Goal: Information Seeking & Learning: Learn about a topic

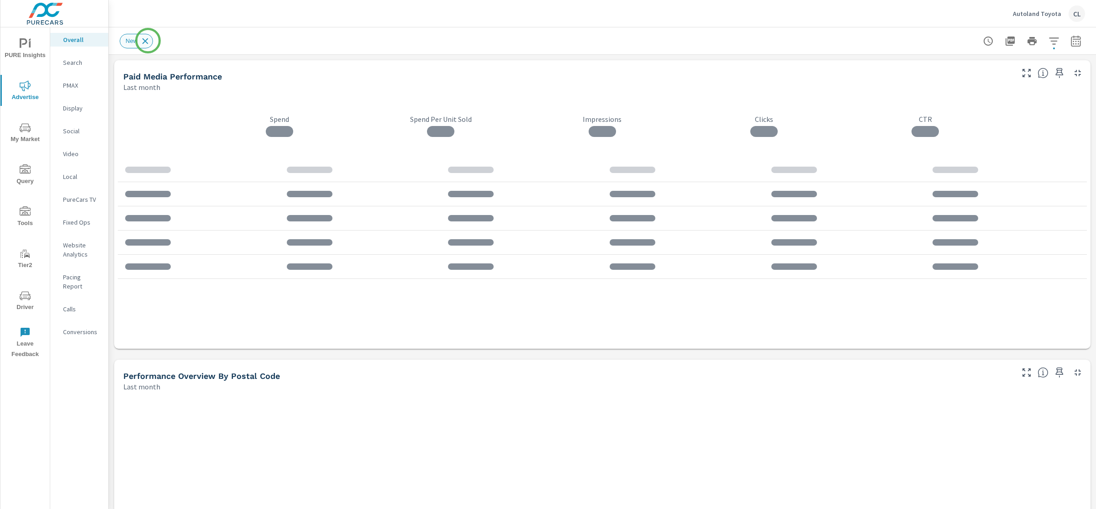
click at [146, 40] on icon at bounding box center [145, 41] width 6 height 6
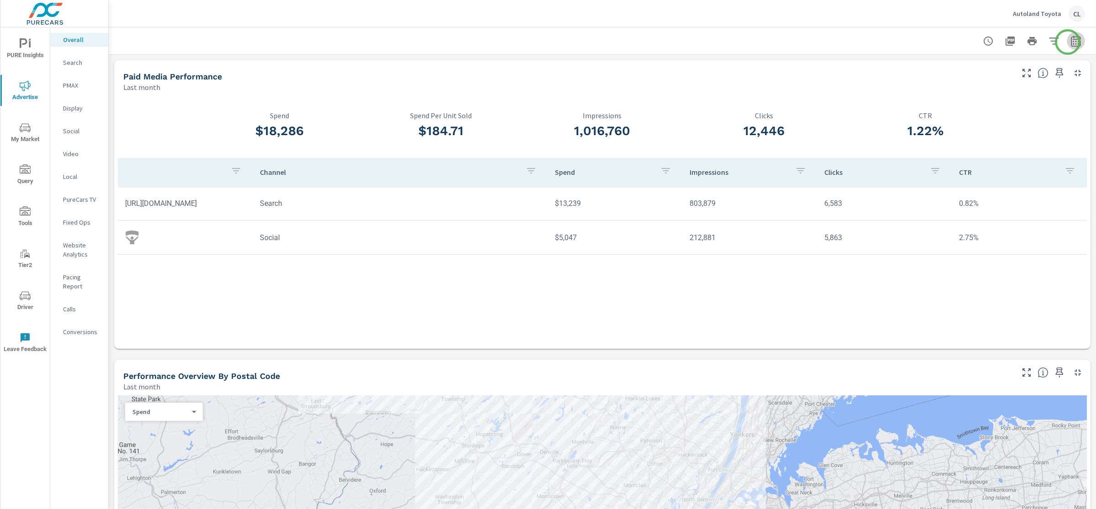
click at [1070, 42] on icon "button" at bounding box center [1075, 41] width 11 height 11
select select "Last month"
click at [979, 105] on p "+ Add comparison" at bounding box center [1002, 102] width 117 height 11
select select "Previous period"
click at [972, 157] on span "Apply" at bounding box center [973, 154] width 37 height 9
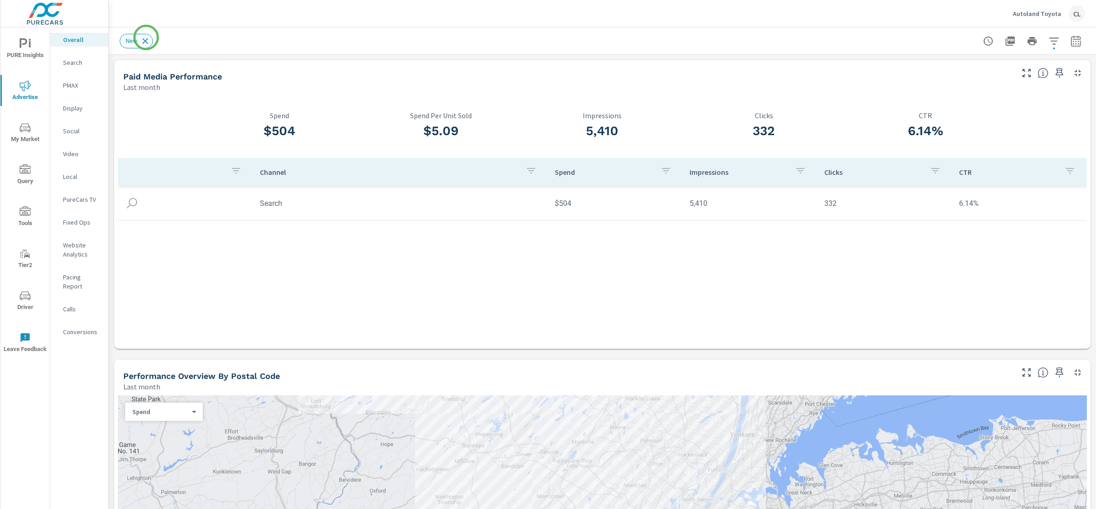
click at [146, 37] on icon at bounding box center [145, 41] width 10 height 10
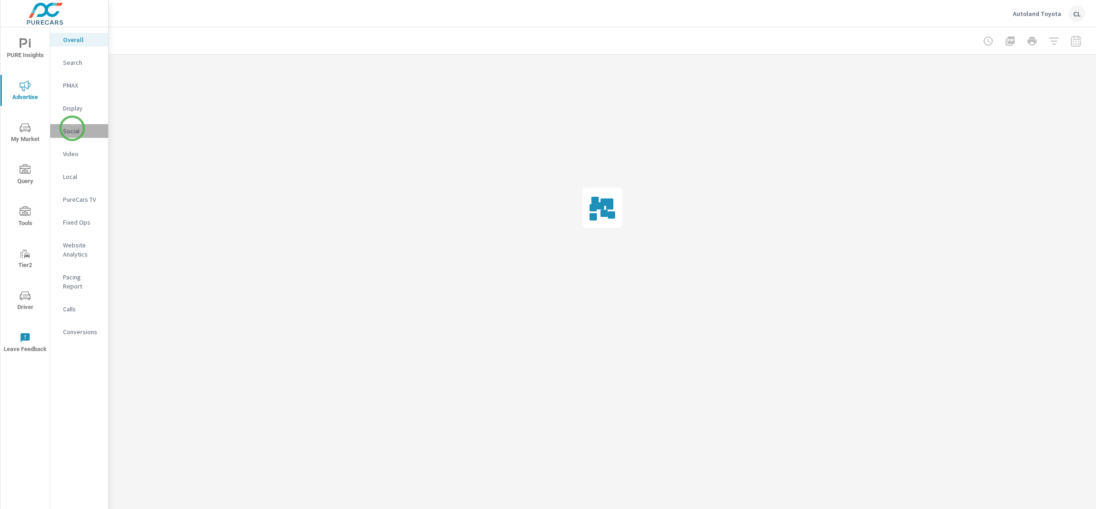
click at [72, 128] on p "Social" at bounding box center [82, 130] width 38 height 9
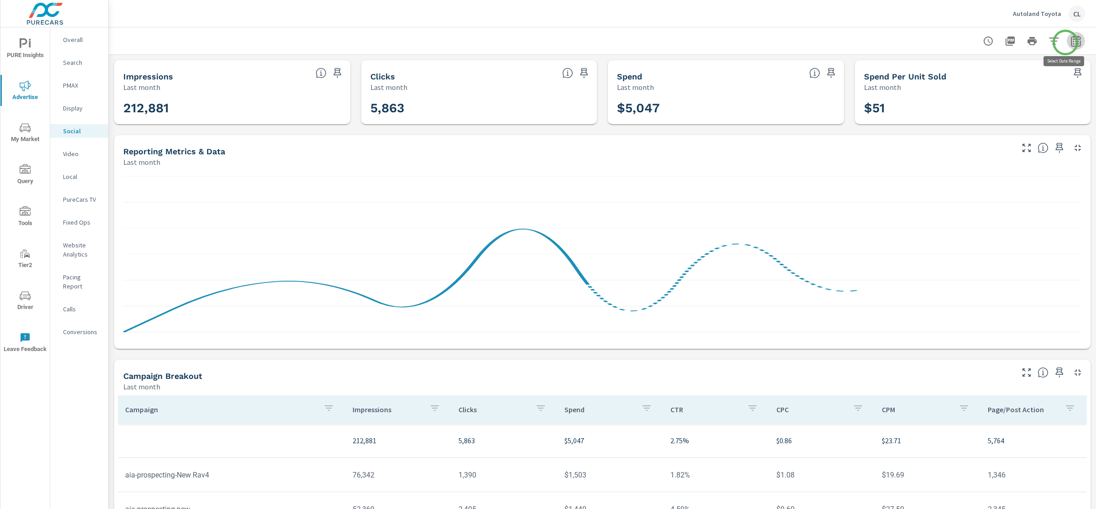
click at [1070, 42] on icon "button" at bounding box center [1075, 41] width 11 height 11
select select "Last month"
click at [963, 108] on div "Date Range Custom Yesterday Last week Last 7 days Last 14 days Last 30 days Las…" at bounding box center [1001, 99] width 128 height 85
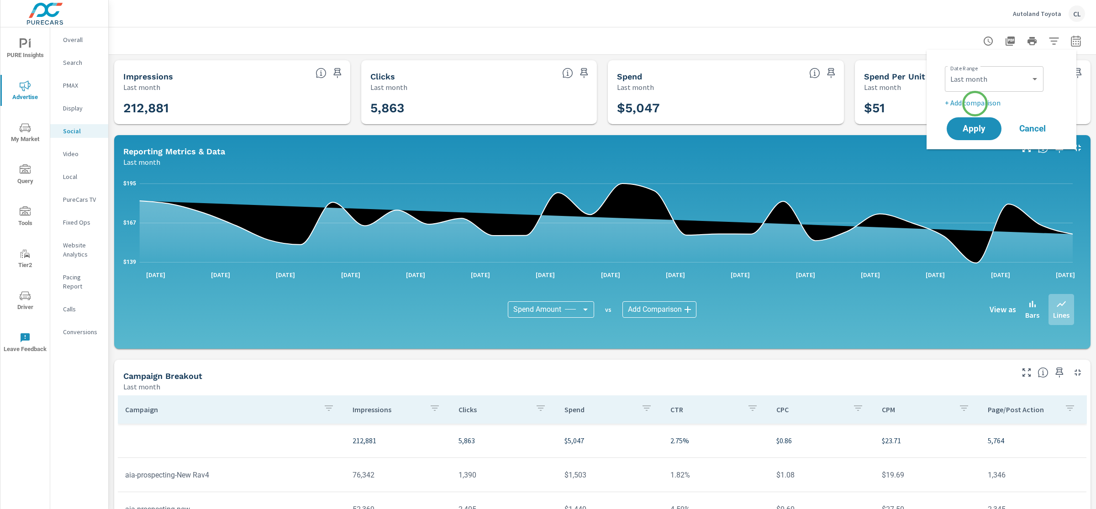
click at [975, 104] on p "+ Add comparison" at bounding box center [1002, 102] width 117 height 11
select select "Previous period"
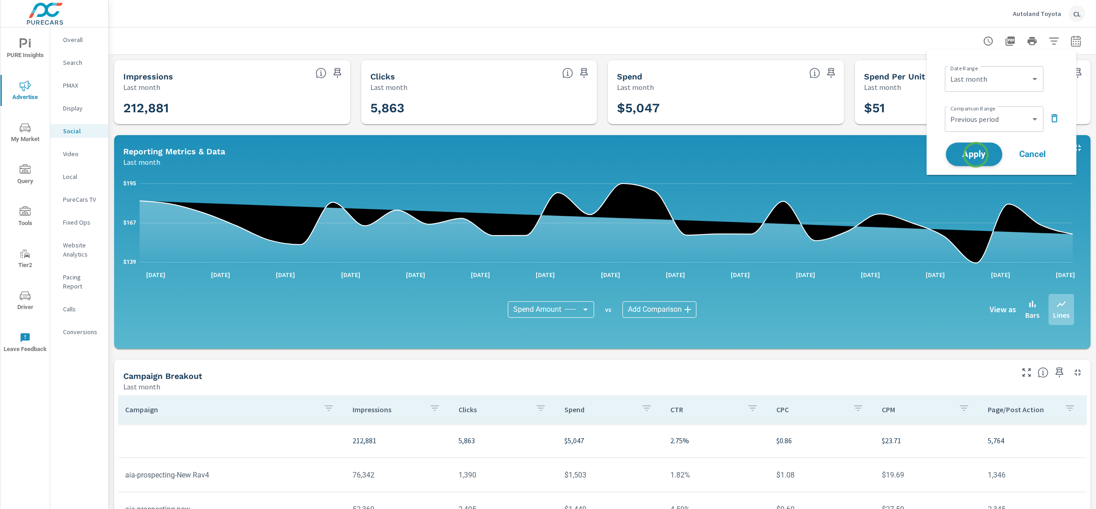
click at [976, 157] on span "Apply" at bounding box center [973, 154] width 37 height 9
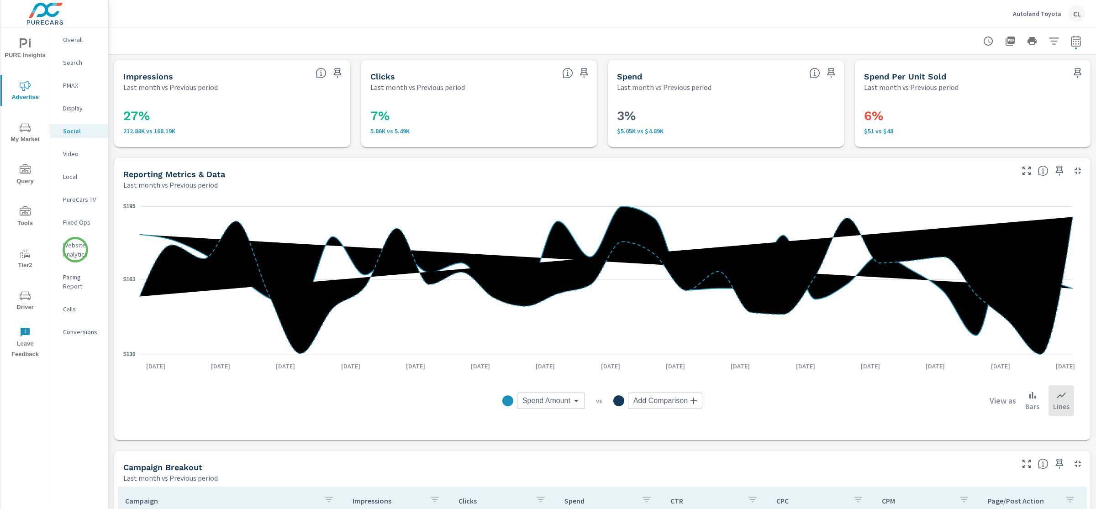
click at [75, 250] on p "Website Analytics" at bounding box center [82, 250] width 38 height 18
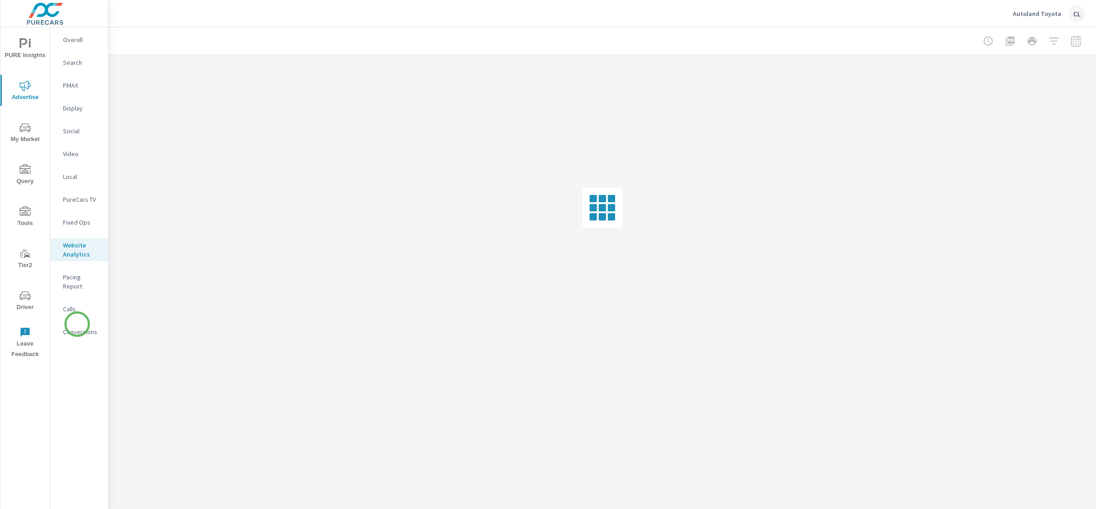
click at [77, 327] on p "Conversions" at bounding box center [82, 331] width 38 height 9
click at [32, 135] on span "My Market" at bounding box center [25, 133] width 44 height 22
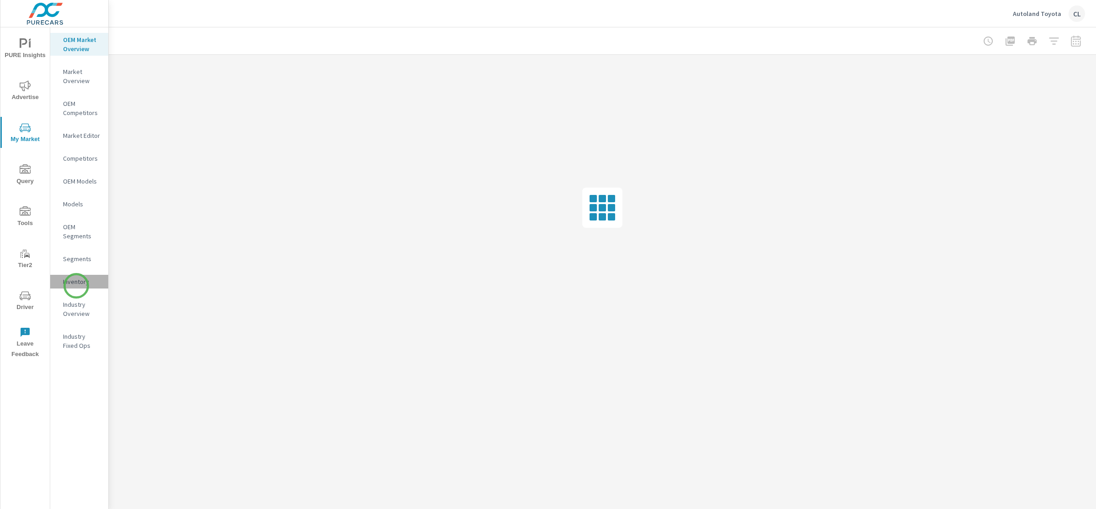
click at [76, 286] on p "Inventory" at bounding box center [82, 281] width 38 height 9
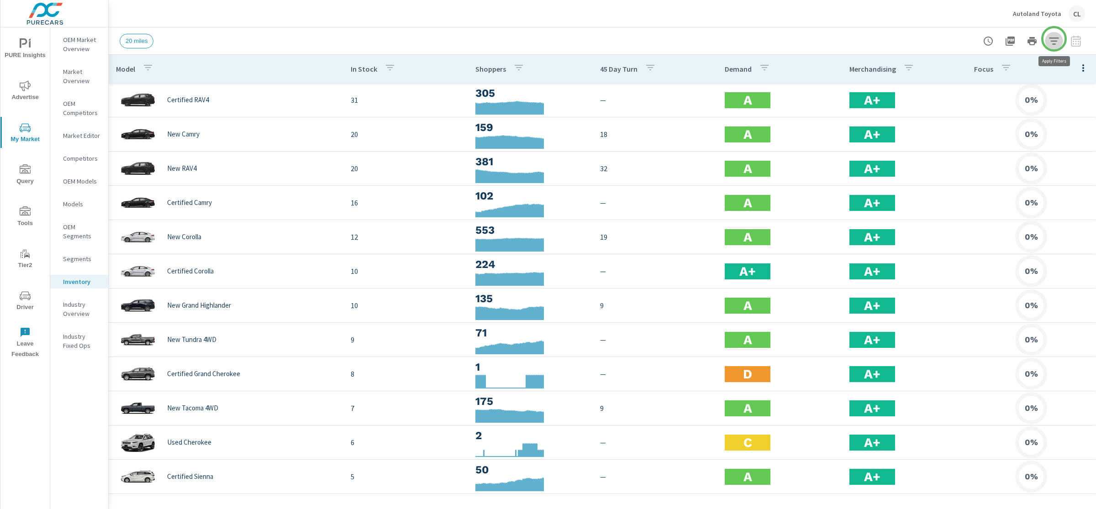
click at [1054, 39] on icon "button" at bounding box center [1053, 41] width 11 height 11
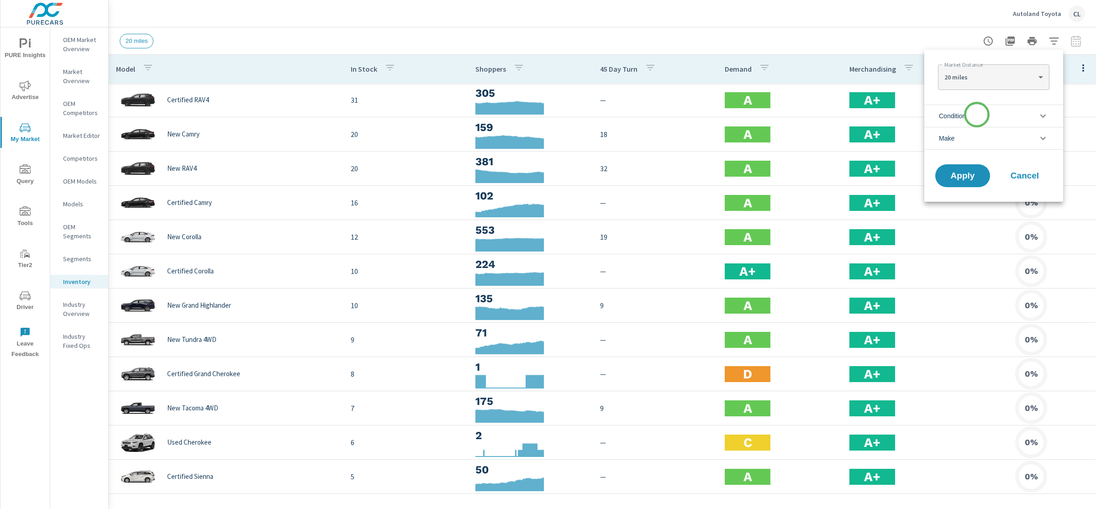
click at [976, 115] on li "Condition" at bounding box center [993, 116] width 139 height 22
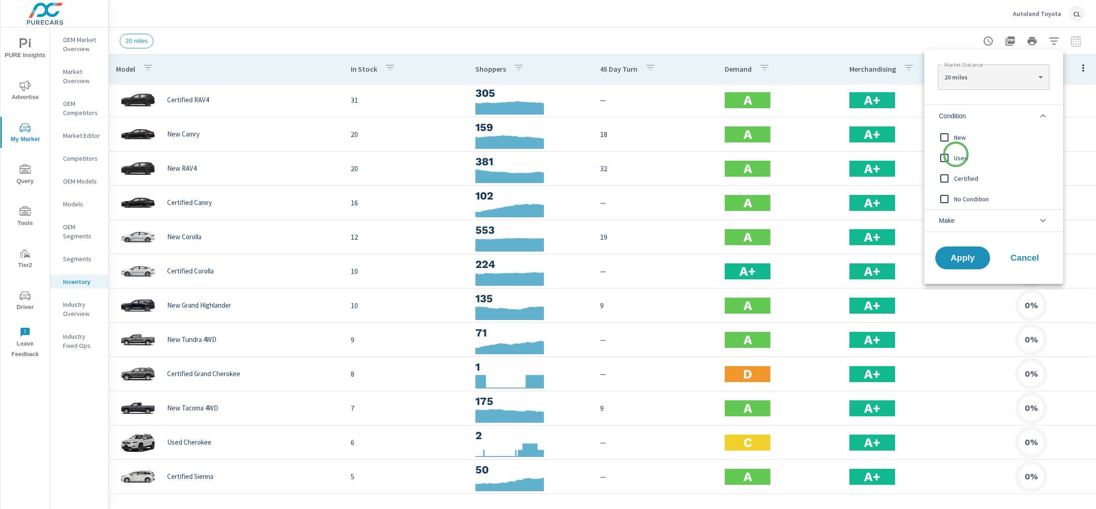
click at [955, 158] on span "Used" at bounding box center [1004, 157] width 100 height 11
click at [972, 255] on span "Apply" at bounding box center [962, 258] width 37 height 9
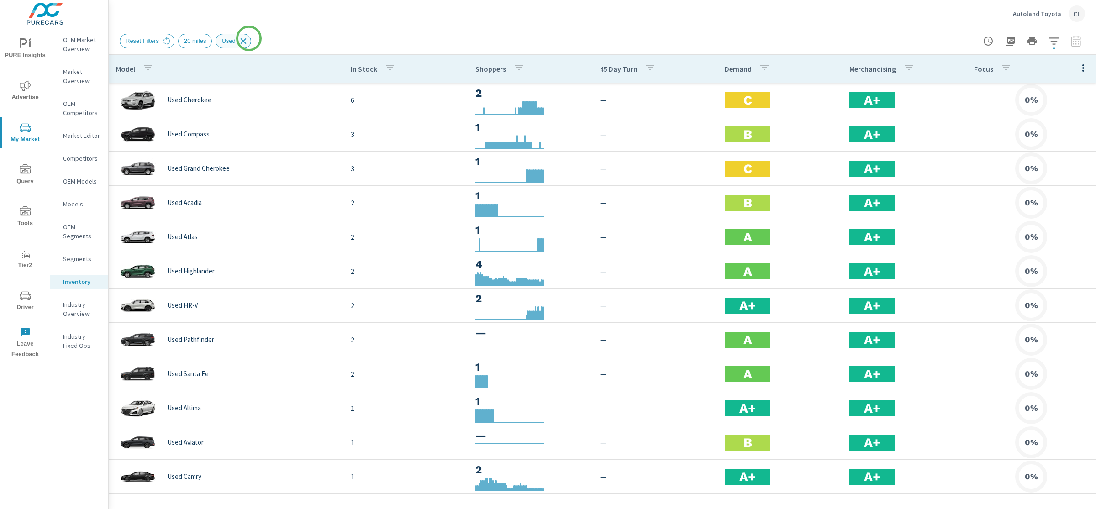
click at [246, 38] on icon at bounding box center [243, 41] width 6 height 6
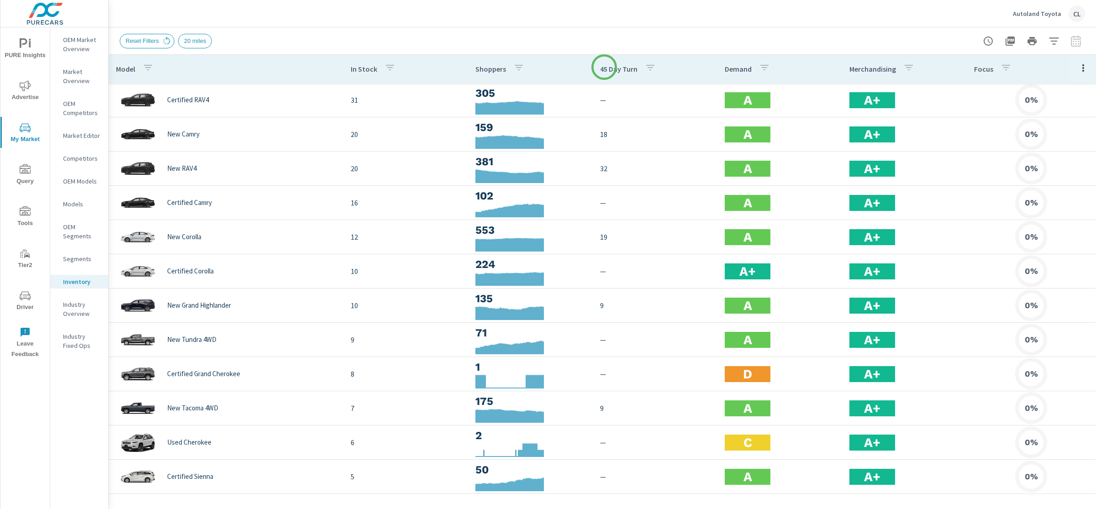
click at [604, 67] on p "45 Day Turn" at bounding box center [618, 68] width 37 height 9
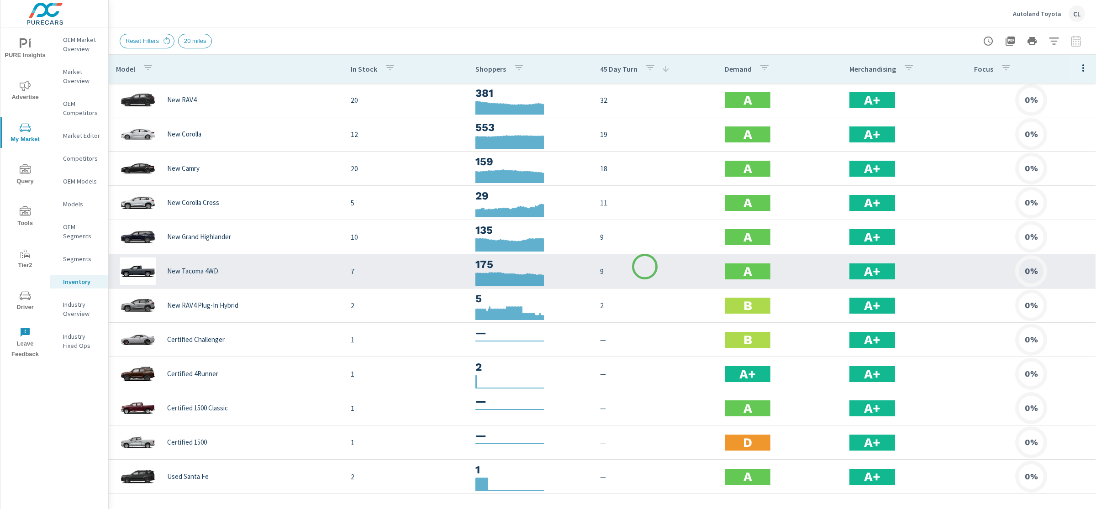
scroll to position [2, 0]
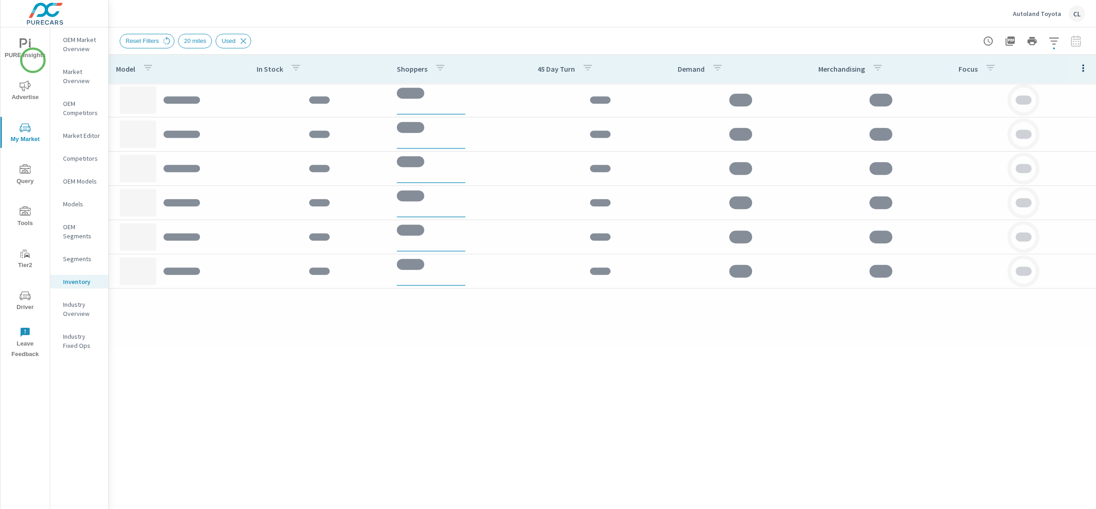
click at [27, 45] on icon "nav menu" at bounding box center [25, 43] width 11 height 11
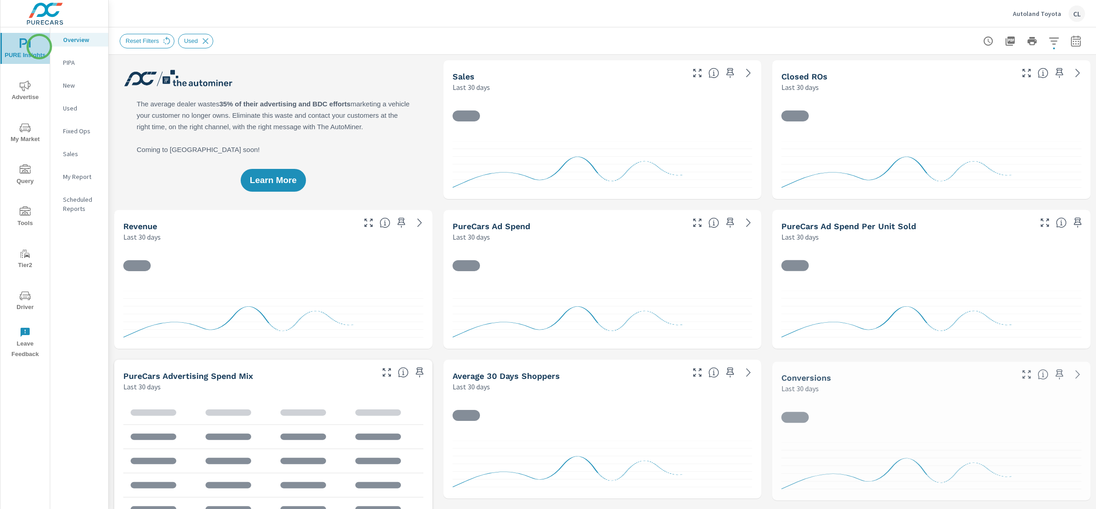
click at [39, 47] on span "PURE Insights" at bounding box center [25, 49] width 44 height 22
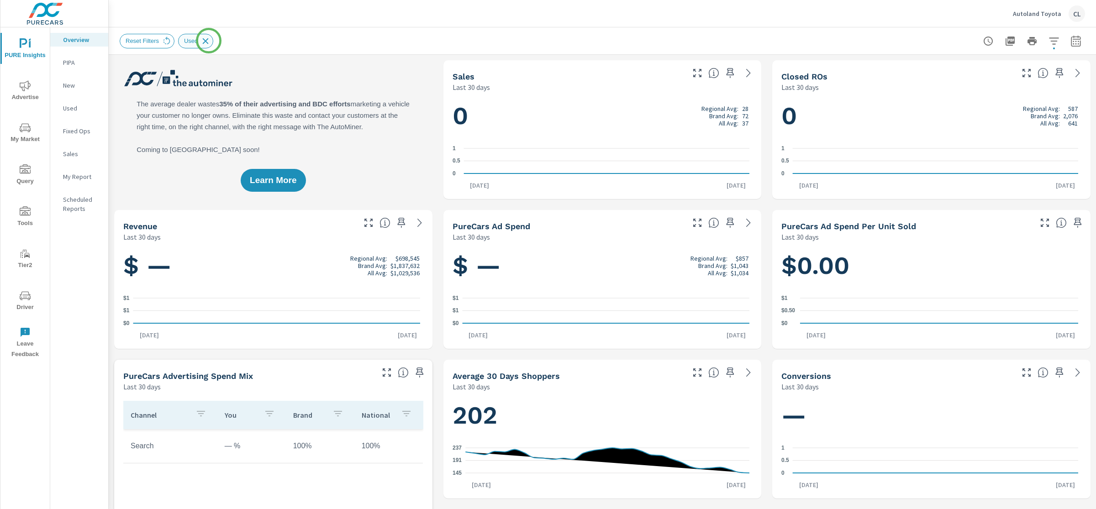
click at [209, 41] on icon at bounding box center [205, 41] width 10 height 10
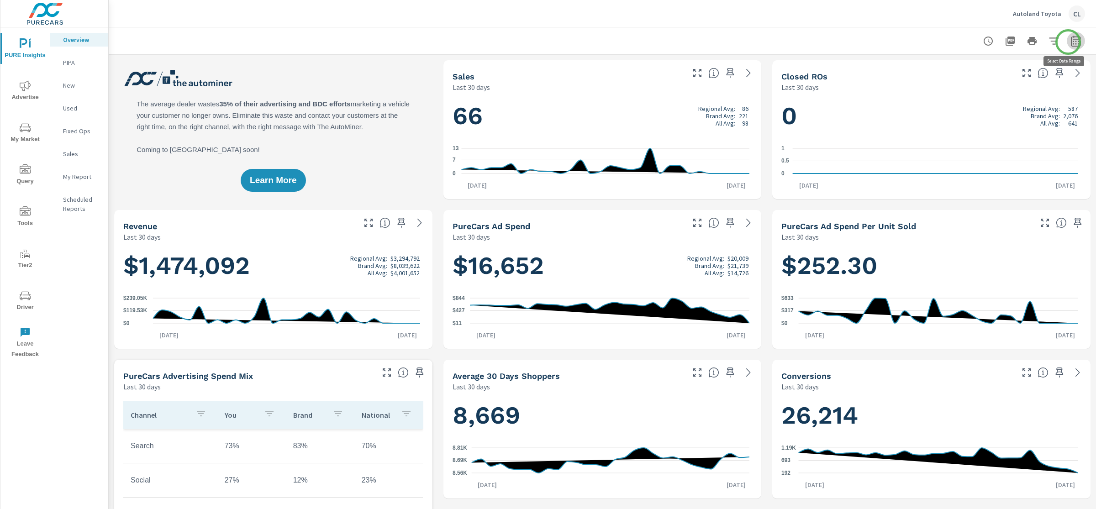
click at [1070, 42] on icon "button" at bounding box center [1075, 41] width 11 height 11
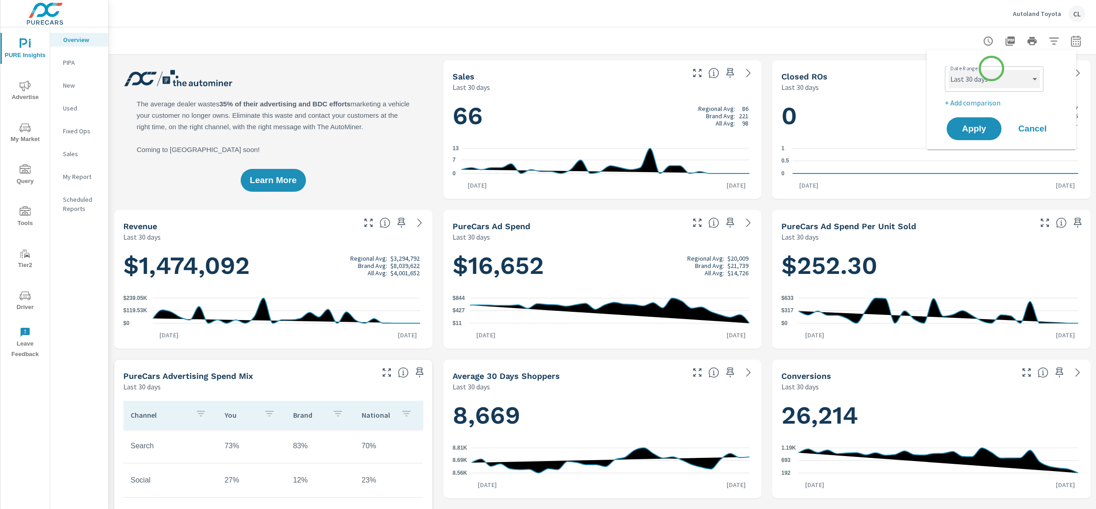
click at [994, 84] on select "Custom Yesterday Last week Last 7 days Last 14 days Last 30 days Last 45 days L…" at bounding box center [993, 79] width 91 height 18
click at [948, 70] on select "Custom Yesterday Last week Last 7 days Last 14 days Last 30 days Last 45 days L…" at bounding box center [993, 79] width 91 height 18
select select "Last month"
click at [976, 104] on p "+ Add comparison" at bounding box center [1002, 102] width 117 height 11
select select "Previous period"
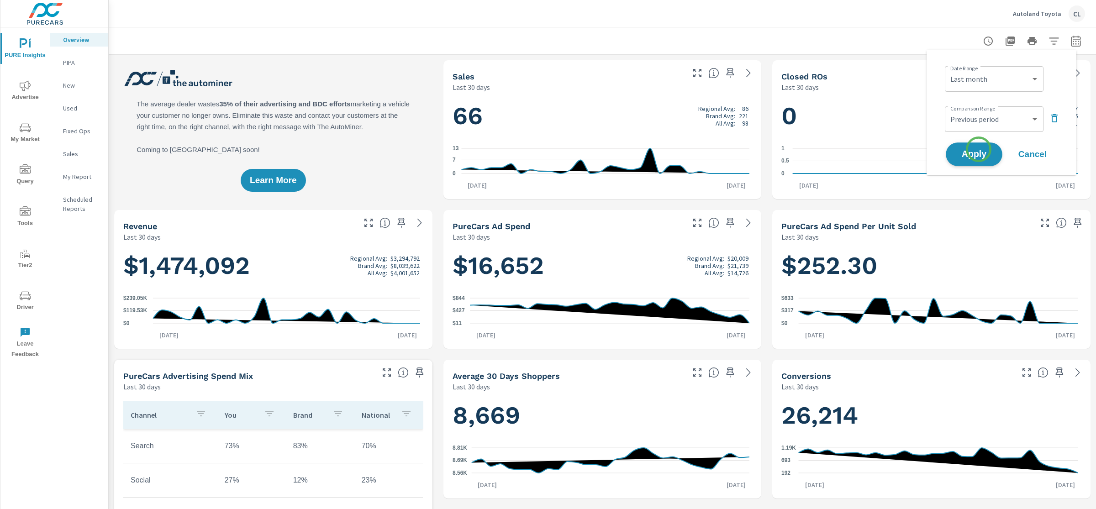
click at [978, 150] on span "Apply" at bounding box center [973, 154] width 37 height 9
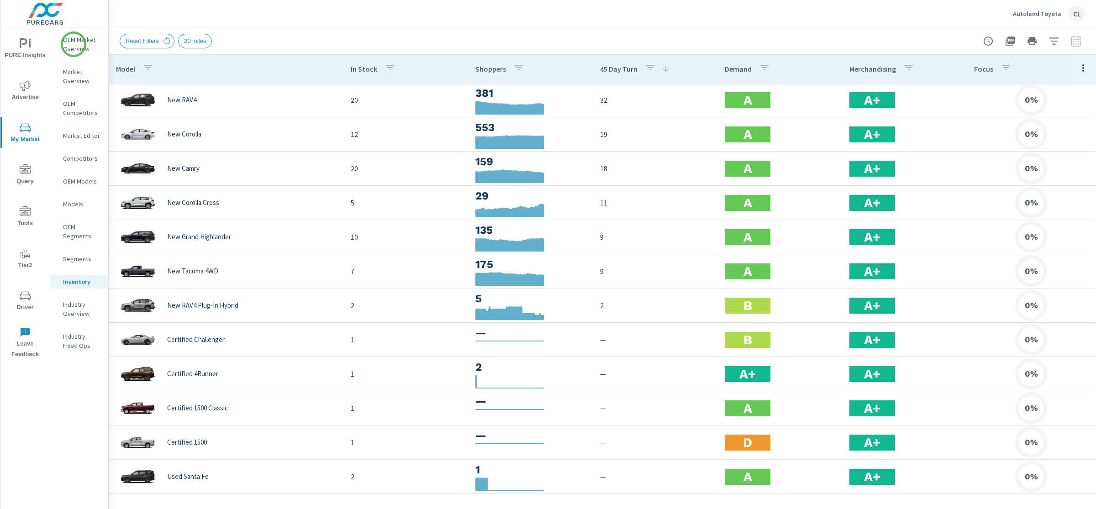
click at [73, 44] on p "OEM Market Overview" at bounding box center [82, 44] width 38 height 18
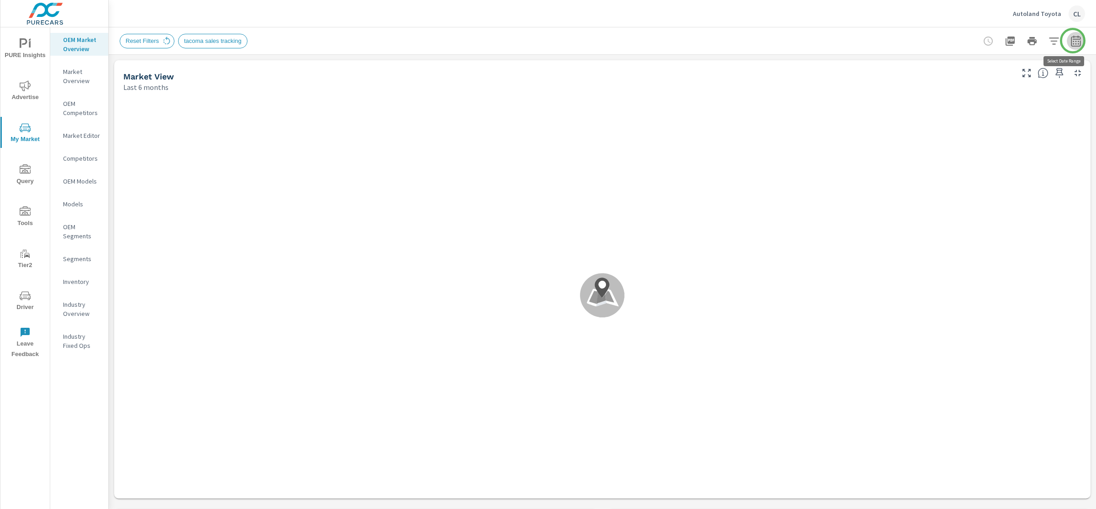
click at [1072, 41] on icon "button" at bounding box center [1075, 41] width 11 height 11
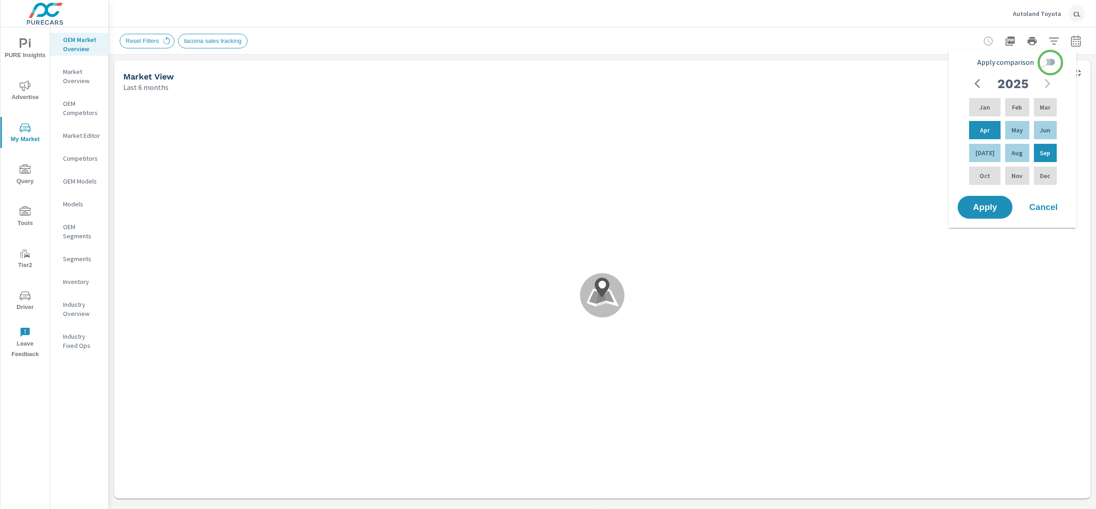
click at [1050, 63] on input "Apply comparison" at bounding box center [1042, 61] width 52 height 17
checkbox input "true"
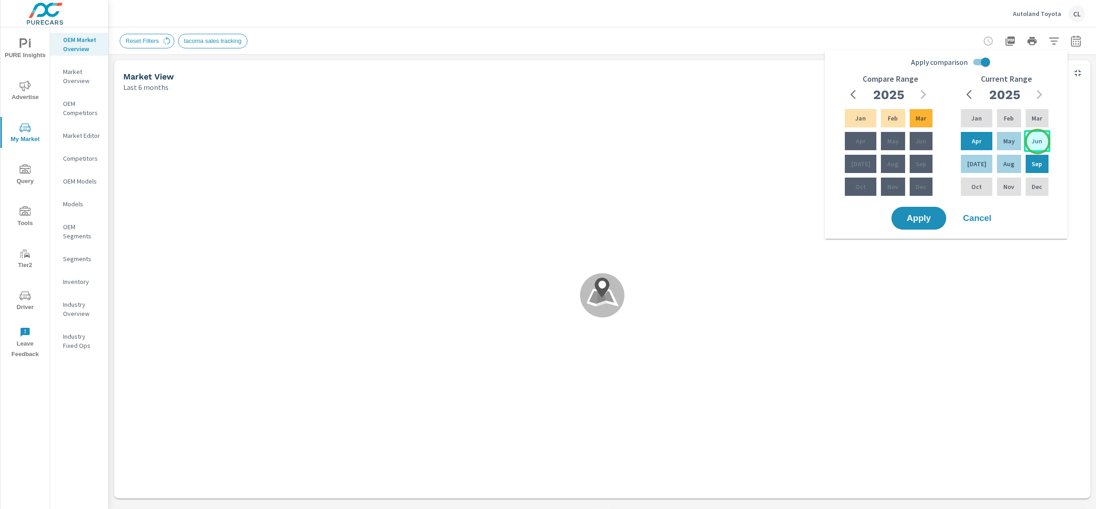
click at [1037, 143] on p "Jun" at bounding box center [1036, 140] width 10 height 9
click at [1001, 169] on div "Aug" at bounding box center [1008, 164] width 27 height 22
click at [920, 122] on p "Mar" at bounding box center [920, 118] width 10 height 9
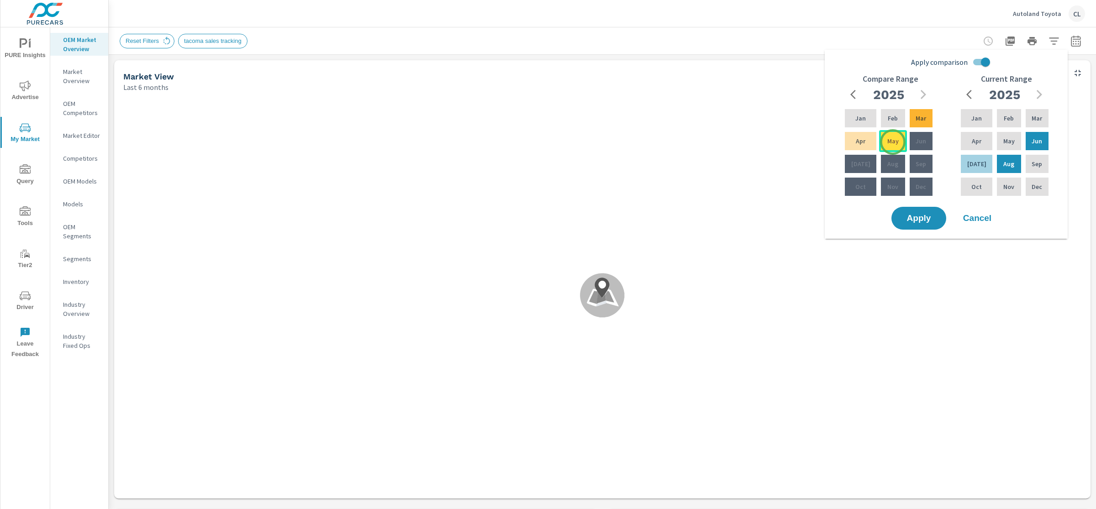
click at [892, 142] on p "May" at bounding box center [892, 140] width 11 height 9
click at [917, 221] on span "Apply" at bounding box center [918, 218] width 37 height 9
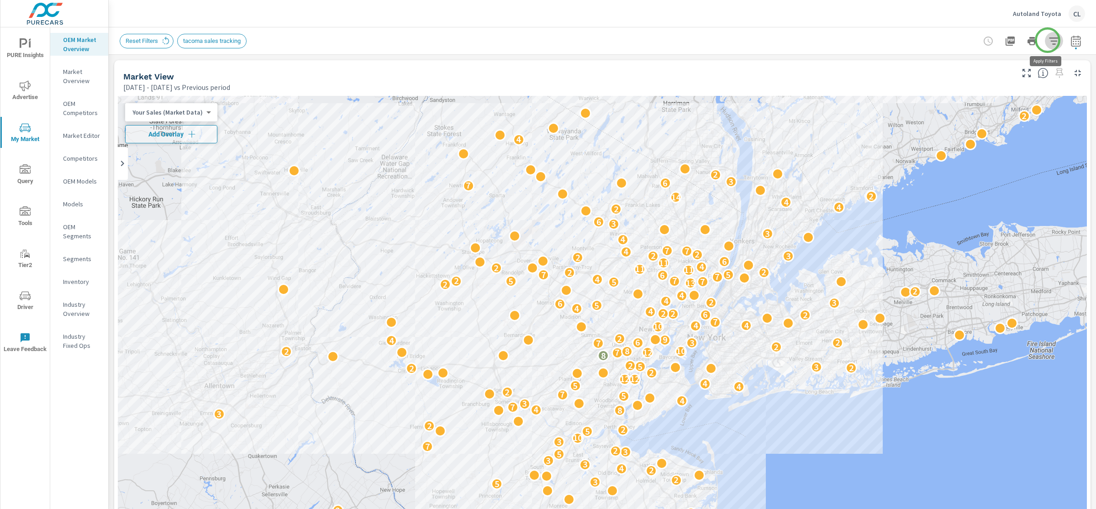
click at [1049, 40] on icon "button" at bounding box center [1054, 40] width 10 height 7
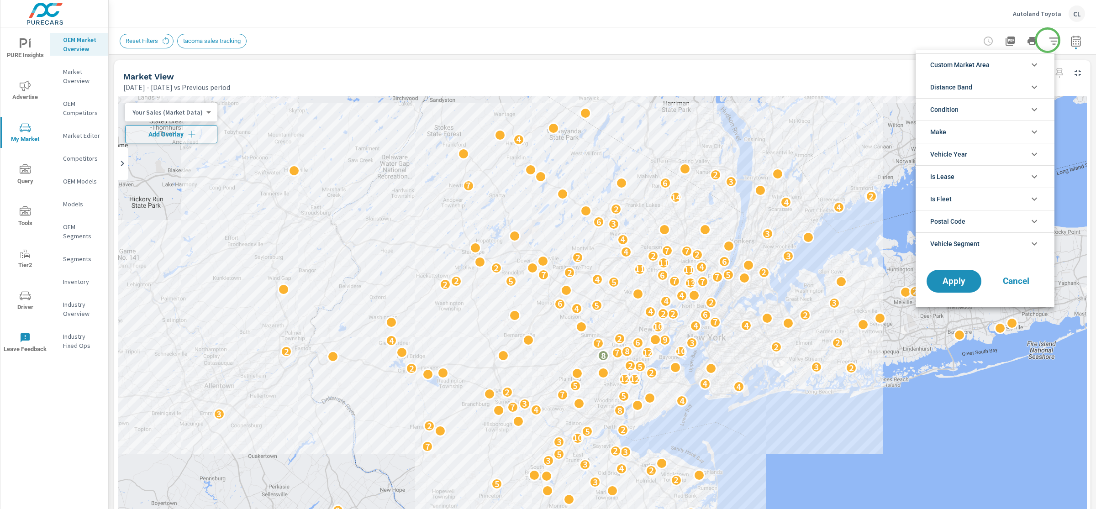
scroll to position [62, 0]
click at [995, 65] on li "Custom Market Area" at bounding box center [984, 64] width 139 height 22
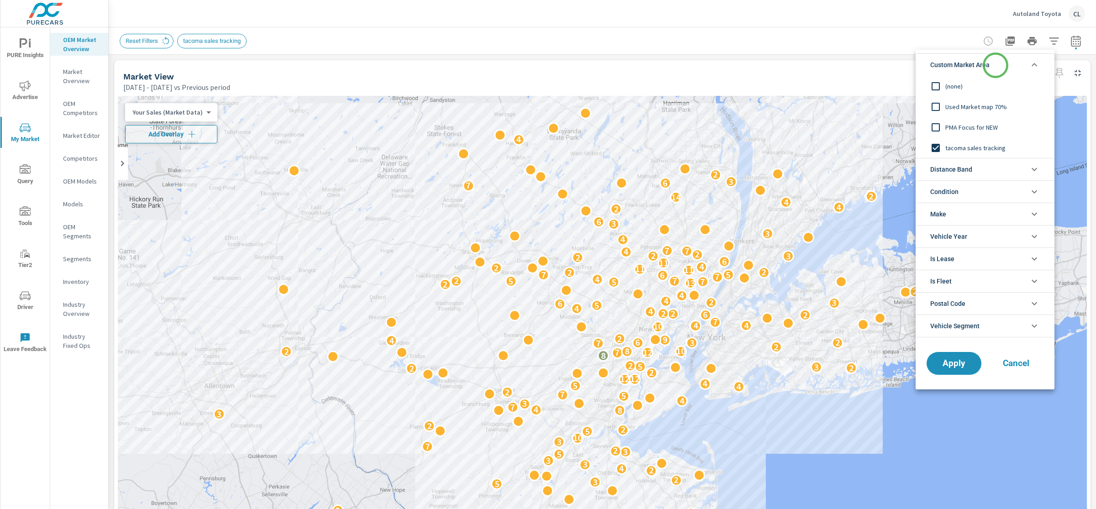
scroll to position [0, 0]
click at [991, 126] on span "PMA Focus for NEW" at bounding box center [995, 127] width 100 height 11
click at [960, 362] on span "Apply" at bounding box center [953, 363] width 37 height 9
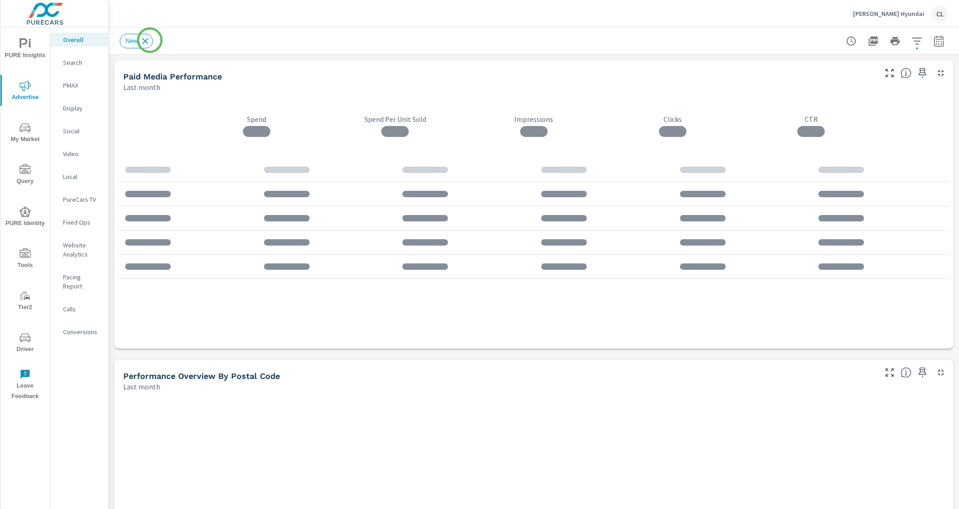
click at [148, 39] on icon at bounding box center [145, 41] width 6 height 6
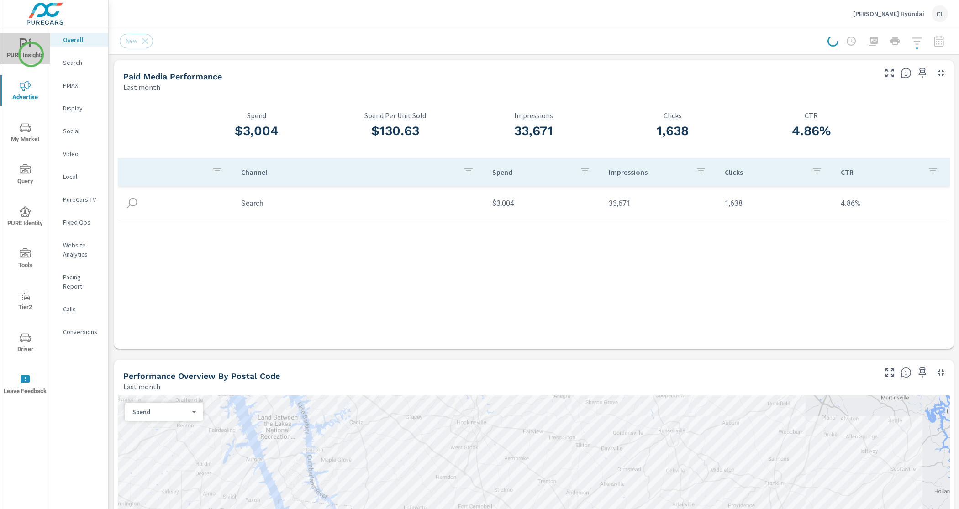
click at [31, 54] on span "PURE Insights" at bounding box center [25, 49] width 44 height 22
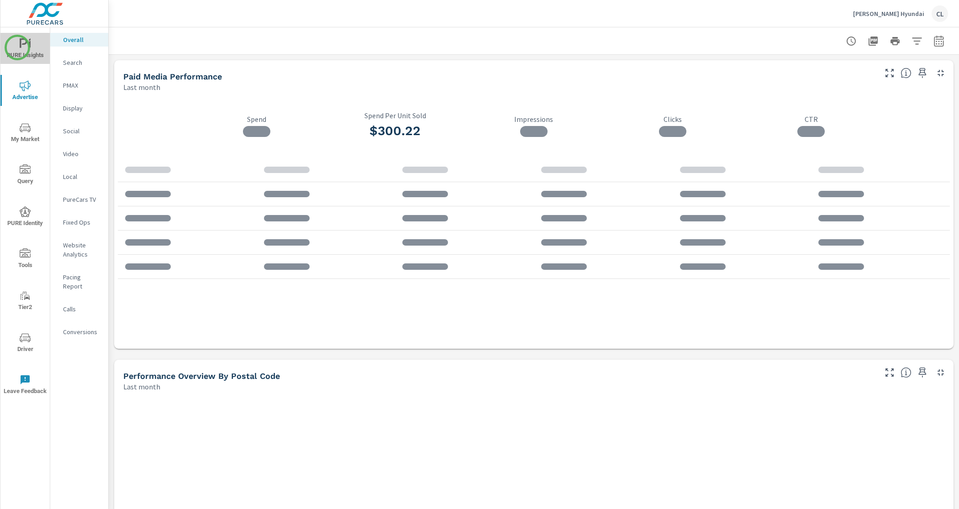
click at [17, 48] on span "PURE Insights" at bounding box center [25, 49] width 44 height 22
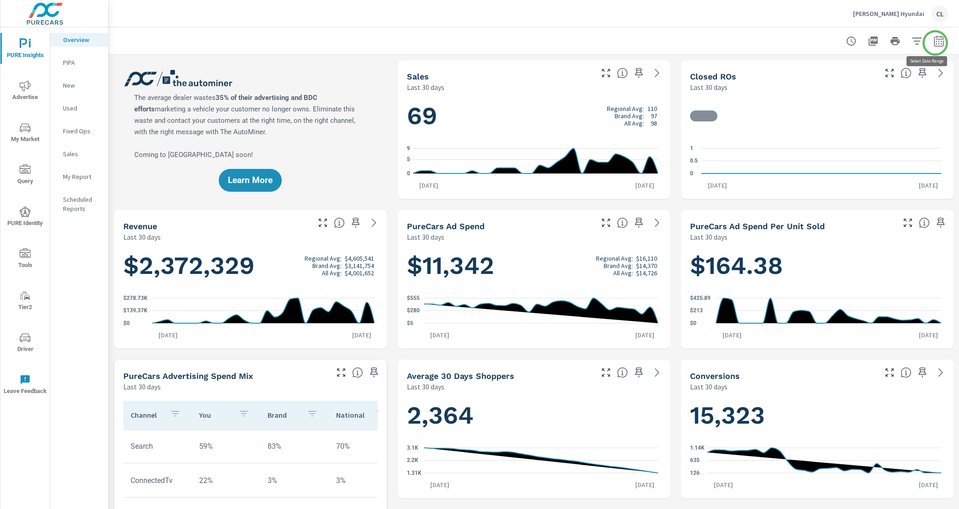
click at [935, 42] on button "button" at bounding box center [938, 41] width 18 height 18
select select "Last 30 days"
click at [860, 103] on p "+ Add comparison" at bounding box center [866, 102] width 117 height 11
select select "Previous period"
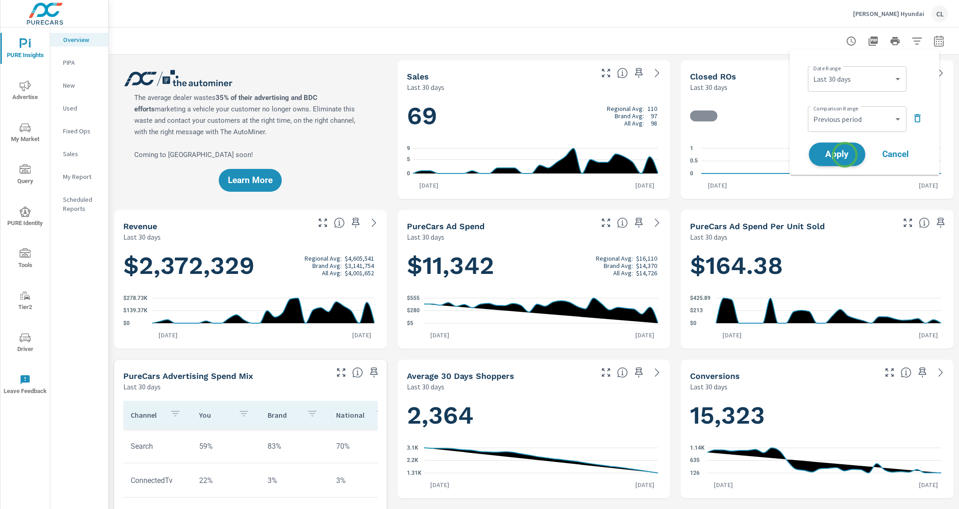
click at [844, 155] on span "Apply" at bounding box center [836, 154] width 37 height 9
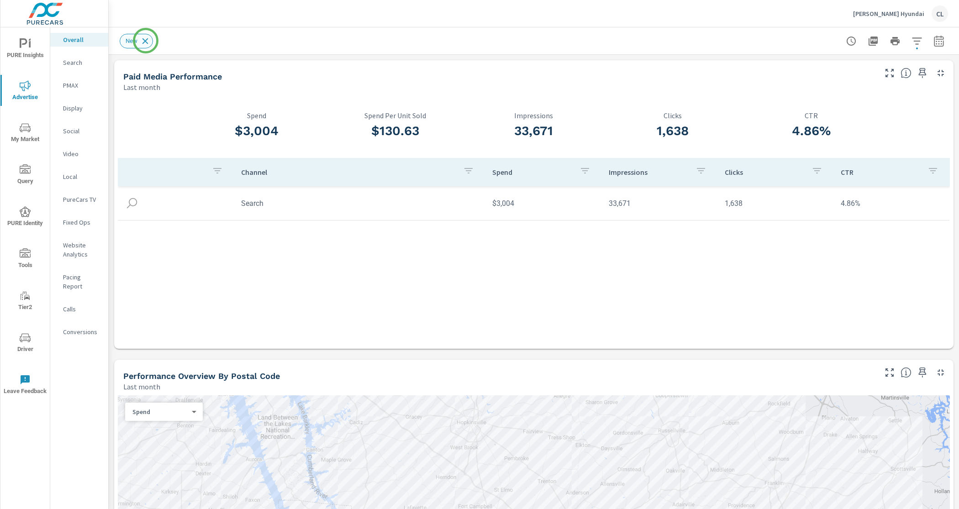
click at [146, 41] on icon at bounding box center [145, 41] width 6 height 6
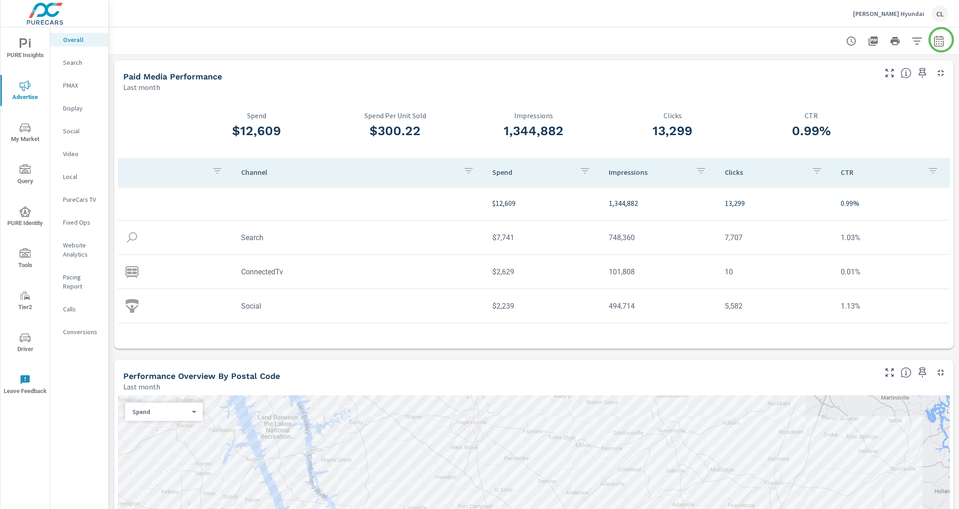
click at [940, 40] on div at bounding box center [534, 40] width 850 height 27
click at [933, 43] on icon "button" at bounding box center [938, 41] width 11 height 11
select select "Last month"
click at [844, 104] on p "+ Add comparison" at bounding box center [866, 102] width 117 height 11
select select "Previous period"
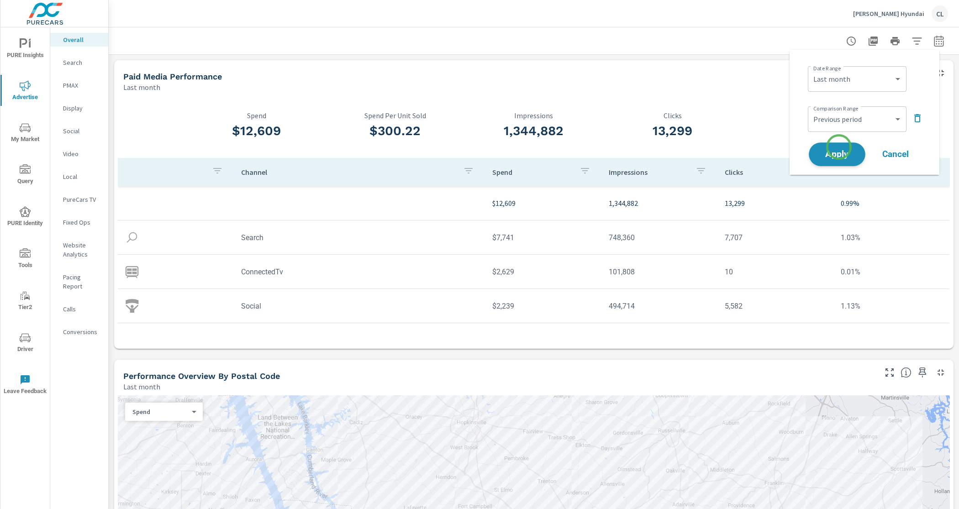
click at [837, 158] on span "Apply" at bounding box center [836, 154] width 37 height 9
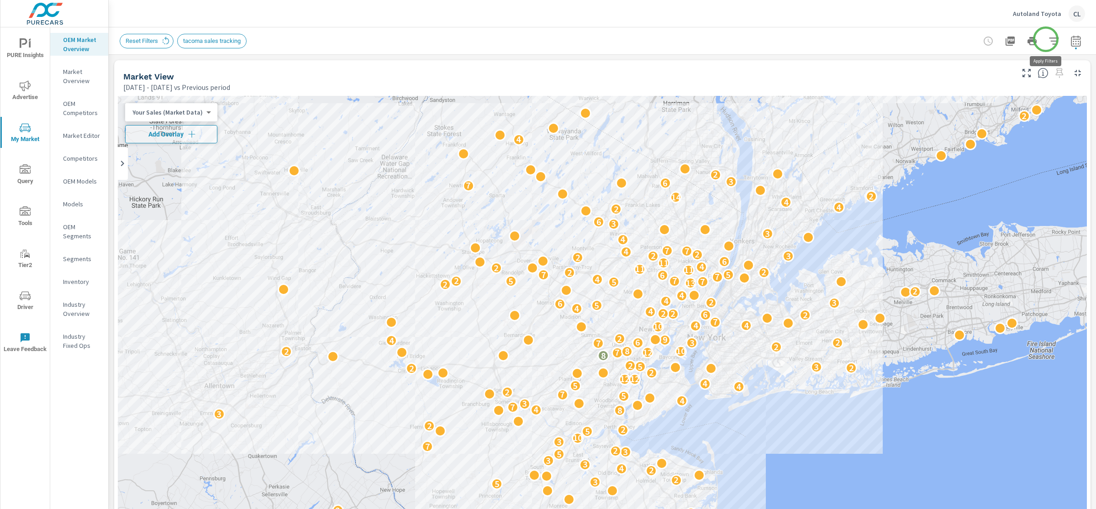
click at [1049, 41] on icon "button" at bounding box center [1054, 40] width 10 height 7
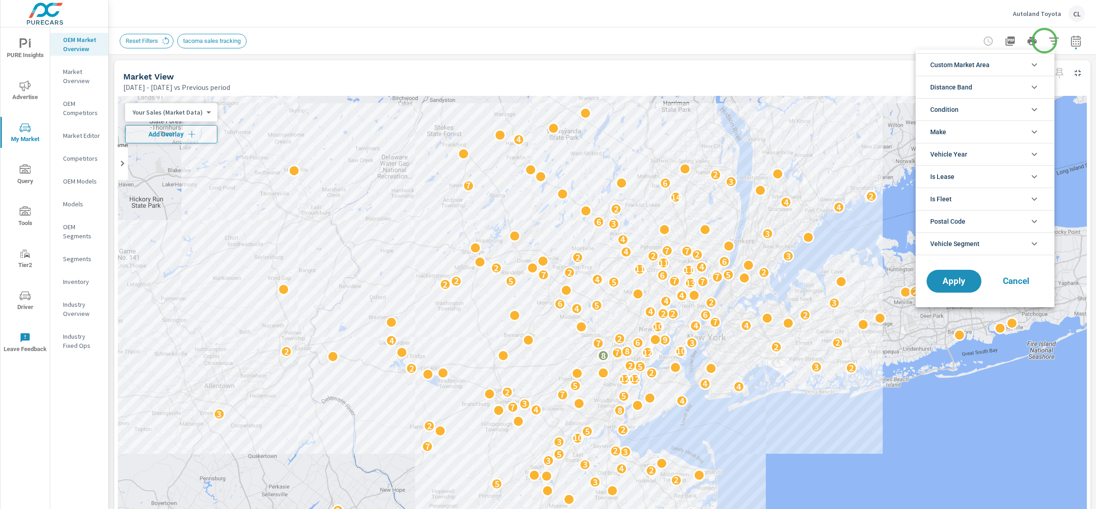
scroll to position [62, 0]
click at [1011, 61] on li "Custom Market Area" at bounding box center [984, 64] width 139 height 22
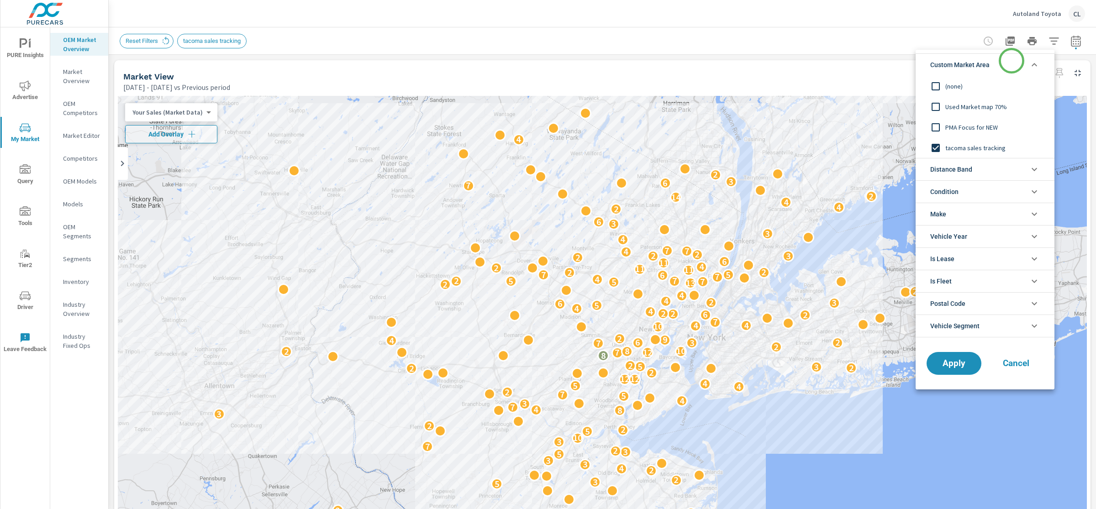
scroll to position [0, 0]
click at [978, 105] on span "Used Market map 70%" at bounding box center [995, 106] width 100 height 11
click at [955, 168] on span "Distance Band" at bounding box center [951, 169] width 42 height 22
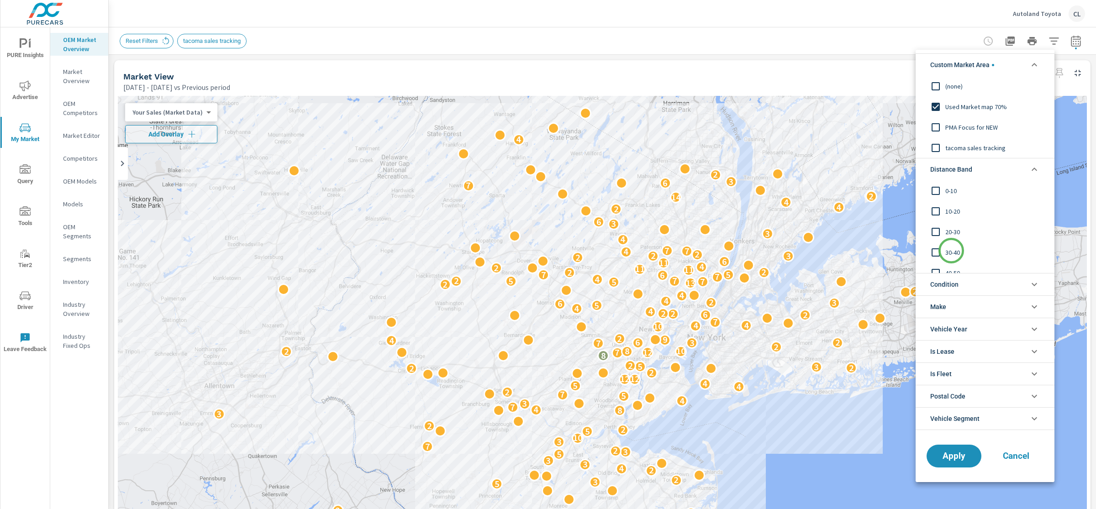
click at [951, 251] on span "30-40" at bounding box center [995, 252] width 100 height 11
click at [949, 231] on span "20-30" at bounding box center [995, 231] width 100 height 11
click at [947, 207] on span "10-20" at bounding box center [995, 211] width 100 height 11
click at [947, 181] on div "0-10" at bounding box center [983, 190] width 137 height 21
click at [959, 249] on span "30-40" at bounding box center [995, 252] width 100 height 11
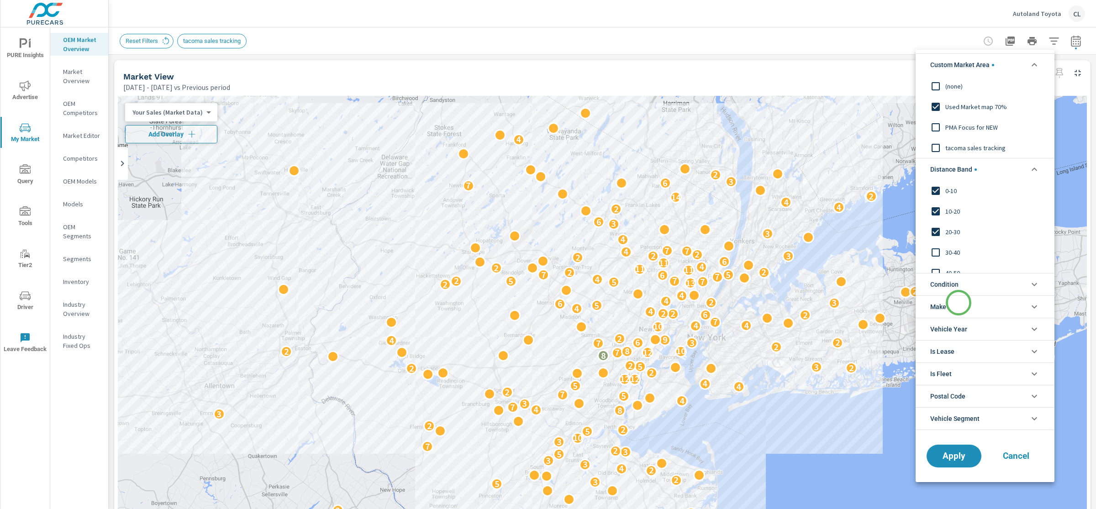
click at [958, 303] on li "Make" at bounding box center [984, 306] width 139 height 22
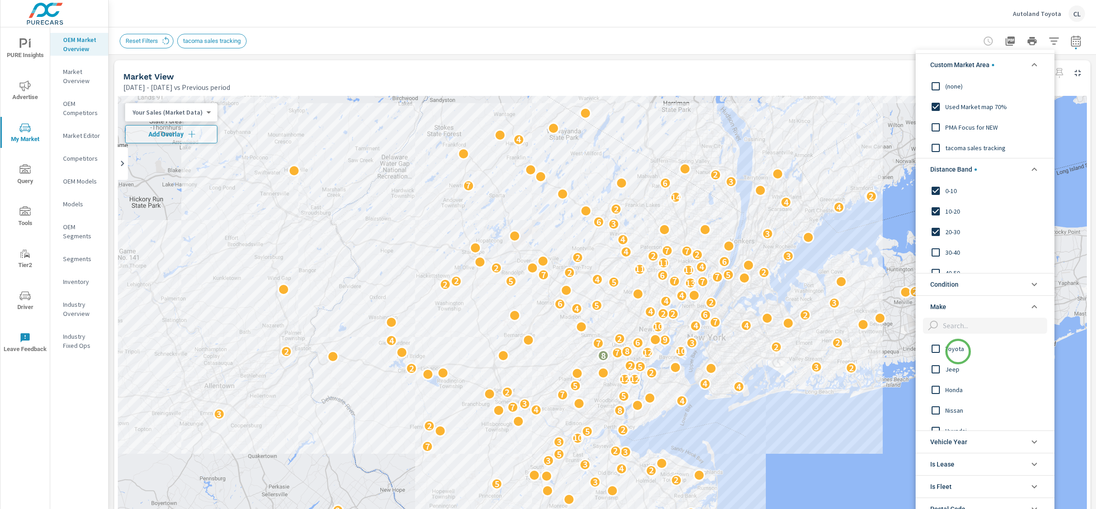
click at [957, 350] on span "Toyota" at bounding box center [995, 348] width 100 height 11
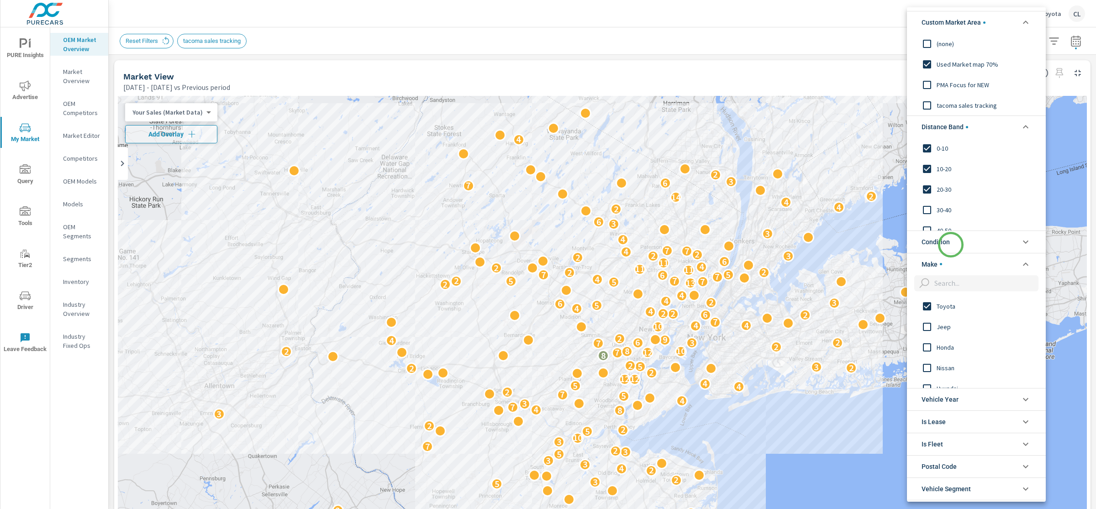
click at [950, 245] on li "Condition" at bounding box center [976, 242] width 139 height 22
click at [948, 266] on span "New" at bounding box center [986, 262] width 100 height 11
click at [977, 240] on li "Condition" at bounding box center [976, 242] width 139 height 22
click at [989, 255] on li "Make" at bounding box center [976, 264] width 139 height 22
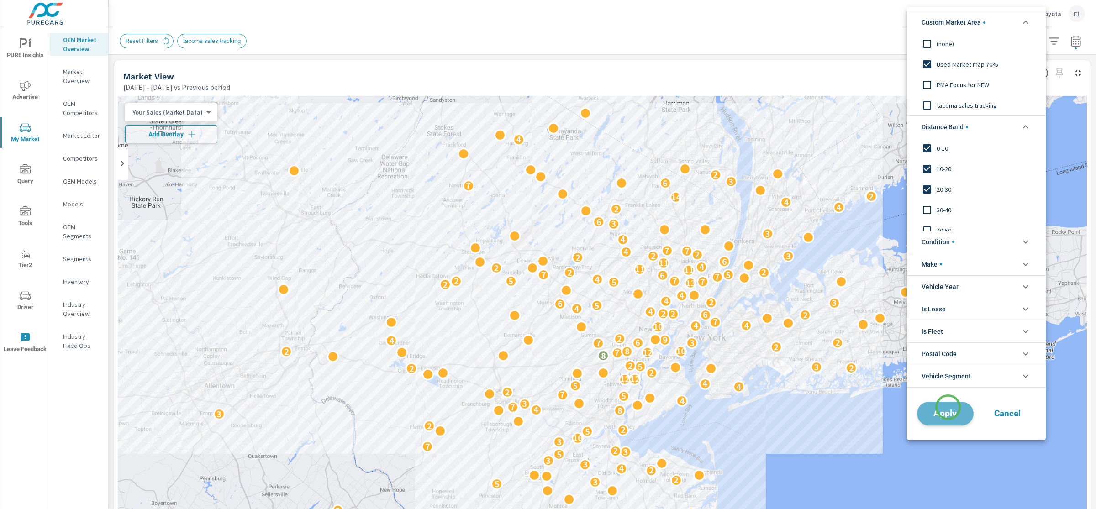
click at [948, 407] on button "Apply" at bounding box center [945, 414] width 57 height 24
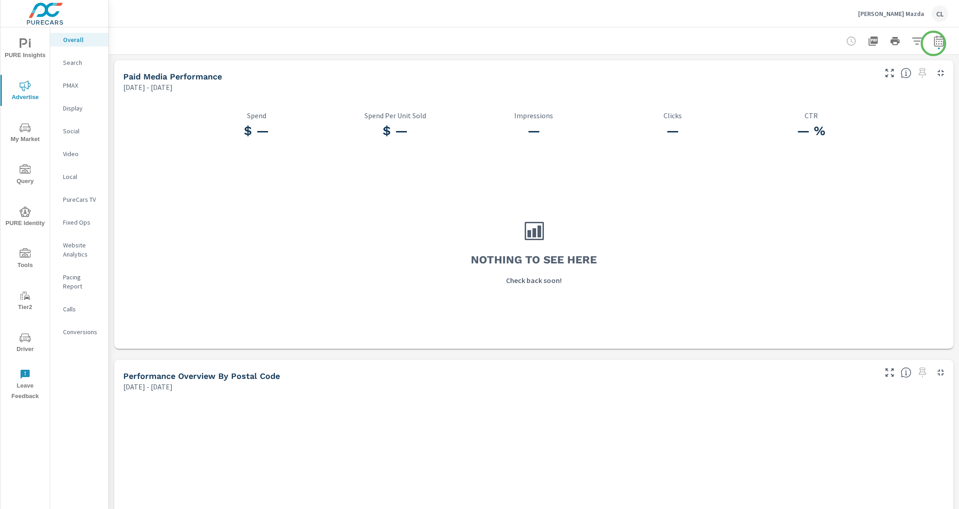
click at [933, 42] on icon "button" at bounding box center [938, 41] width 11 height 11
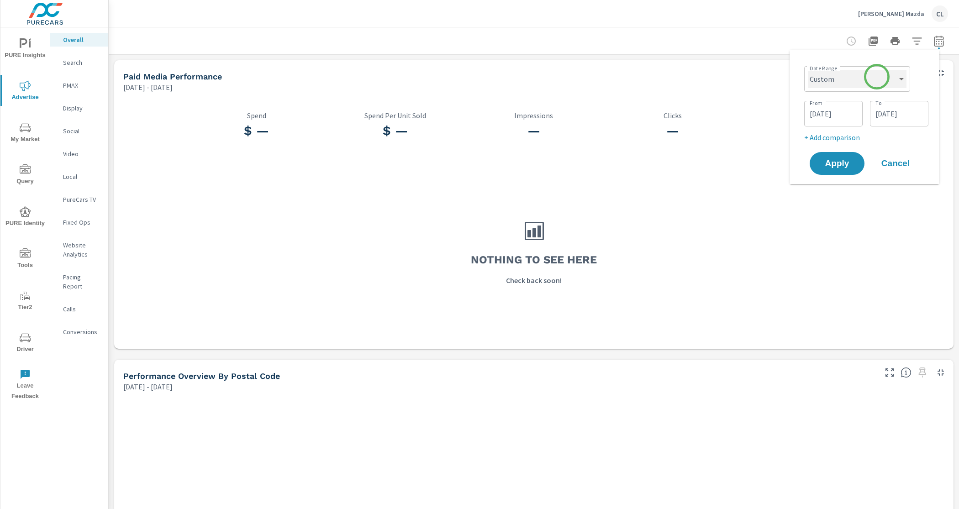
click at [876, 77] on select "Custom [DATE] Last week Last 7 days Last 14 days Last 30 days Last 45 days Last…" at bounding box center [857, 79] width 99 height 18
click at [808, 70] on select "Custom [DATE] Last week Last 7 days Last 14 days Last 30 days Last 45 days Last…" at bounding box center [857, 79] width 99 height 18
select select "Last month"
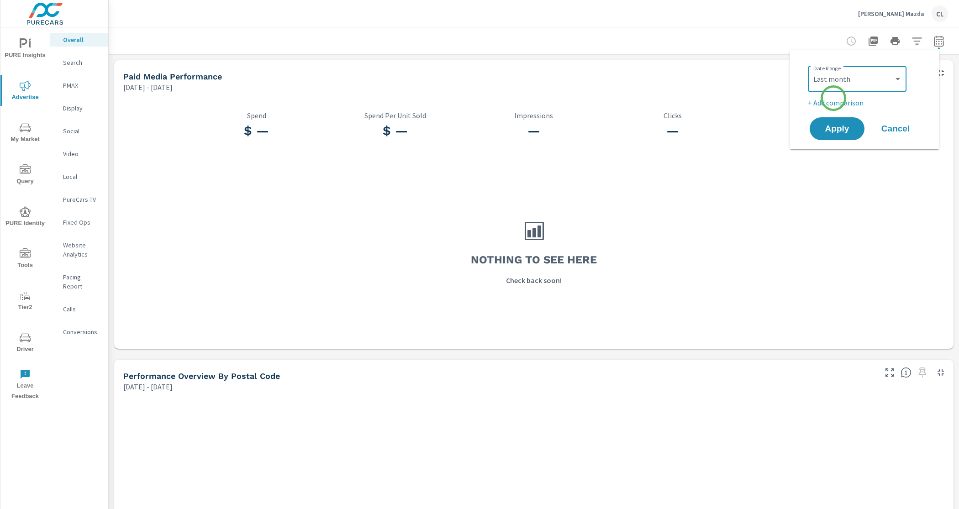
click at [832, 96] on div "Date Range Custom [DATE] Last week Last 7 days Last 14 days Last 30 days Last 4…" at bounding box center [866, 86] width 117 height 46
click at [832, 100] on p "+ Add comparison" at bounding box center [866, 102] width 117 height 11
select select "Previous period"
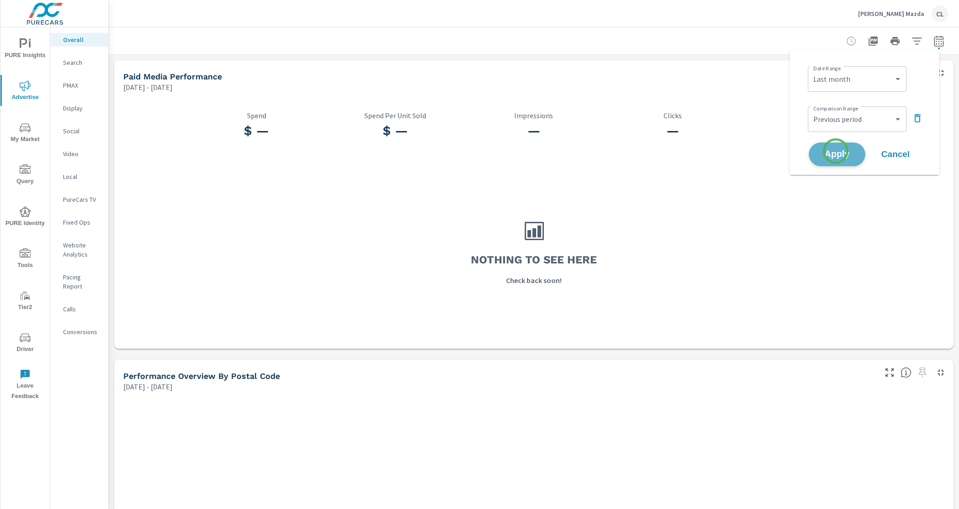
click at [835, 151] on span "Apply" at bounding box center [836, 154] width 37 height 9
click at [935, 40] on icon "button" at bounding box center [938, 41] width 11 height 11
click at [881, 82] on select "Custom [DATE] Last week Last 7 days Last 14 days Last 30 days Last 45 days Last…" at bounding box center [857, 79] width 99 height 18
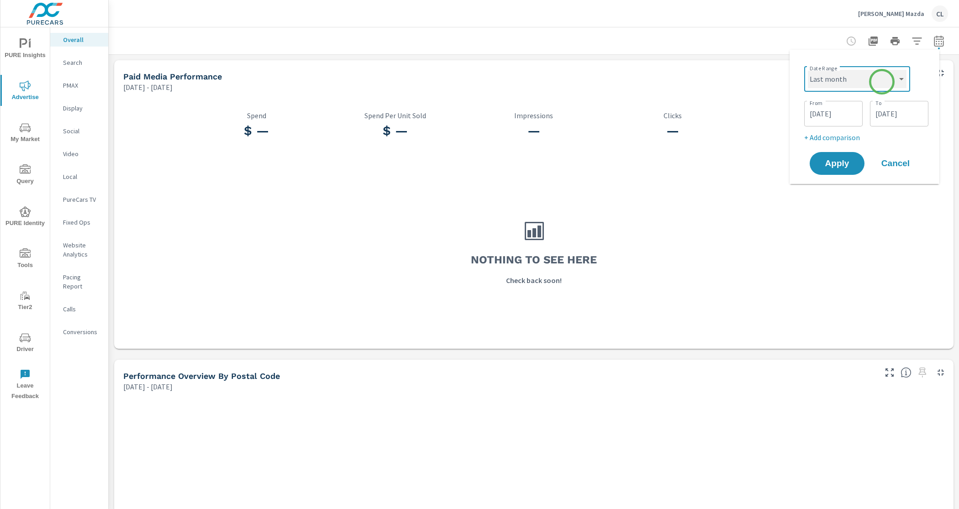
click at [808, 70] on select "Custom [DATE] Last week Last 7 days Last 14 days Last 30 days Last 45 days Last…" at bounding box center [857, 79] width 99 height 18
select select "Last month"
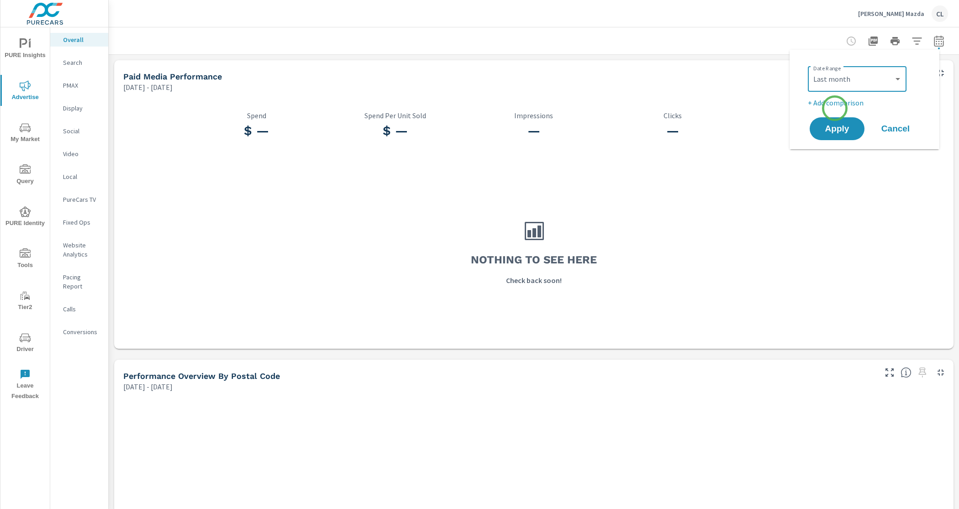
click at [834, 108] on p "+ Add comparison" at bounding box center [866, 102] width 117 height 11
select select "Previous period"
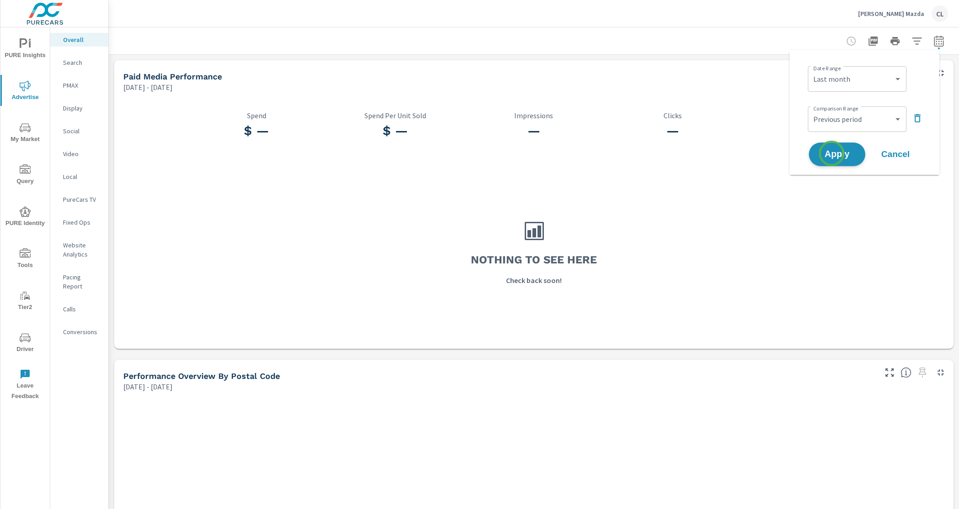
click at [831, 153] on span "Apply" at bounding box center [836, 154] width 37 height 9
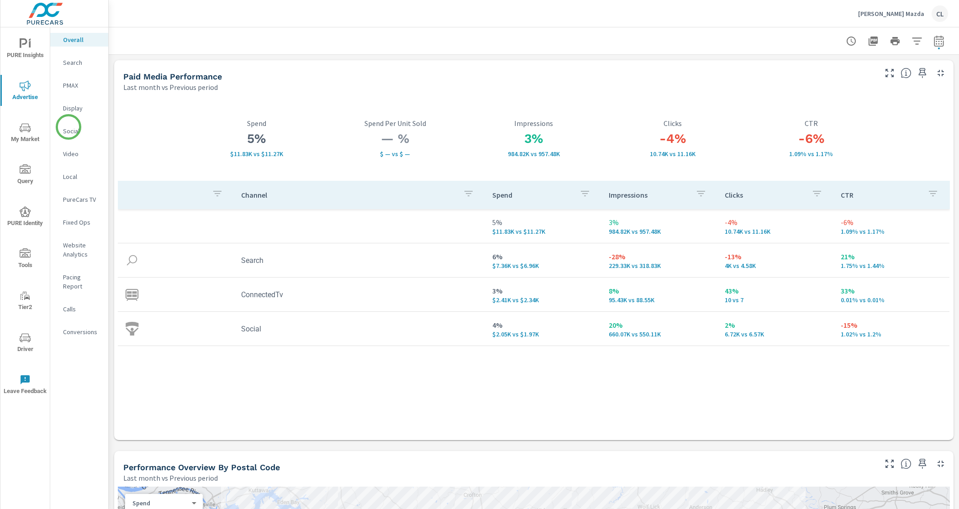
click at [68, 127] on p "Social" at bounding box center [82, 130] width 38 height 9
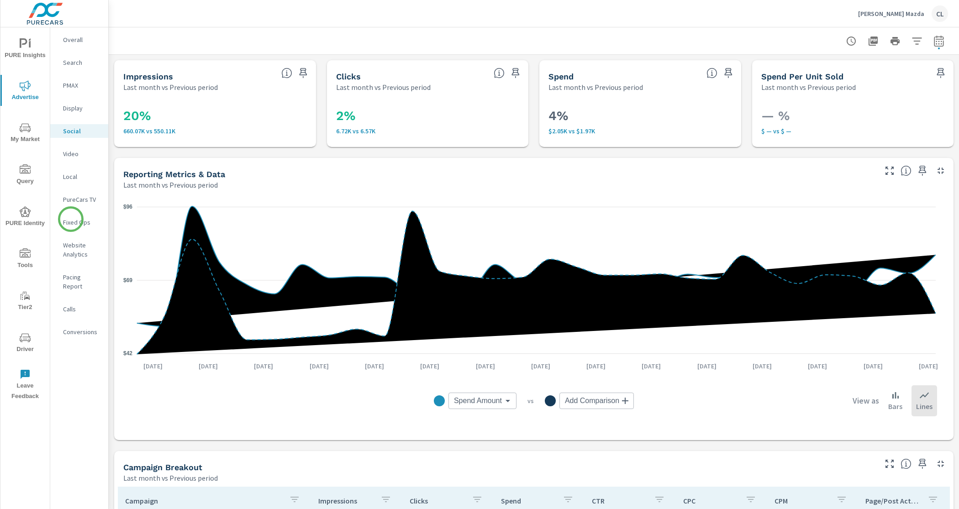
click at [71, 219] on p "Fixed Ops" at bounding box center [82, 222] width 38 height 9
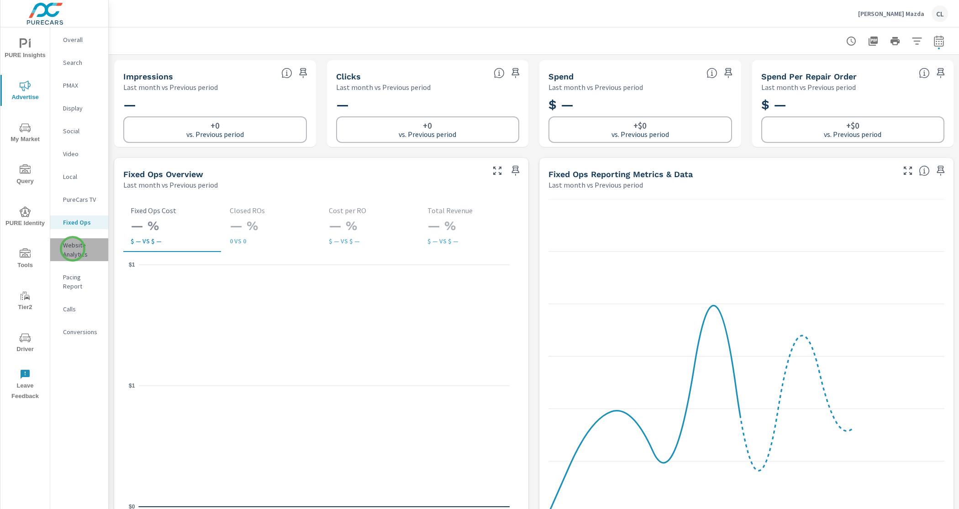
click at [73, 249] on p "Website Analytics" at bounding box center [82, 250] width 38 height 18
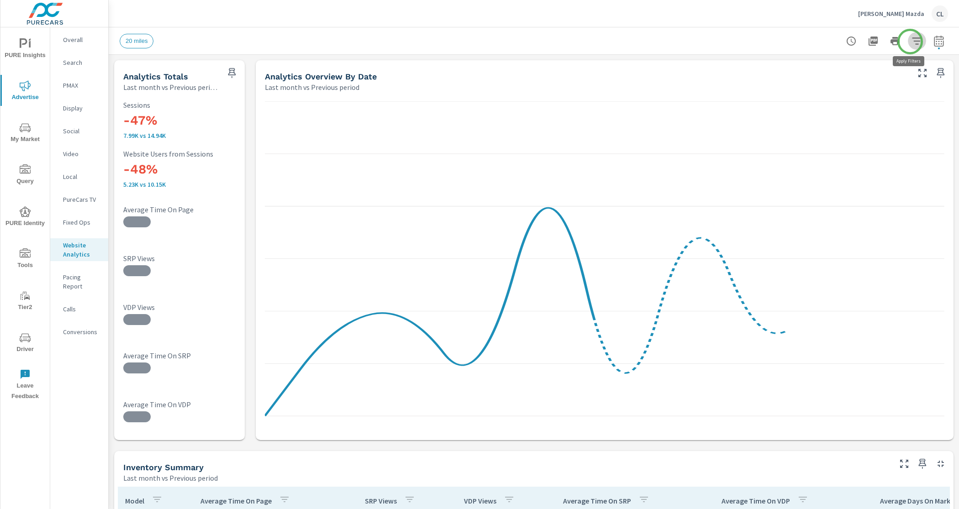
click at [911, 42] on icon "button" at bounding box center [916, 41] width 11 height 11
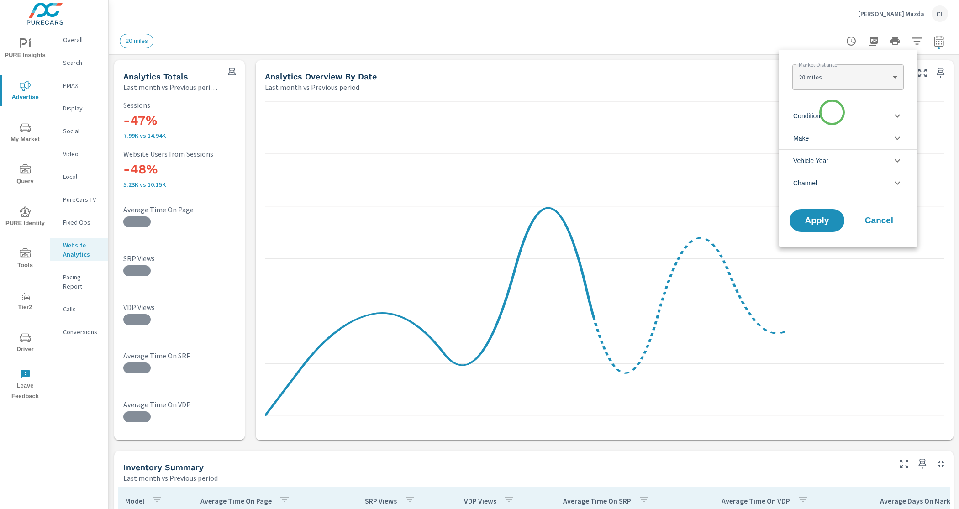
click at [832, 112] on li "Condition" at bounding box center [847, 116] width 139 height 22
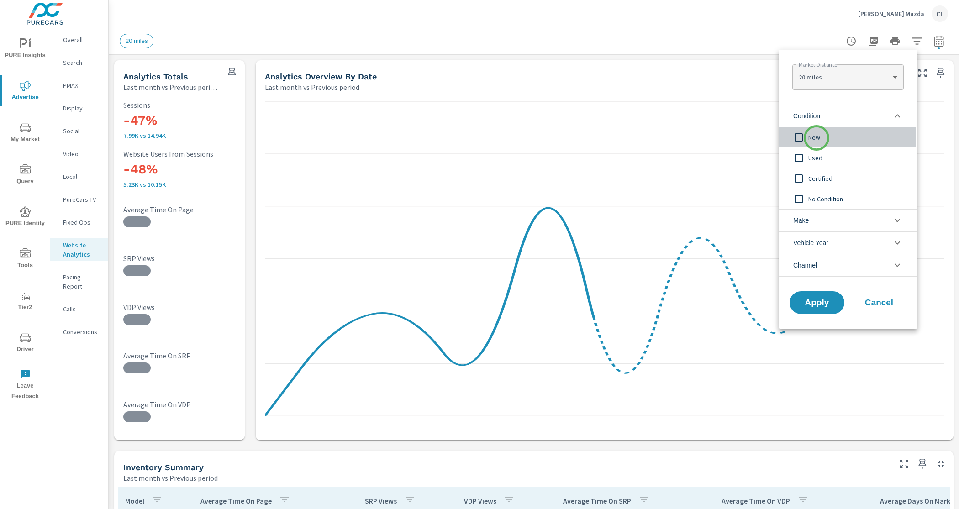
click at [816, 138] on span "New" at bounding box center [858, 137] width 100 height 11
click at [815, 223] on li "Make" at bounding box center [847, 220] width 139 height 22
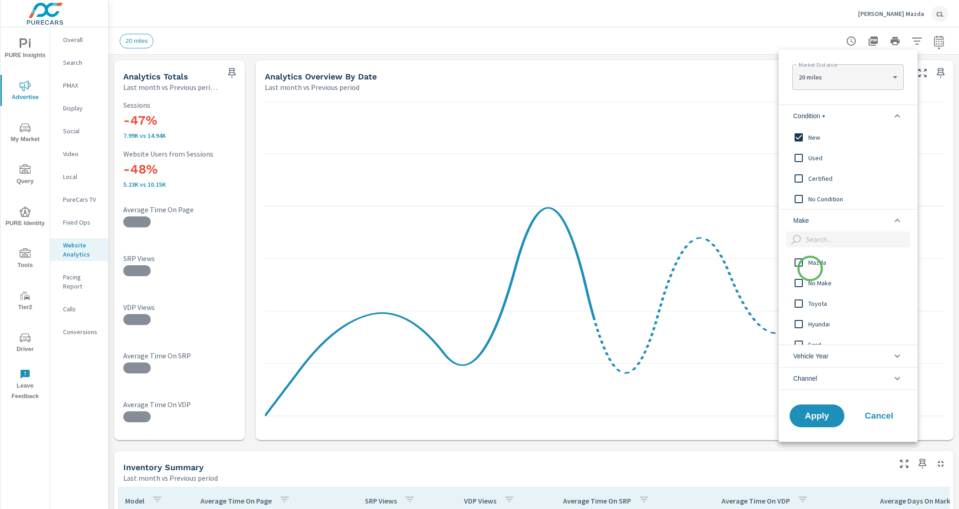
click at [810, 268] on div "Mazda" at bounding box center [846, 262] width 137 height 21
click at [804, 416] on span "Apply" at bounding box center [816, 415] width 37 height 9
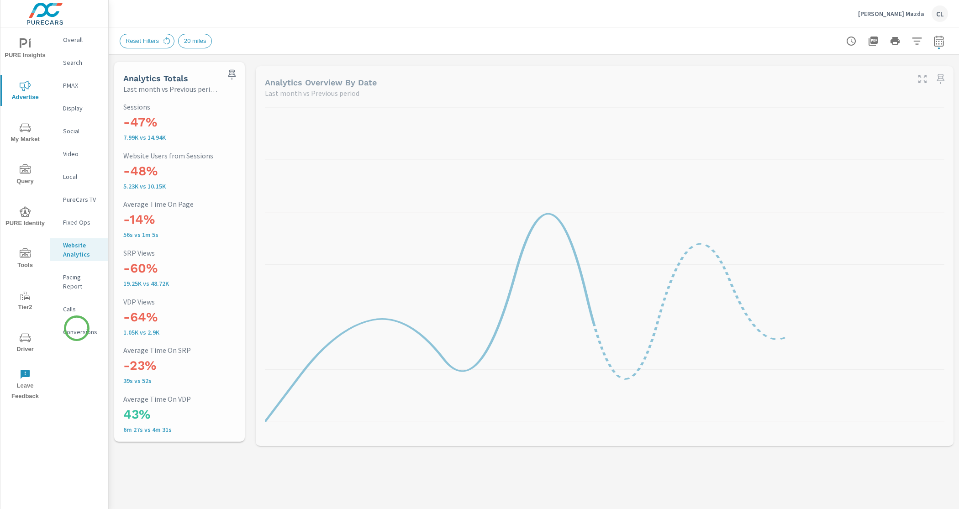
click at [77, 327] on p "Conversions" at bounding box center [82, 331] width 38 height 9
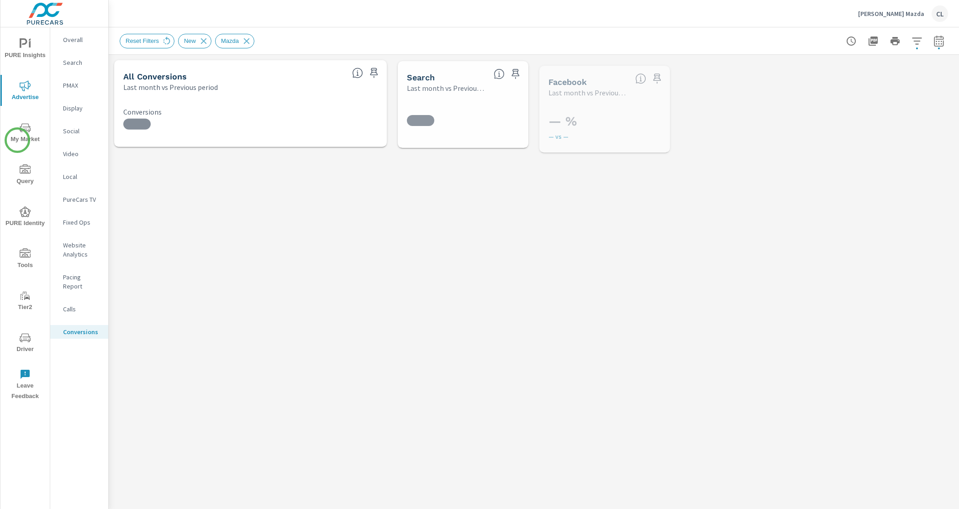
click at [17, 140] on span "My Market" at bounding box center [25, 133] width 44 height 22
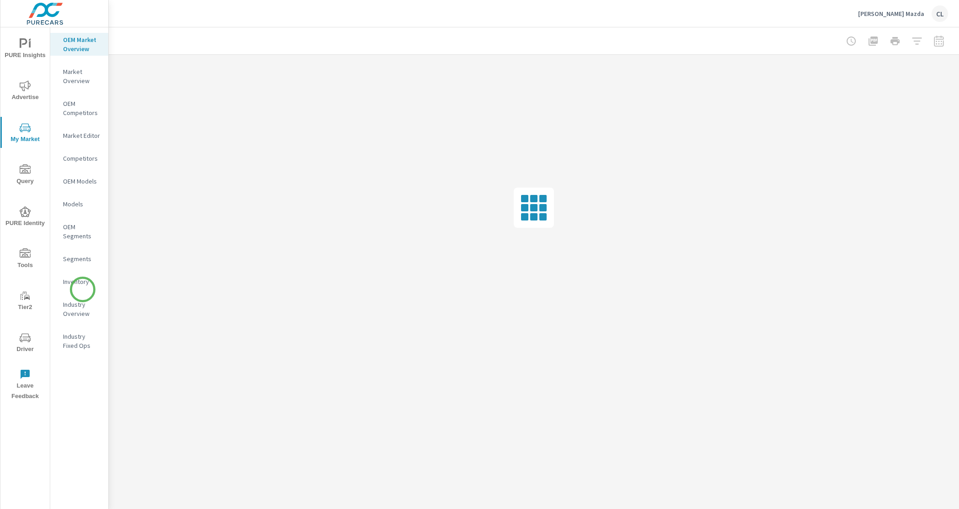
click at [83, 289] on nav "OEM Market Overview Market Overview OEM Competitors Market Editor Competitors O…" at bounding box center [79, 196] width 58 height 338
click at [79, 277] on p "Inventory" at bounding box center [82, 281] width 38 height 9
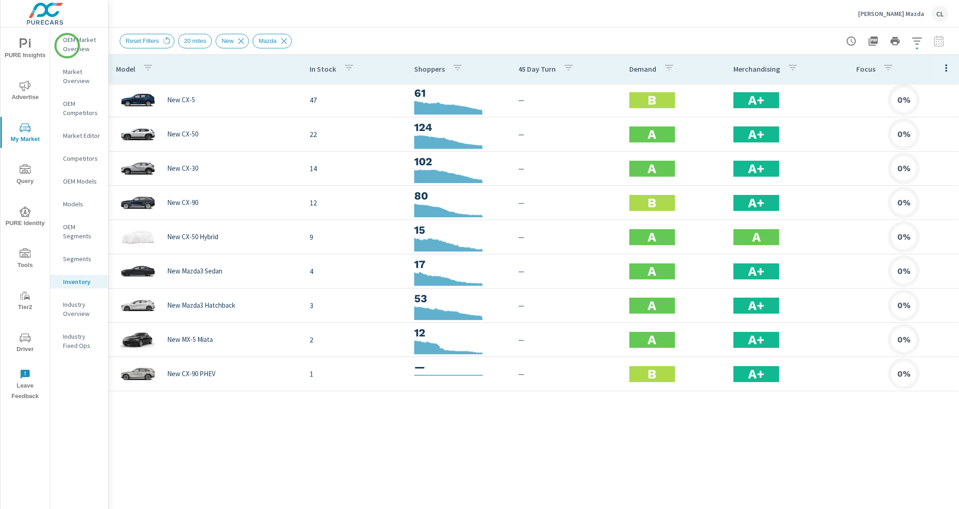
click at [67, 43] on p "OEM Market Overview" at bounding box center [82, 44] width 38 height 18
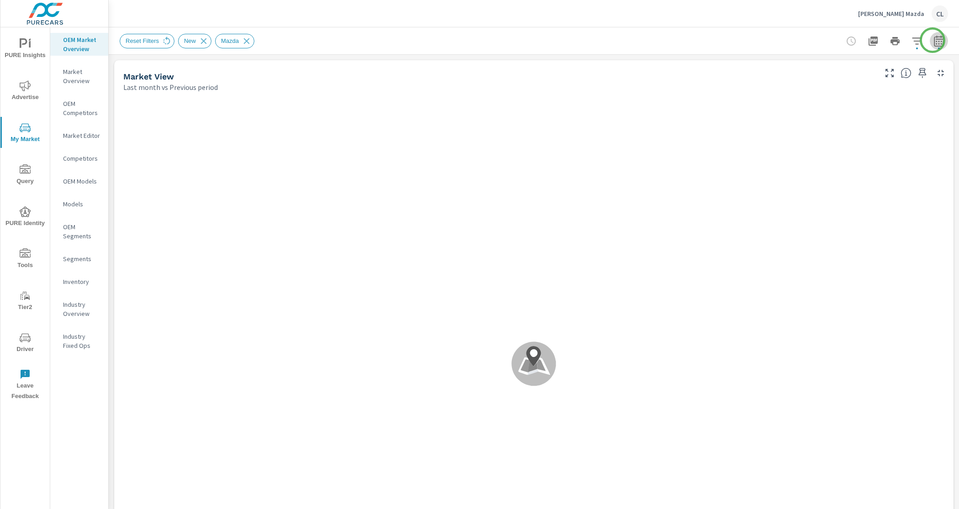
click at [933, 40] on icon "button" at bounding box center [938, 41] width 11 height 11
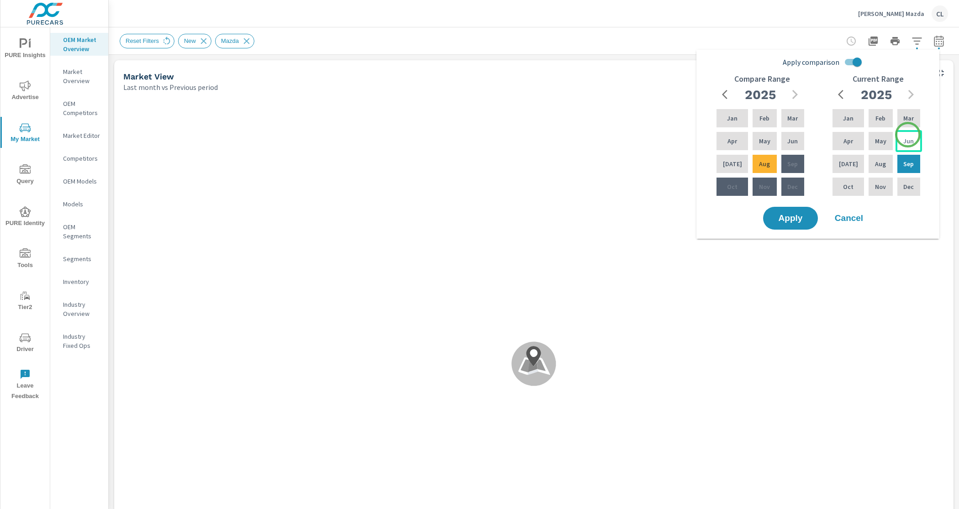
click at [906, 150] on div "Jun" at bounding box center [908, 141] width 26 height 22
click at [883, 163] on div "Aug" at bounding box center [879, 164] width 27 height 22
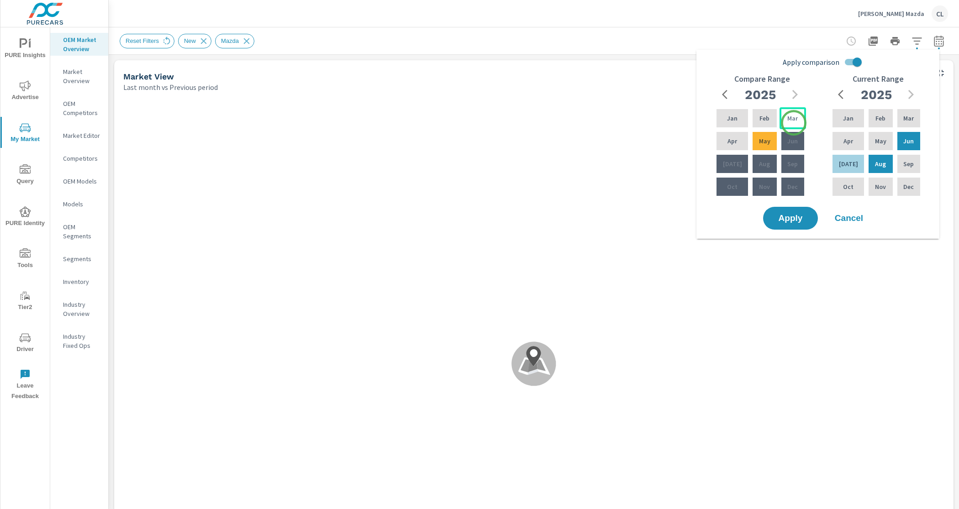
click at [789, 118] on p "Mar" at bounding box center [792, 118] width 10 height 9
click at [761, 142] on p "May" at bounding box center [764, 140] width 11 height 9
click at [785, 217] on span "Apply" at bounding box center [789, 218] width 37 height 9
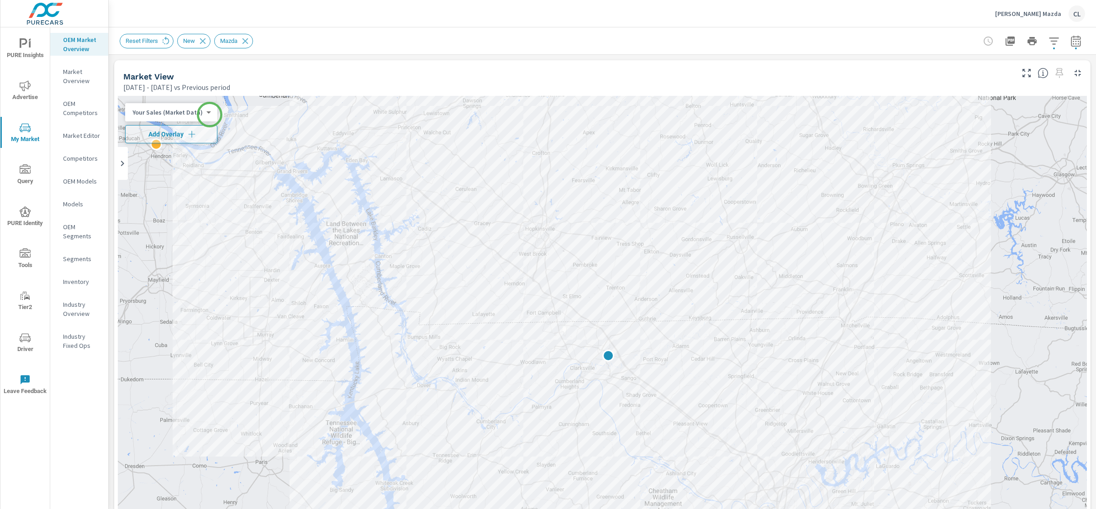
click at [206, 115] on div "Your Sales (Market Data) 0 ​" at bounding box center [171, 112] width 92 height 18
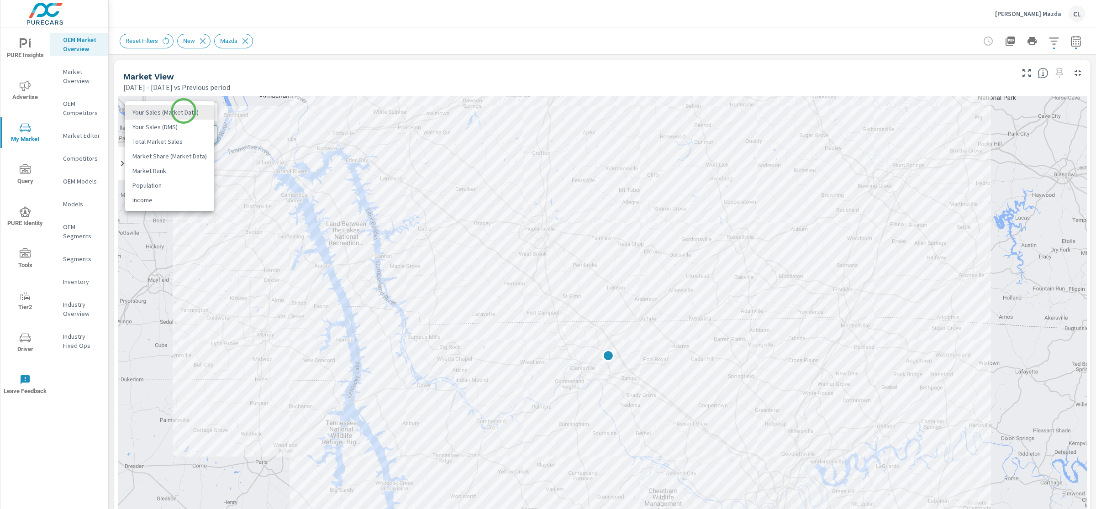
click at [184, 111] on body "PURE Insights Advertise My Market Query PURE Identity Tools Tier2 Driver Leave …" at bounding box center [548, 254] width 1096 height 509
click at [170, 141] on li "Total Market Sales" at bounding box center [169, 141] width 89 height 15
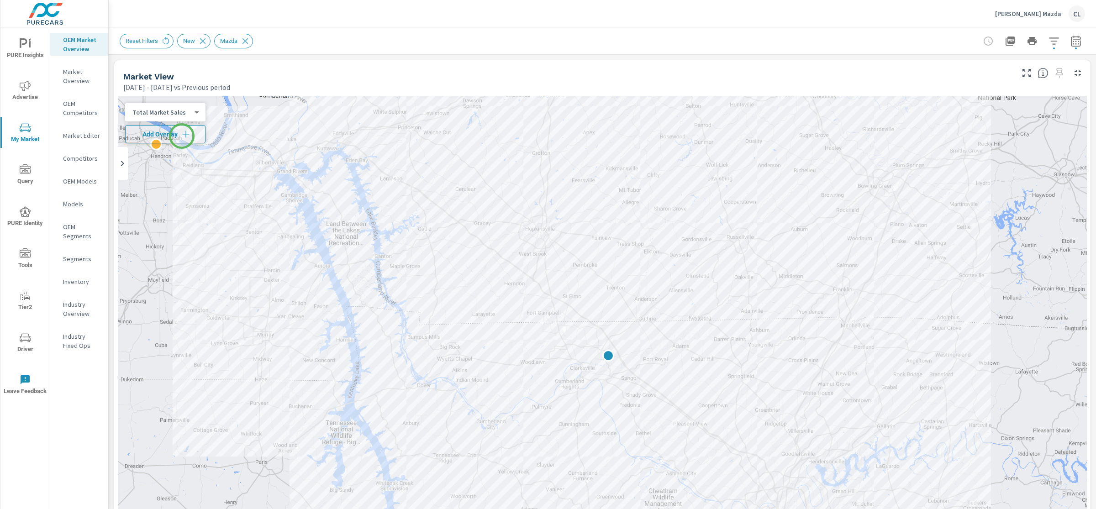
click at [182, 136] on icon "button" at bounding box center [185, 134] width 9 height 9
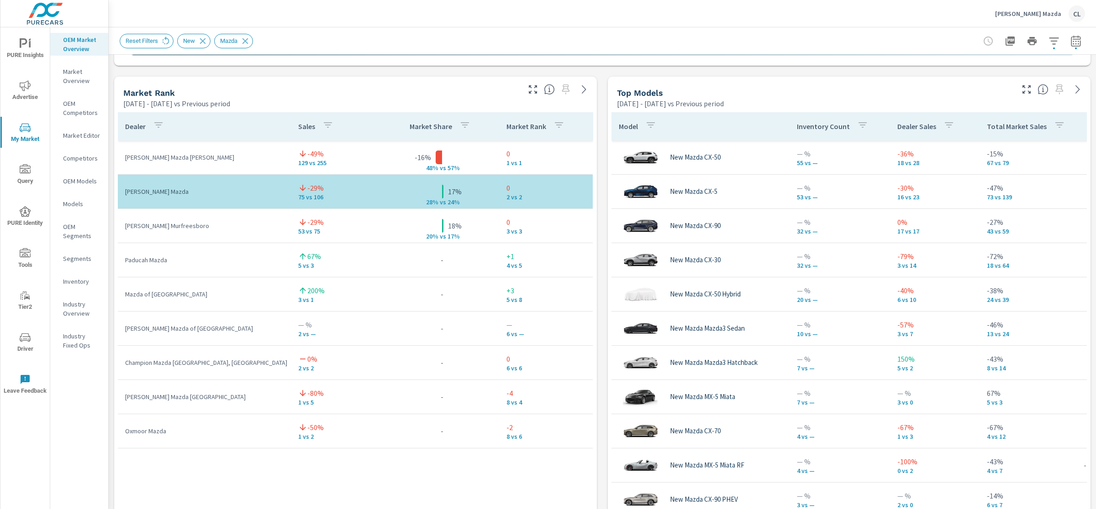
scroll to position [570, 0]
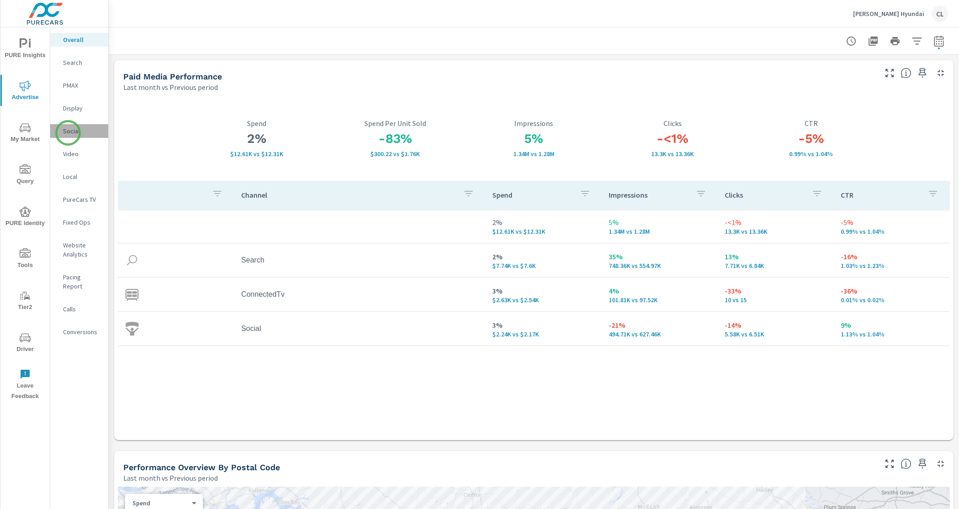
click at [68, 133] on p "Social" at bounding box center [82, 130] width 38 height 9
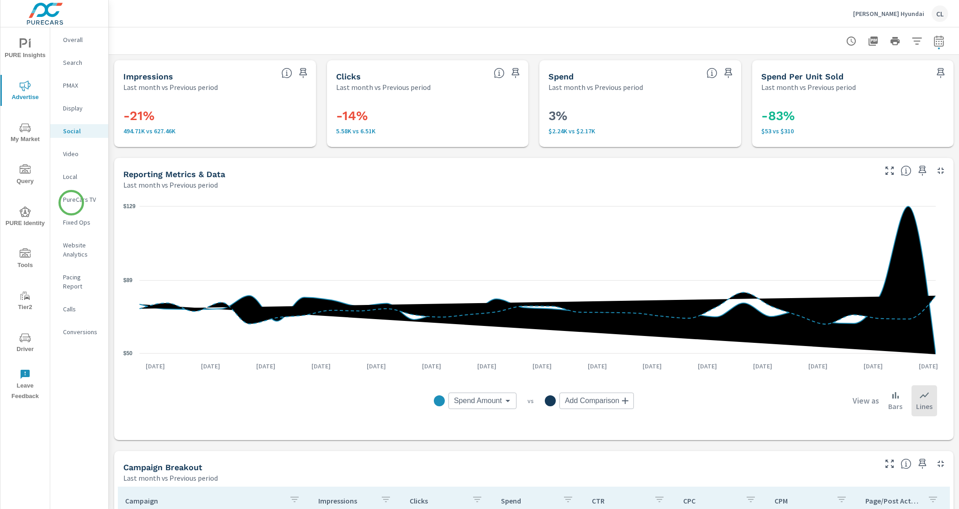
click at [71, 207] on nav "Overall Search PMAX Display Social Video Local PureCars TV Fixed Ops Website An…" at bounding box center [79, 189] width 58 height 324
click at [71, 201] on p "PureCars TV" at bounding box center [82, 199] width 38 height 9
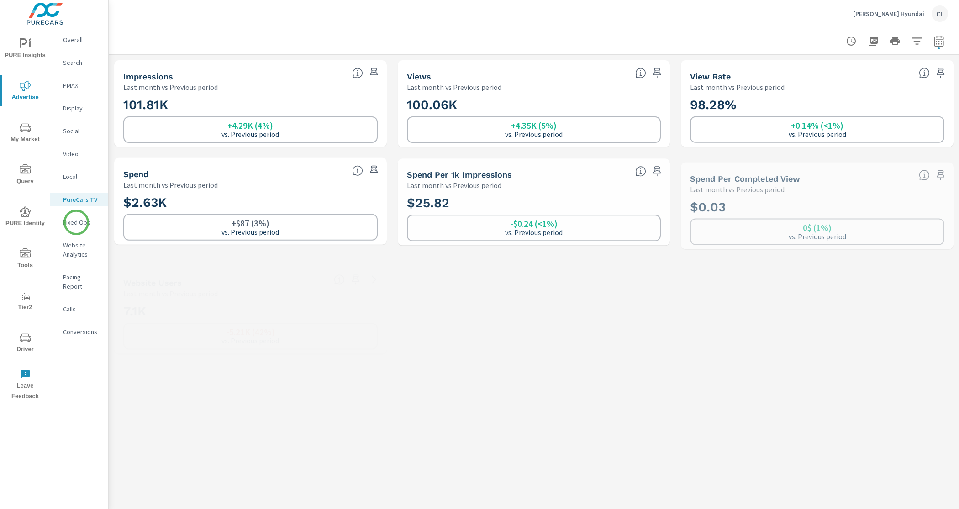
click at [76, 222] on p "Fixed Ops" at bounding box center [82, 222] width 38 height 9
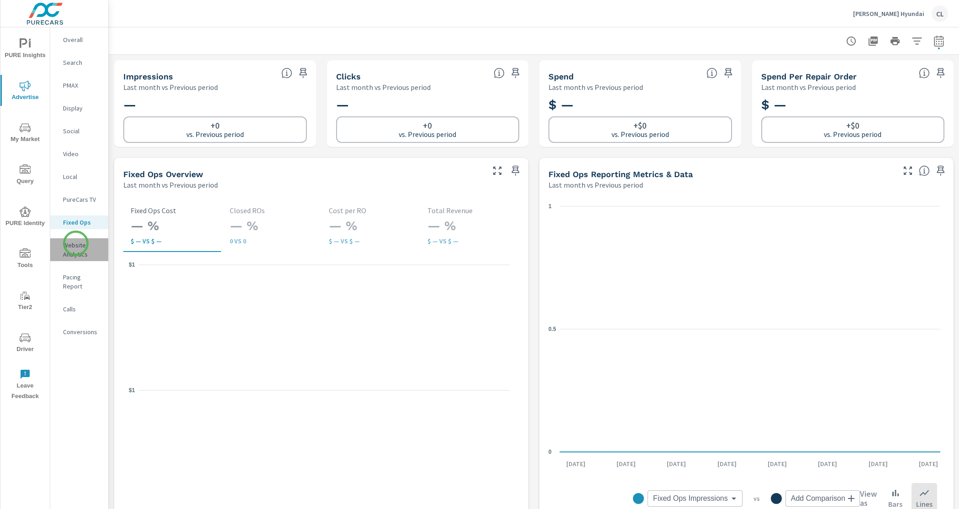
click at [76, 243] on p "Website Analytics" at bounding box center [82, 250] width 38 height 18
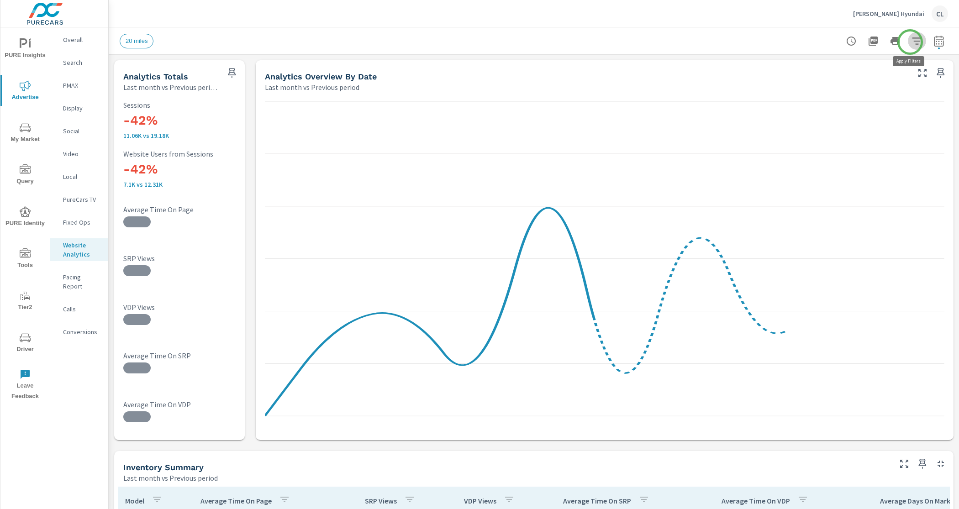
click at [911, 42] on icon "button" at bounding box center [916, 41] width 11 height 11
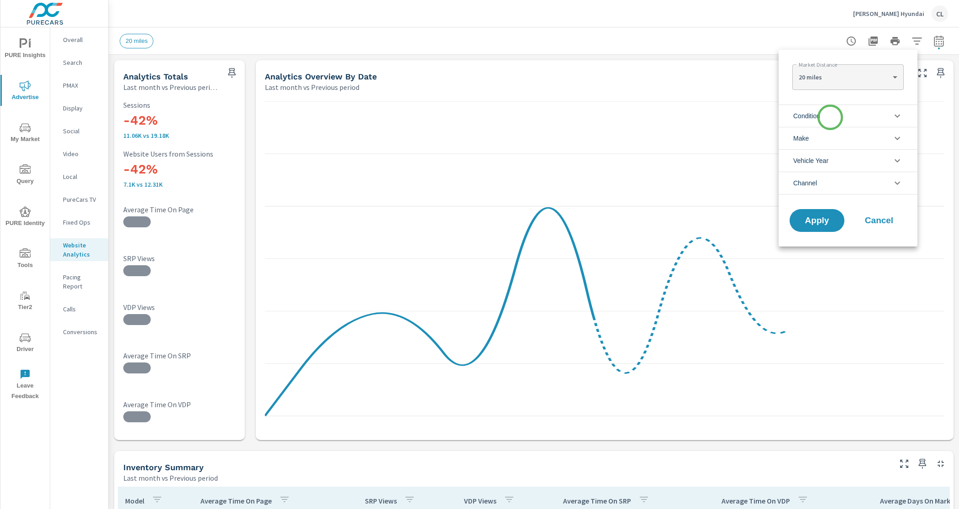
click at [830, 117] on li "Condition" at bounding box center [847, 116] width 139 height 22
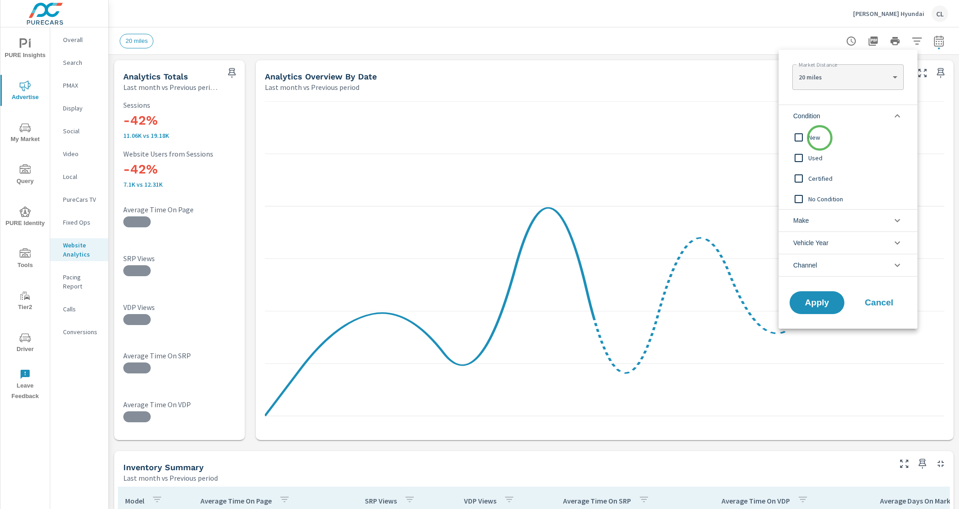
click at [818, 139] on span "New" at bounding box center [858, 137] width 100 height 11
click at [819, 215] on li "Make" at bounding box center [847, 220] width 139 height 22
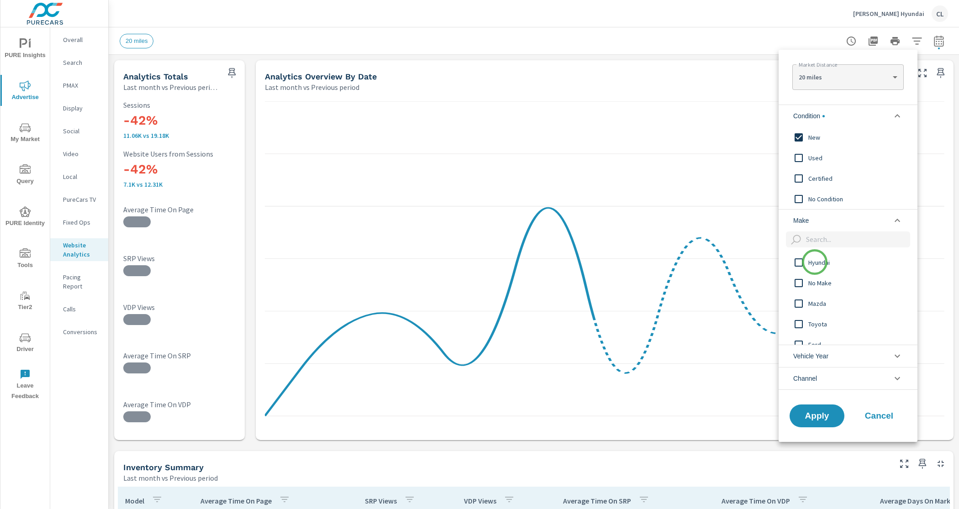
click at [814, 262] on span "Hyundai" at bounding box center [858, 262] width 100 height 11
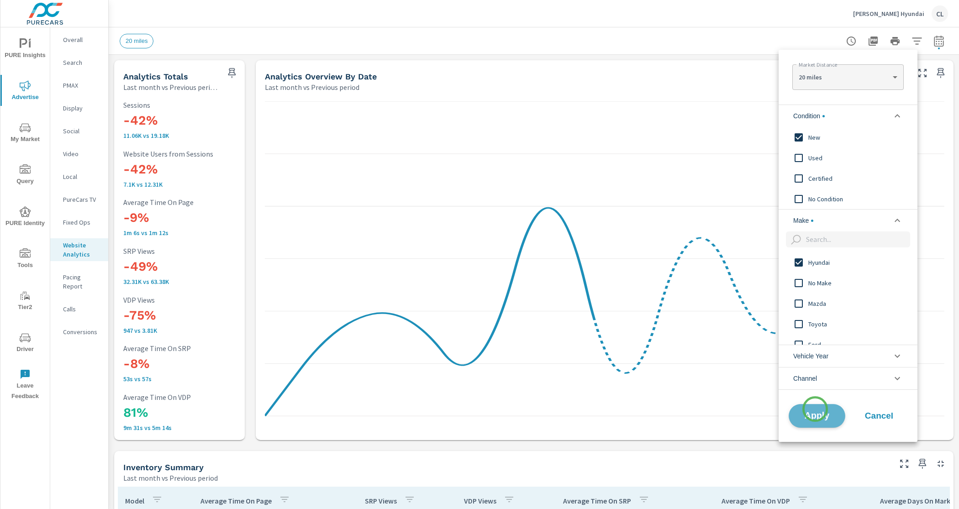
click at [815, 409] on button "Apply" at bounding box center [816, 416] width 57 height 24
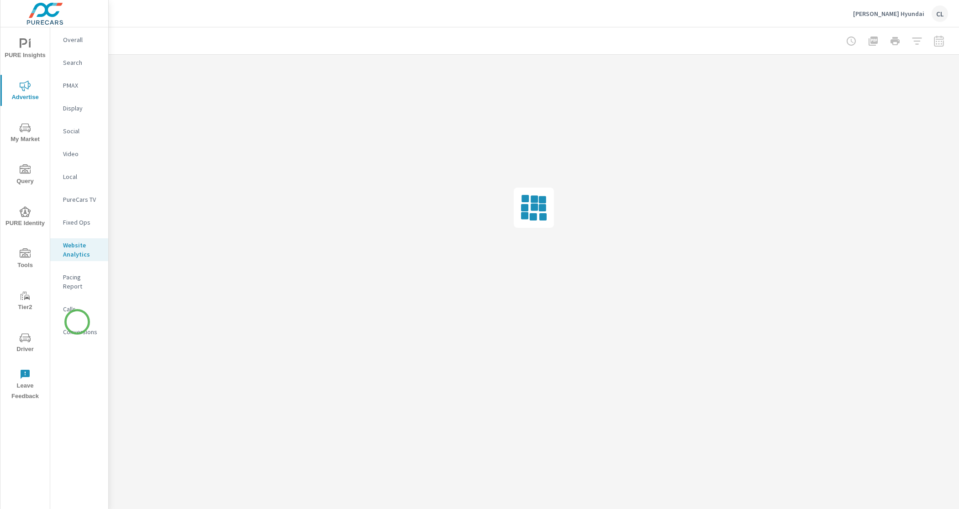
click at [77, 327] on p "Conversions" at bounding box center [82, 331] width 38 height 9
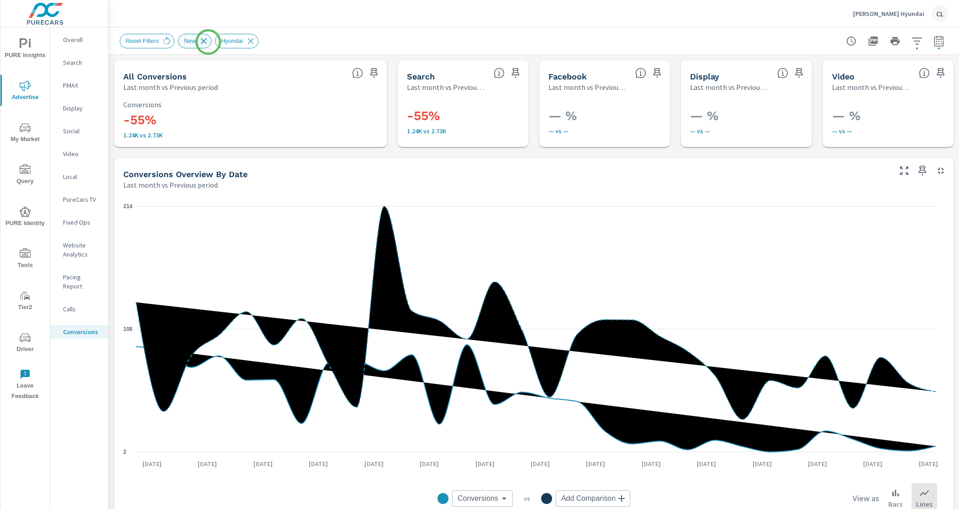
click at [207, 42] on icon at bounding box center [204, 41] width 10 height 10
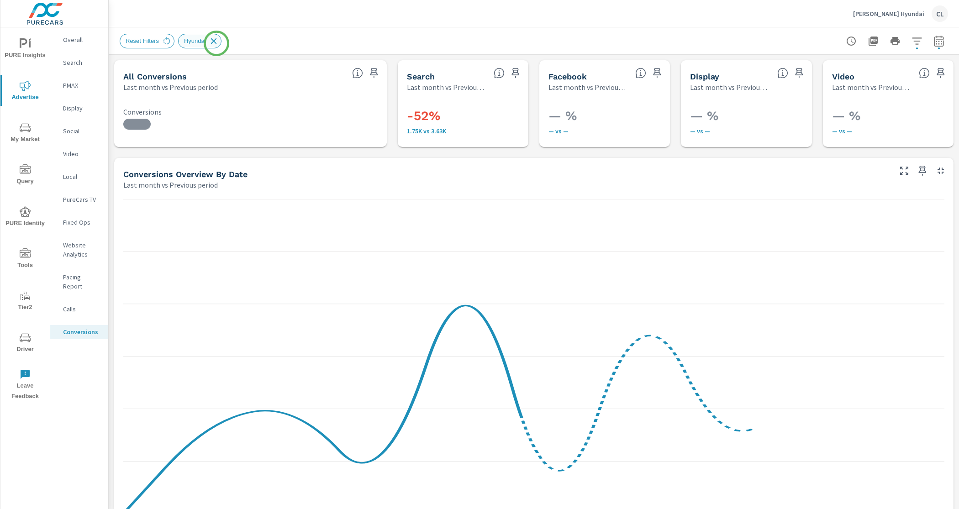
click at [216, 43] on icon at bounding box center [214, 41] width 10 height 10
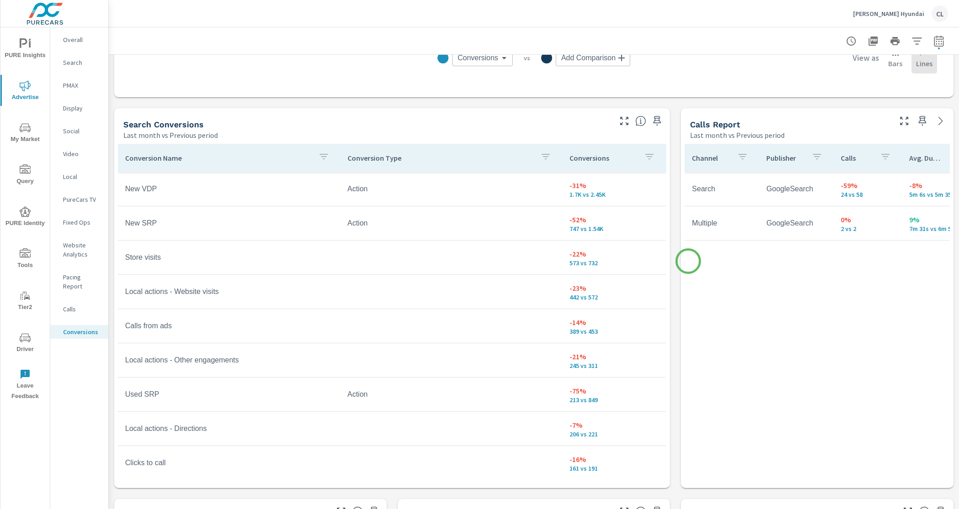
scroll to position [446, 0]
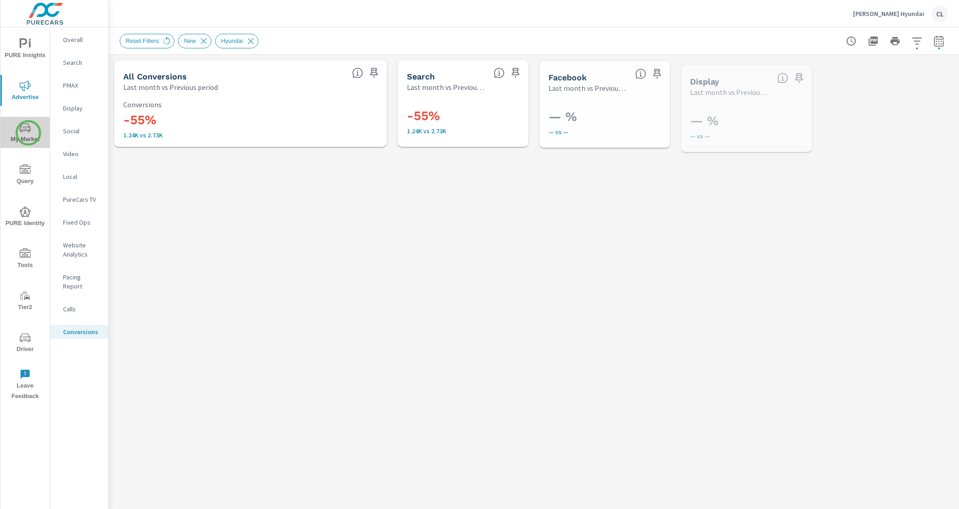
click at [28, 133] on icon "nav menu" at bounding box center [25, 127] width 11 height 11
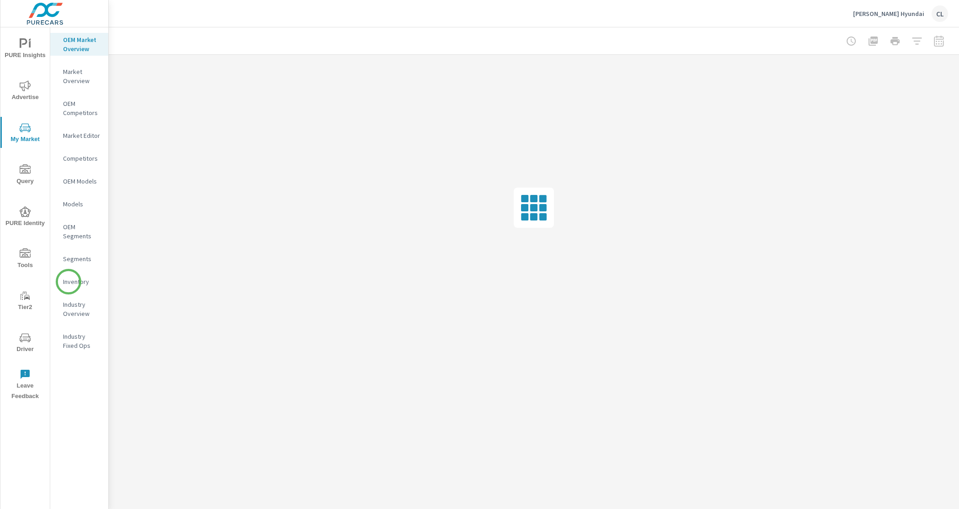
click at [70, 285] on p "Inventory" at bounding box center [82, 281] width 38 height 9
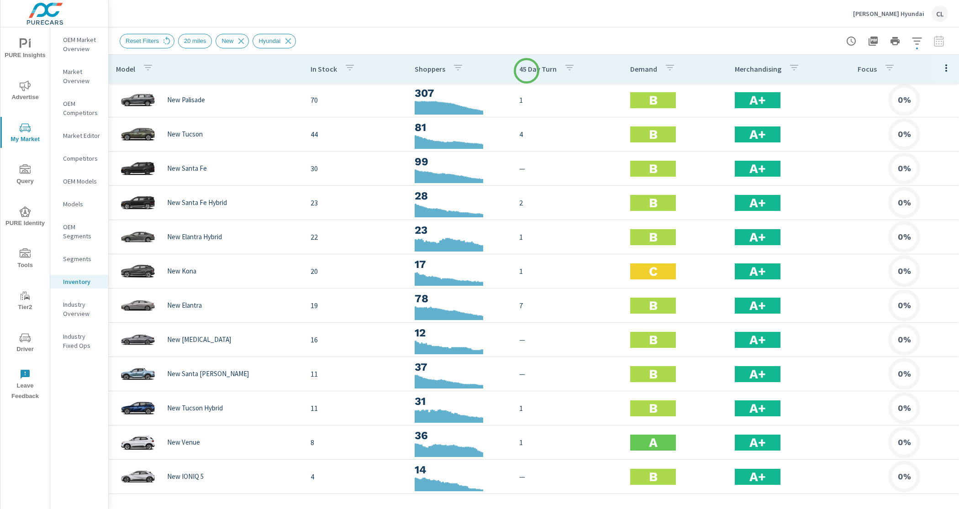
click at [525, 70] on p "45 Day Turn" at bounding box center [537, 68] width 37 height 9
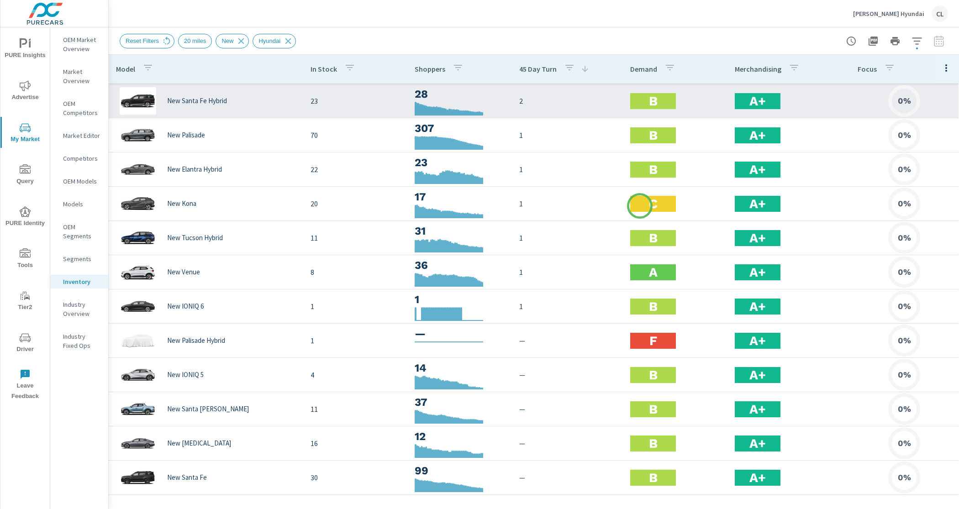
scroll to position [107, 0]
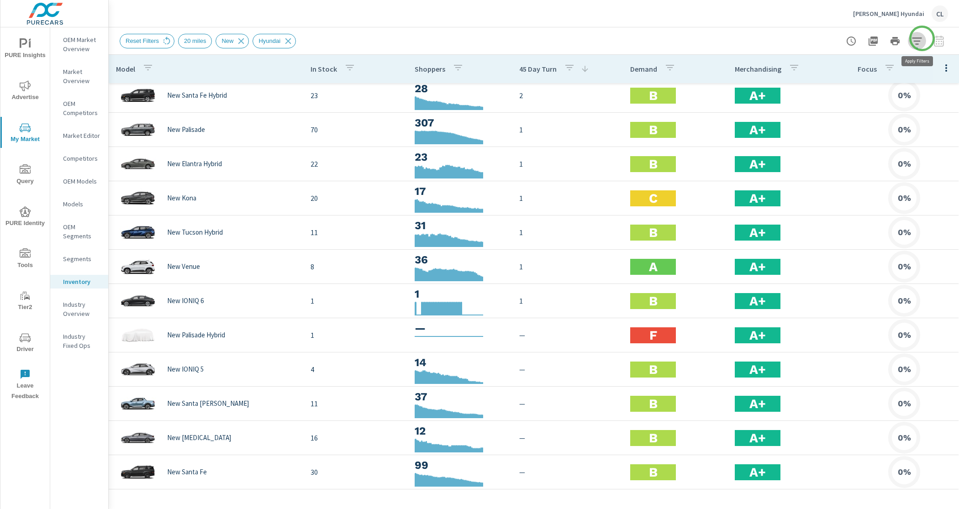
click at [922, 38] on icon "button" at bounding box center [916, 41] width 11 height 11
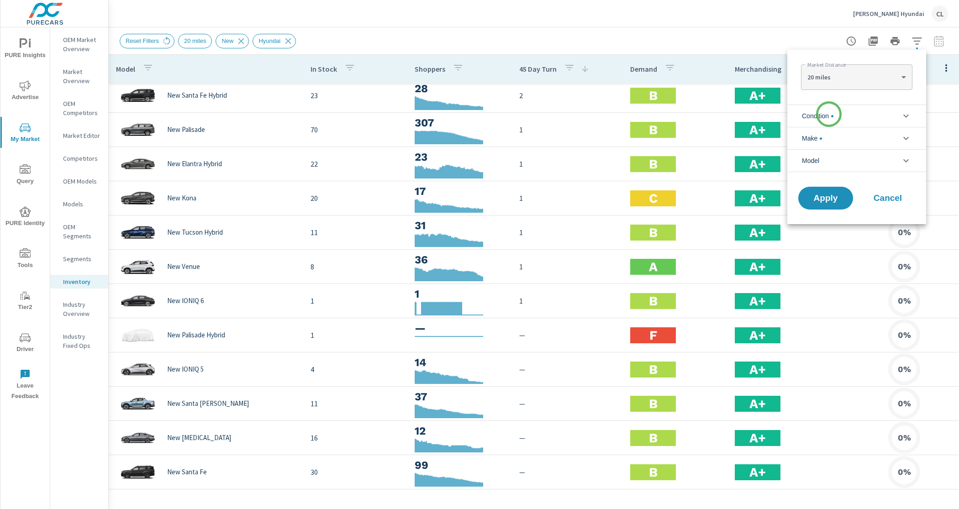
click at [828, 116] on span "Condition" at bounding box center [817, 116] width 31 height 22
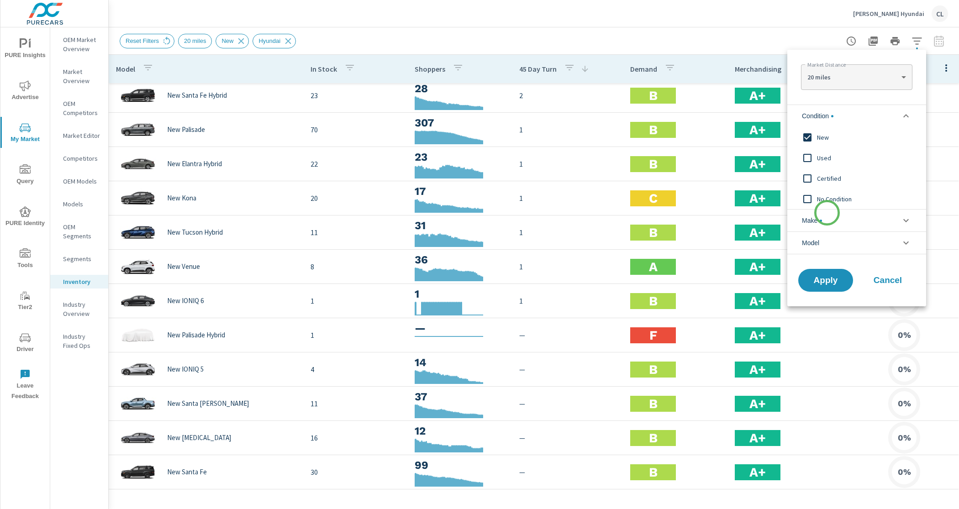
click at [827, 213] on li "Make" at bounding box center [856, 220] width 139 height 22
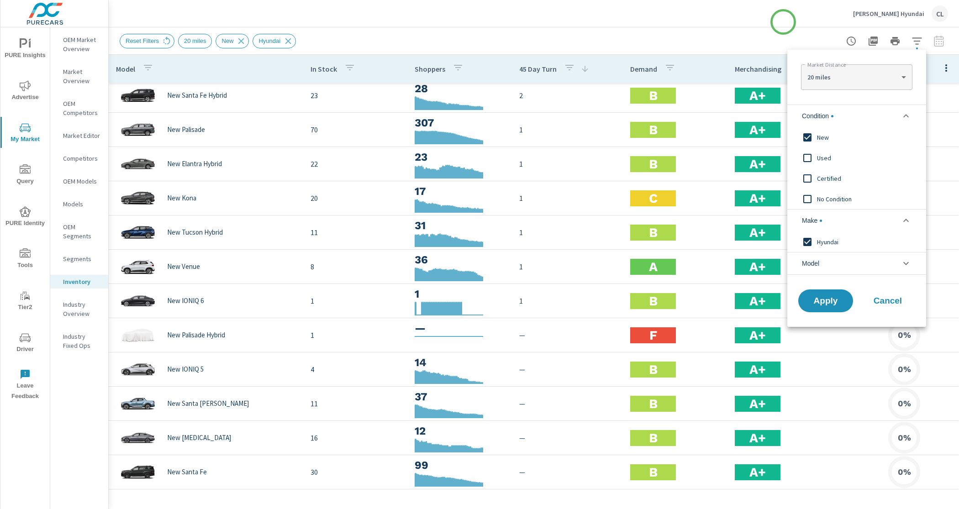
click at [783, 22] on div at bounding box center [479, 254] width 959 height 509
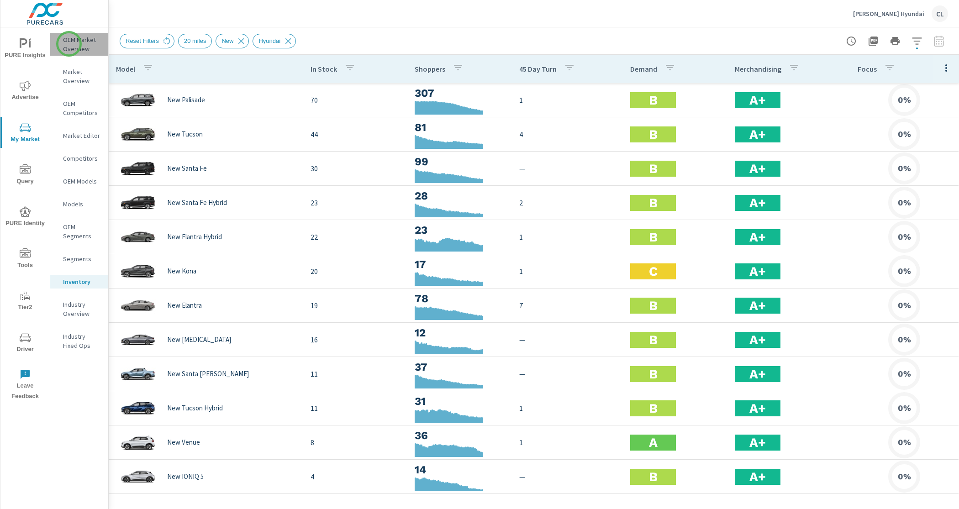
click at [69, 44] on p "OEM Market Overview" at bounding box center [82, 44] width 38 height 18
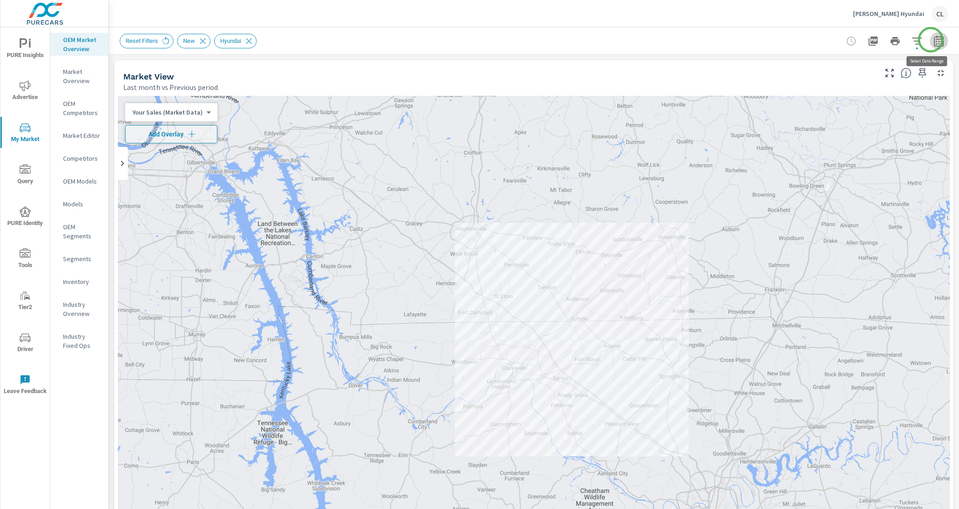
click at [933, 40] on icon "button" at bounding box center [938, 41] width 11 height 11
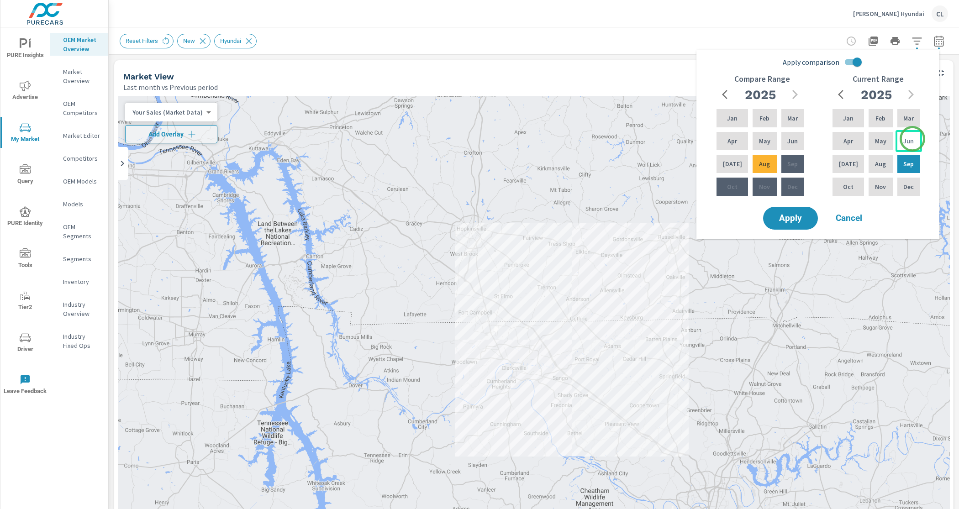
click at [912, 139] on div "Jun" at bounding box center [908, 141] width 26 height 22
click at [885, 161] on div "Aug" at bounding box center [879, 164] width 27 height 22
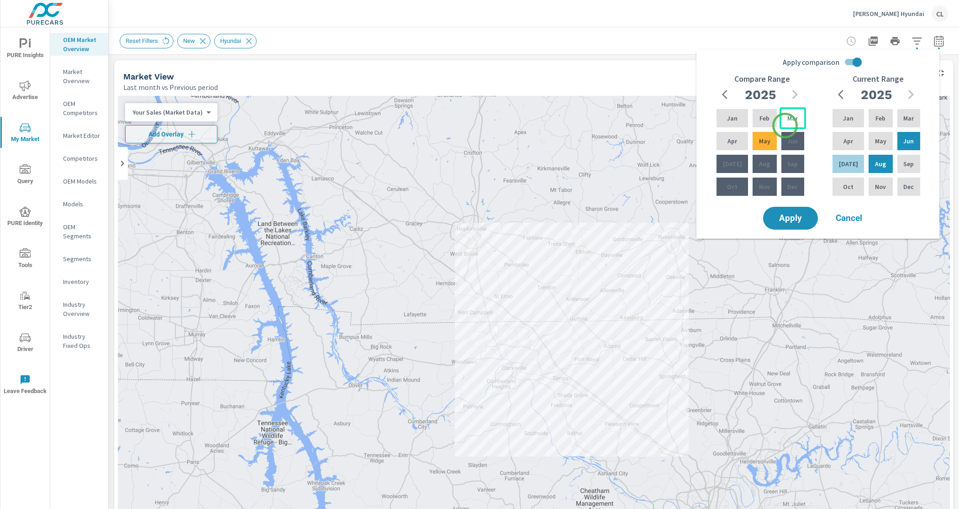
click at [785, 125] on div "Mar" at bounding box center [792, 118] width 26 height 22
click at [768, 145] on div "May" at bounding box center [763, 141] width 27 height 22
click at [784, 218] on span "Apply" at bounding box center [789, 218] width 37 height 9
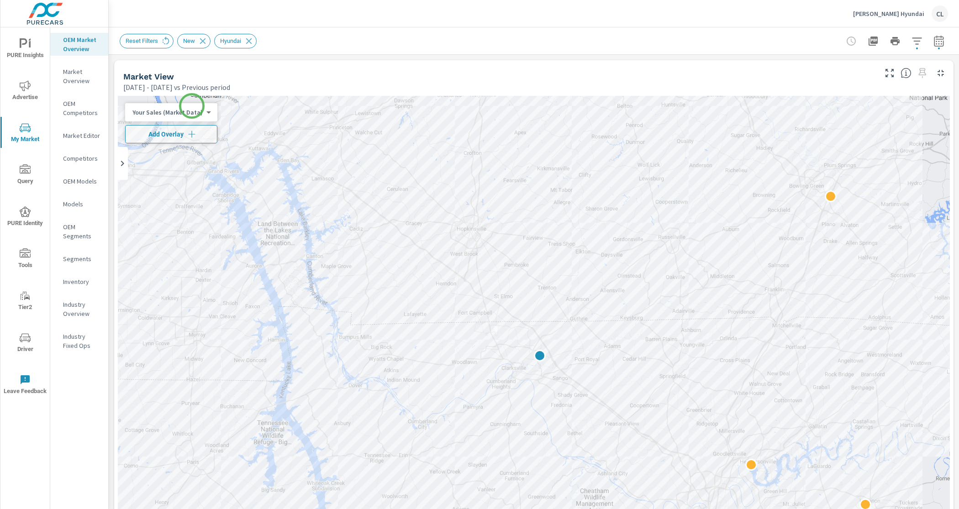
click at [186, 112] on body "PURE Insights Advertise My Market Query PURE Identity Tools Tier2 Driver Leave …" at bounding box center [479, 254] width 959 height 509
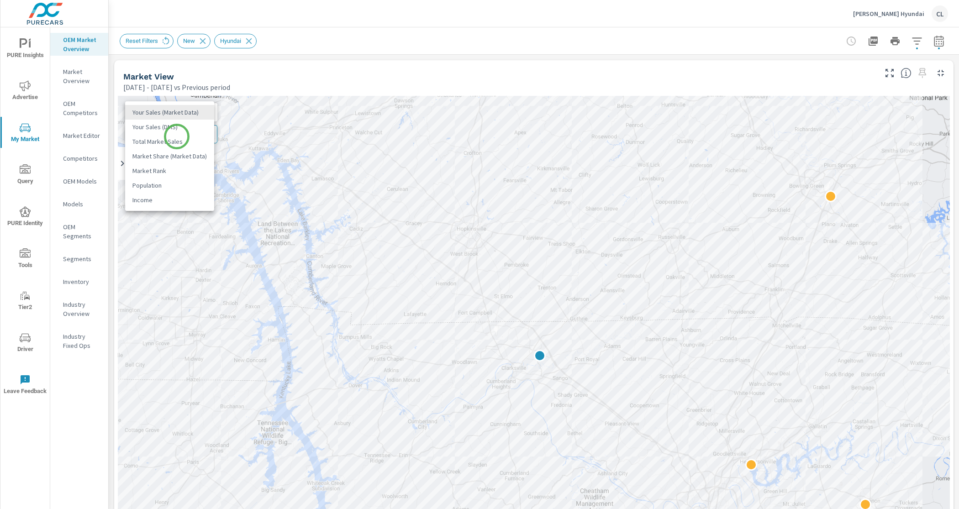
click at [175, 139] on li "Total Market Sales" at bounding box center [169, 141] width 89 height 15
click at [174, 140] on button "Add Overlay" at bounding box center [165, 134] width 80 height 18
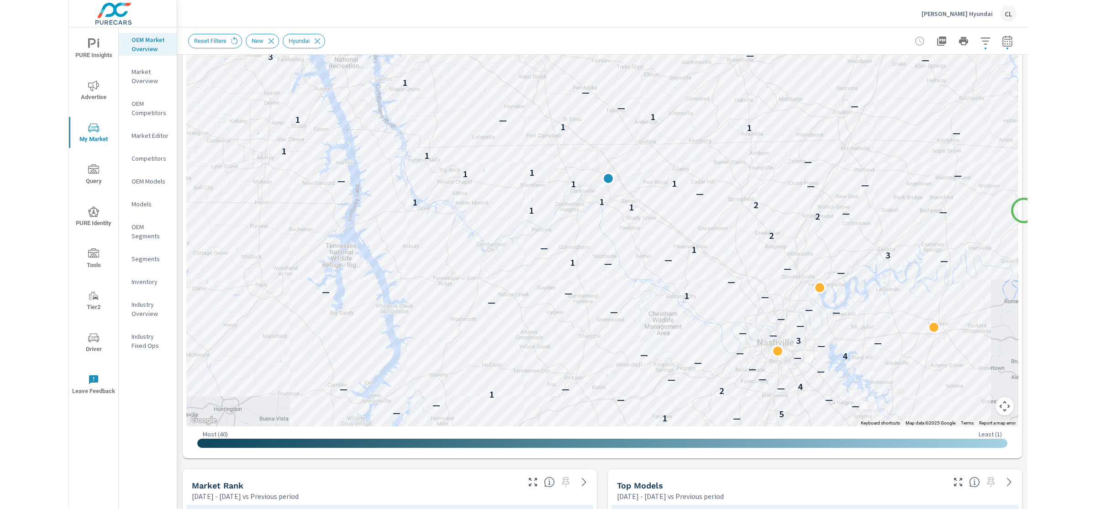
scroll to position [175, 0]
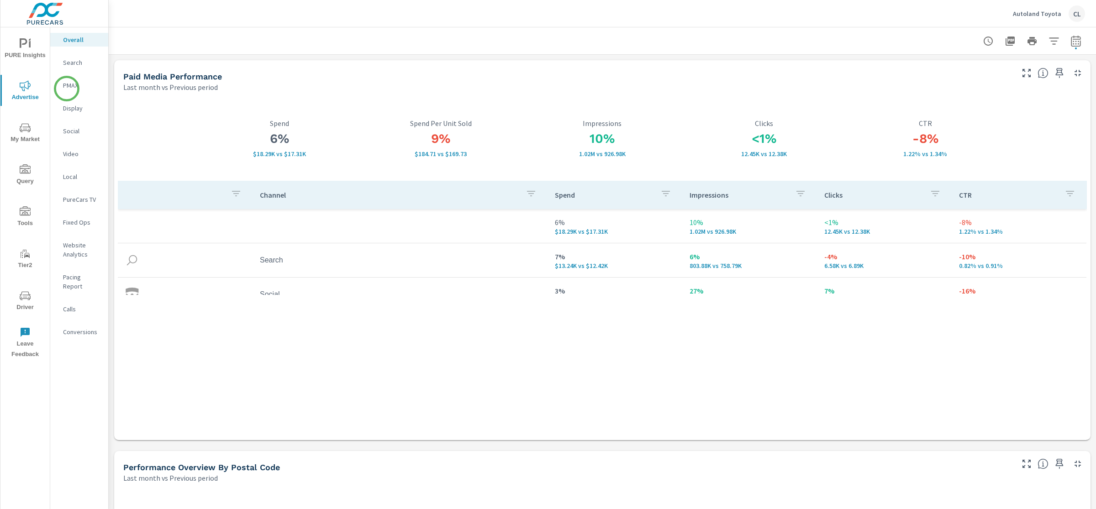
click at [67, 88] on p "PMAX" at bounding box center [82, 85] width 38 height 9
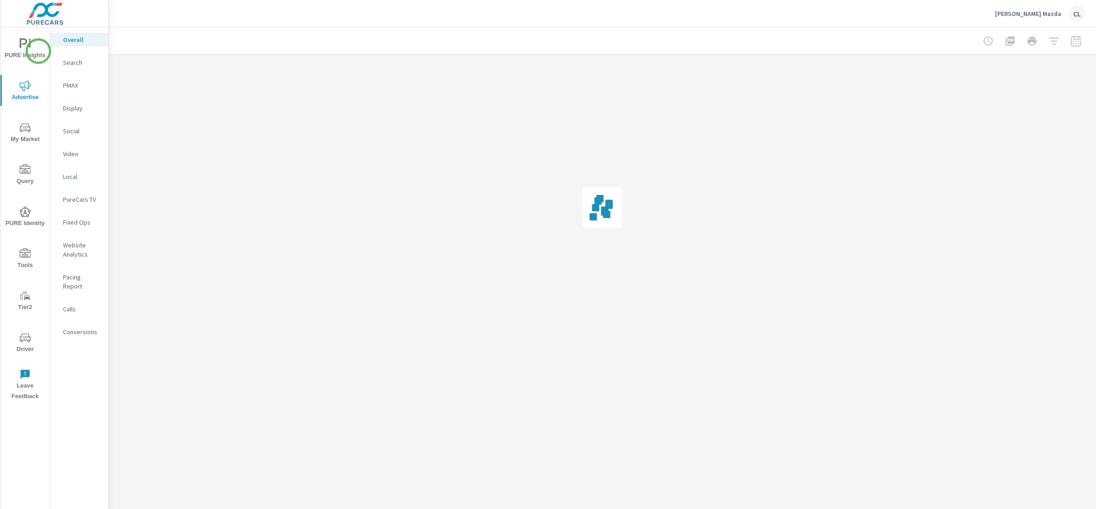
click at [36, 50] on span "PURE Insights" at bounding box center [25, 49] width 44 height 22
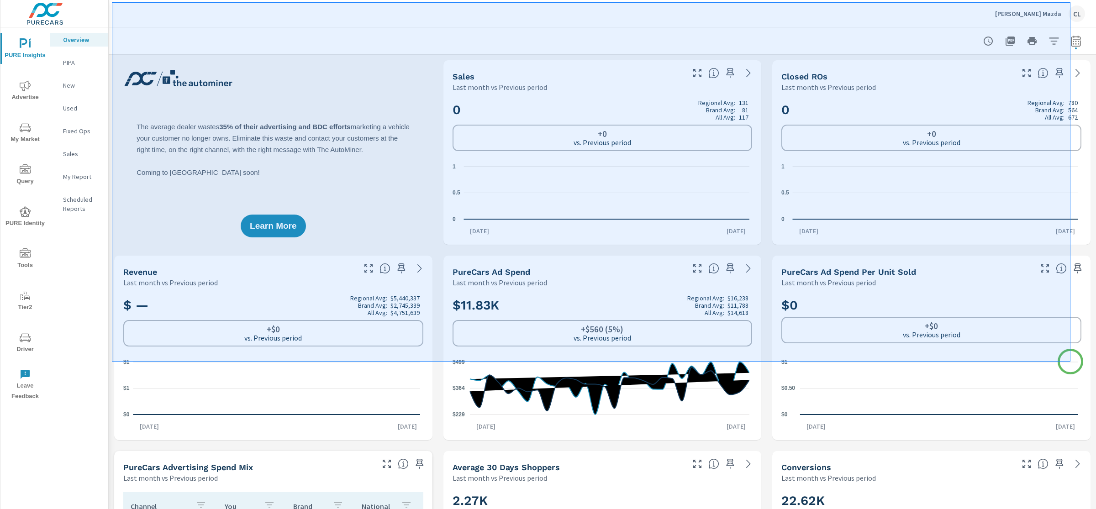
drag, startPoint x: 112, startPoint y: 2, endPoint x: 1070, endPoint y: 362, distance: 1023.3
click at [1070, 362] on div at bounding box center [548, 254] width 1096 height 509
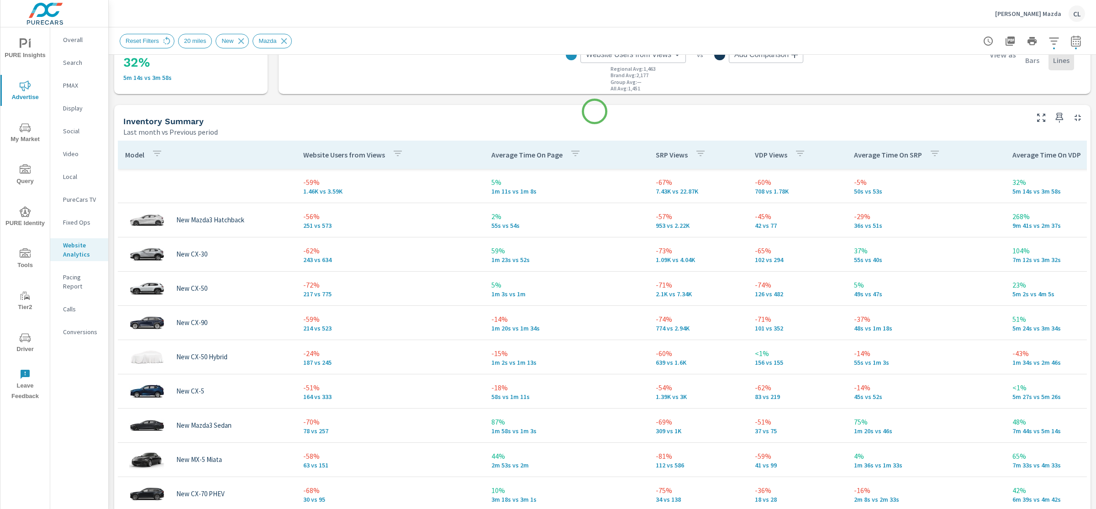
scroll to position [341, 0]
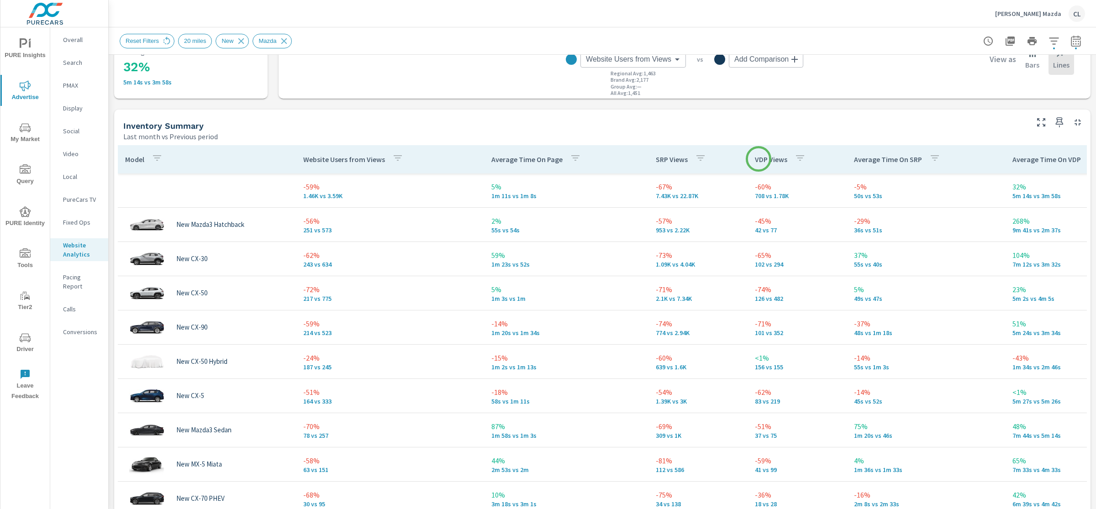
click at [764, 157] on p "VDP Views" at bounding box center [771, 159] width 32 height 9
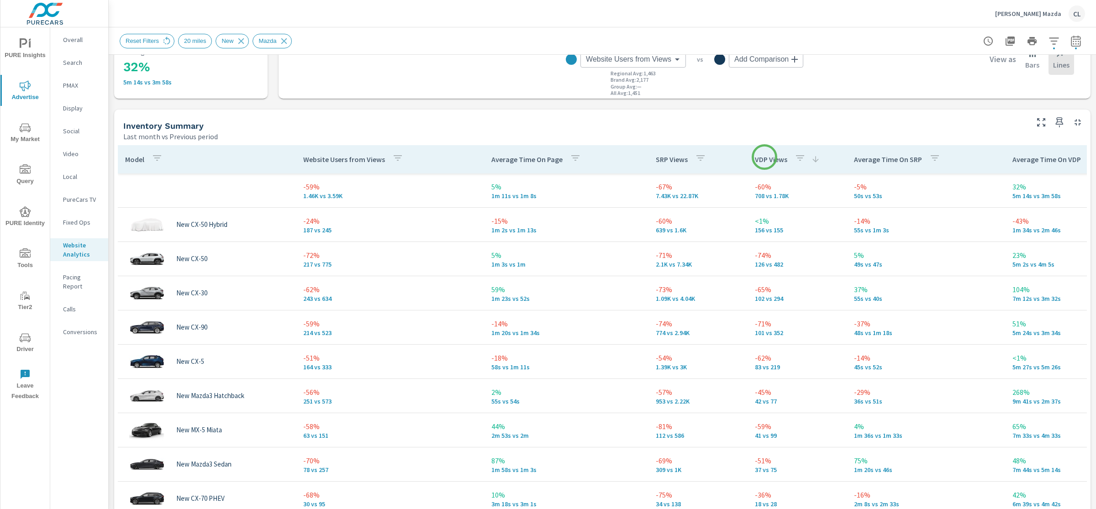
click at [764, 157] on p "VDP Views" at bounding box center [771, 159] width 32 height 9
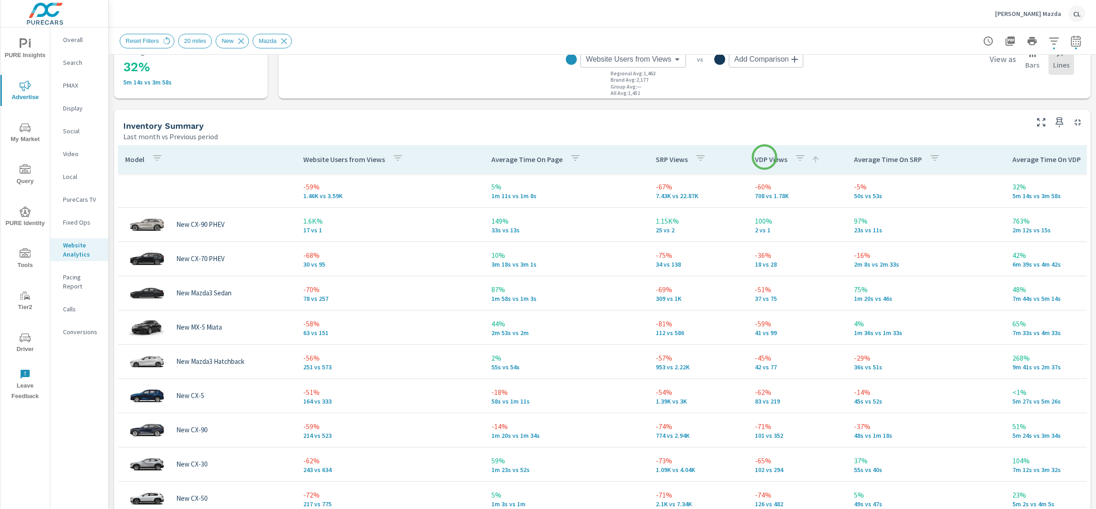
click at [764, 157] on p "VDP Views" at bounding box center [771, 159] width 32 height 9
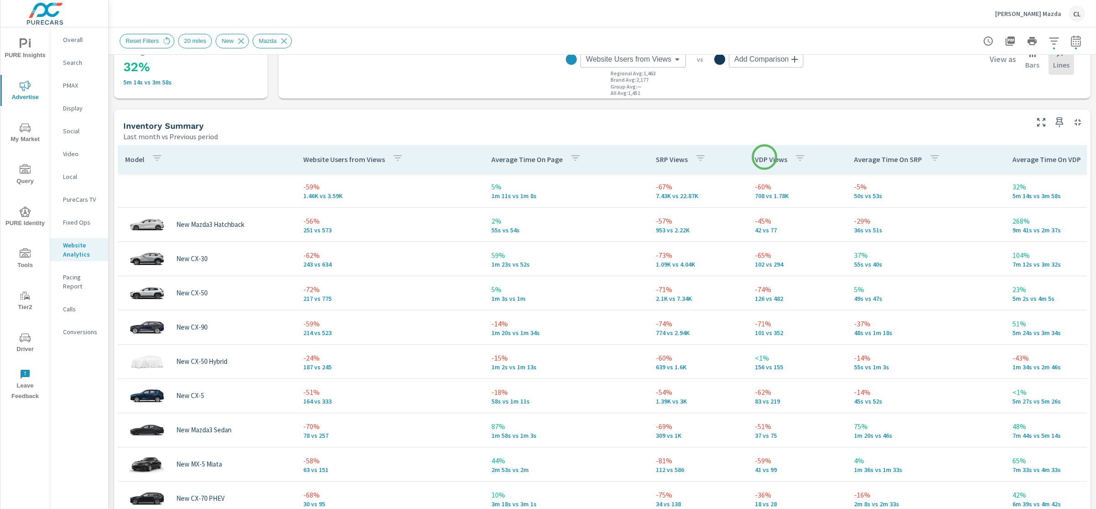
click at [764, 157] on p "VDP Views" at bounding box center [771, 159] width 32 height 9
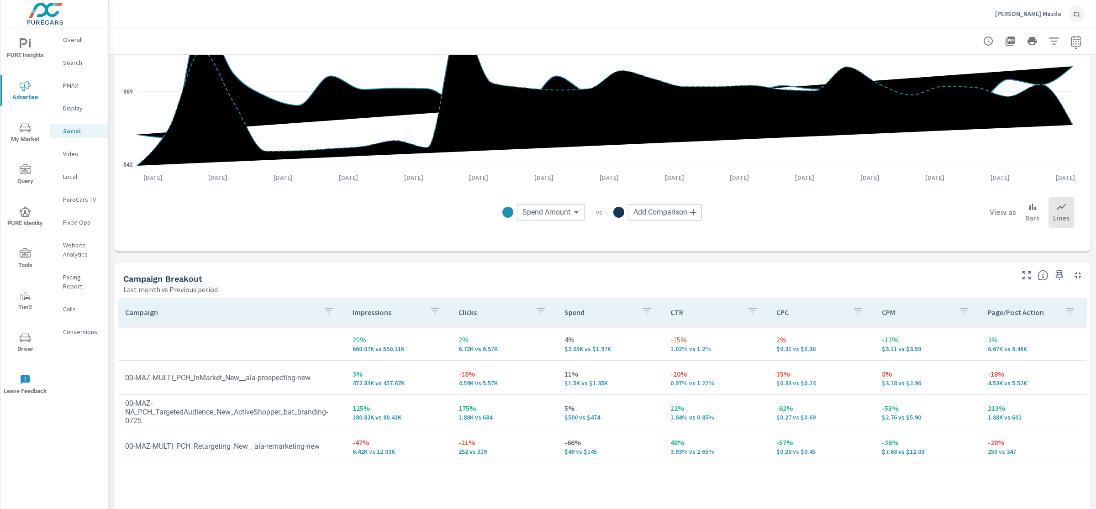
scroll to position [189, 0]
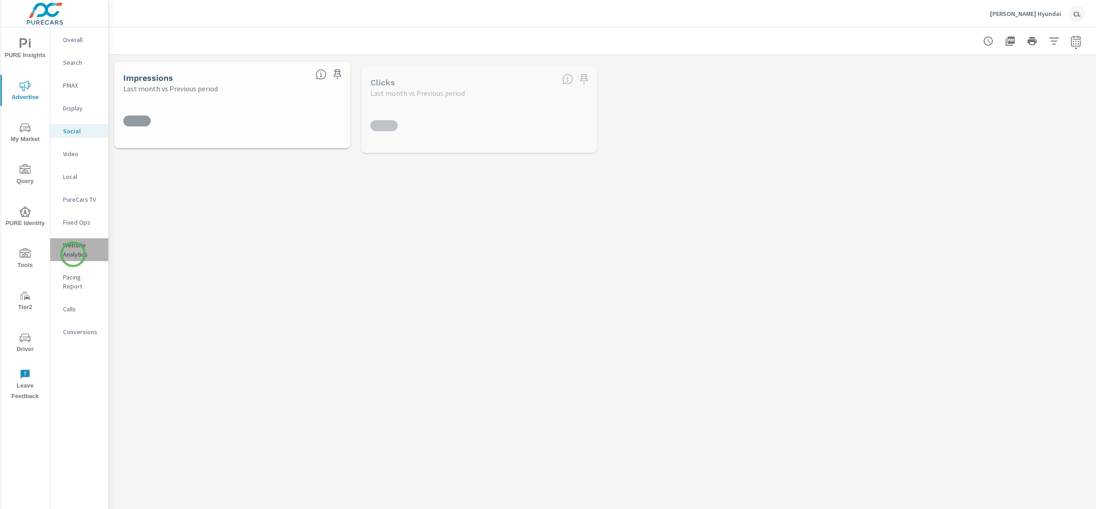
click at [73, 254] on p "Website Analytics" at bounding box center [82, 250] width 38 height 18
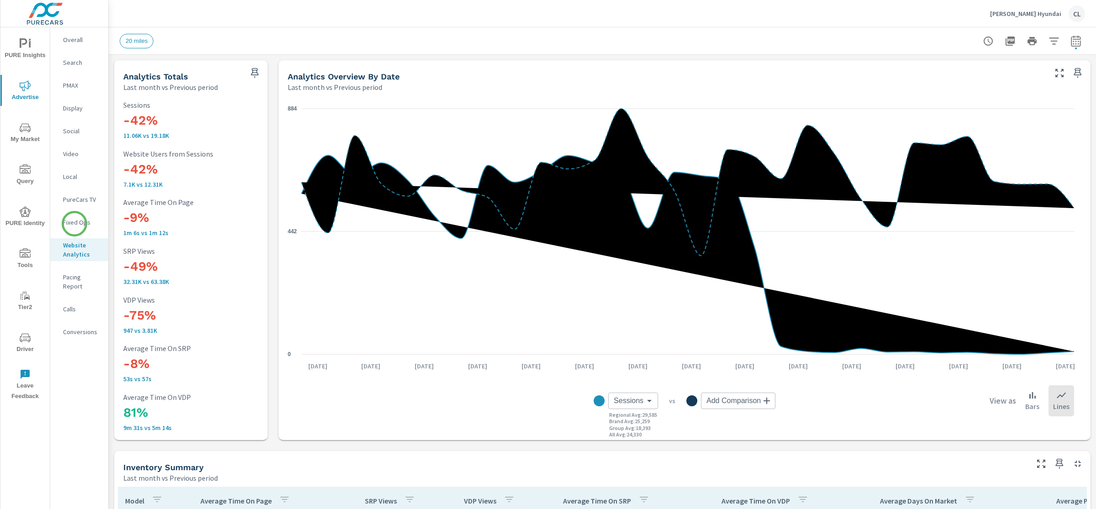
click at [73, 224] on p "Fixed Ops" at bounding box center [82, 222] width 38 height 9
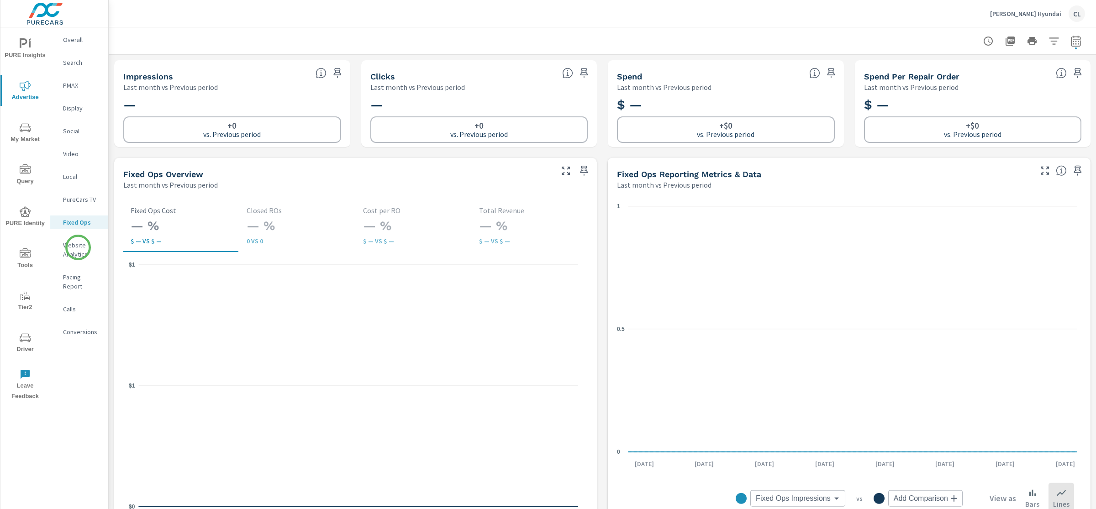
click at [78, 247] on p "Website Analytics" at bounding box center [82, 250] width 38 height 18
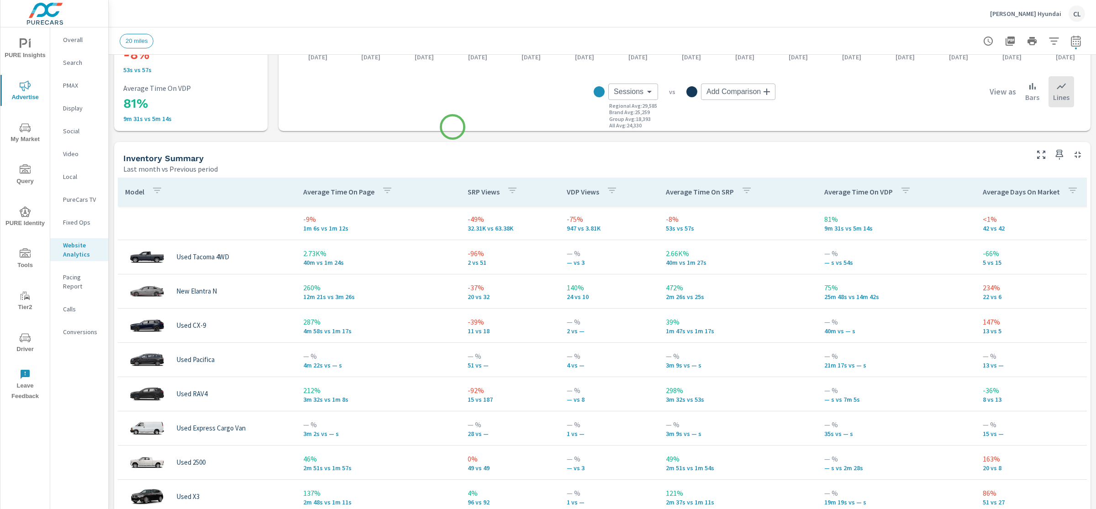
scroll to position [364, 0]
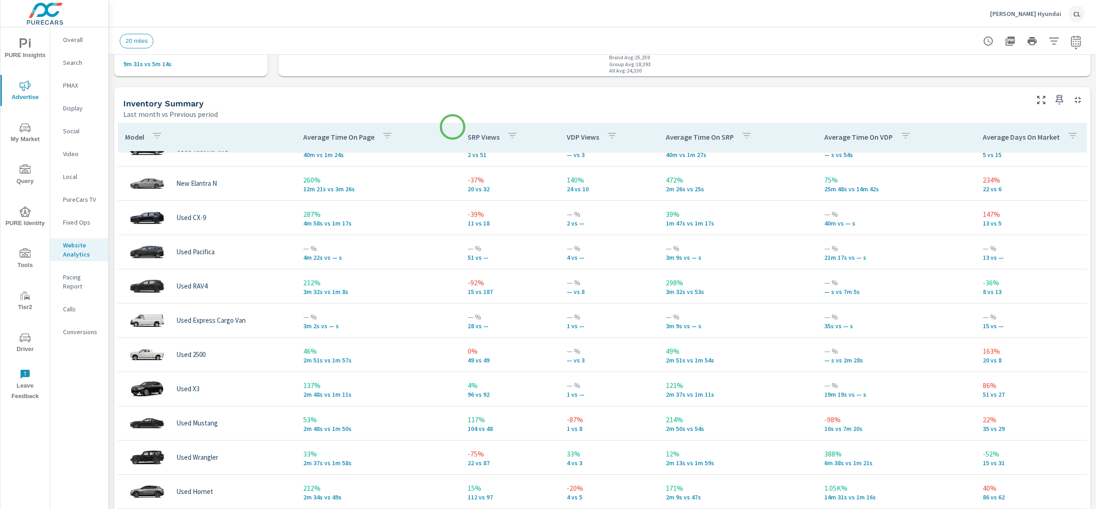
scroll to position [42, 0]
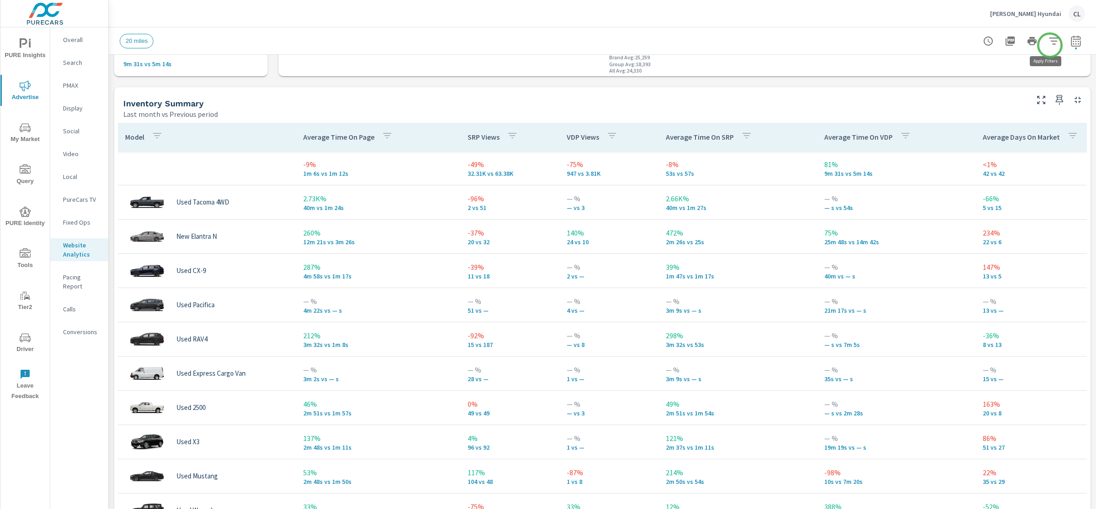
click at [1048, 40] on icon "button" at bounding box center [1053, 41] width 11 height 11
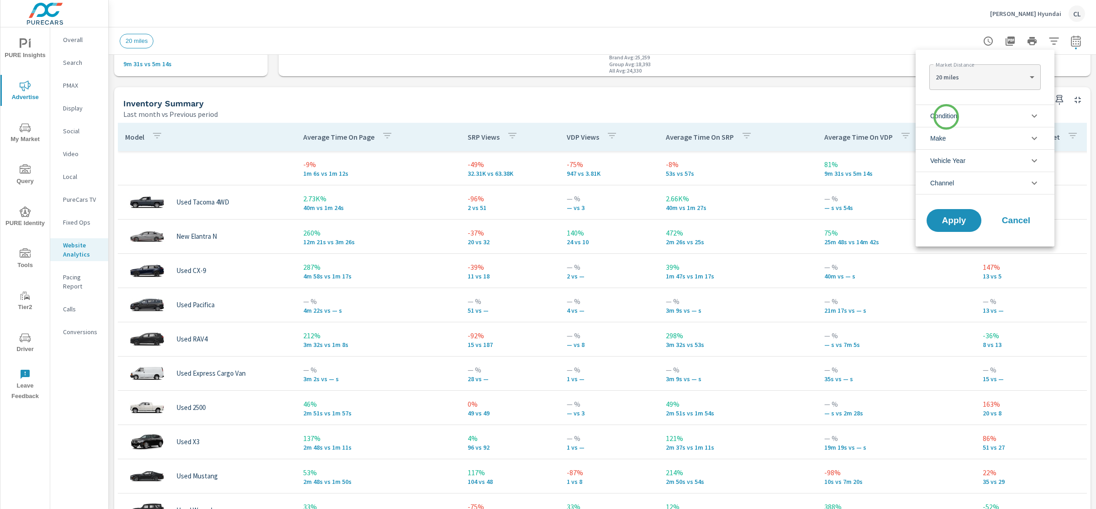
click at [946, 117] on span "Condition" at bounding box center [943, 116] width 27 height 22
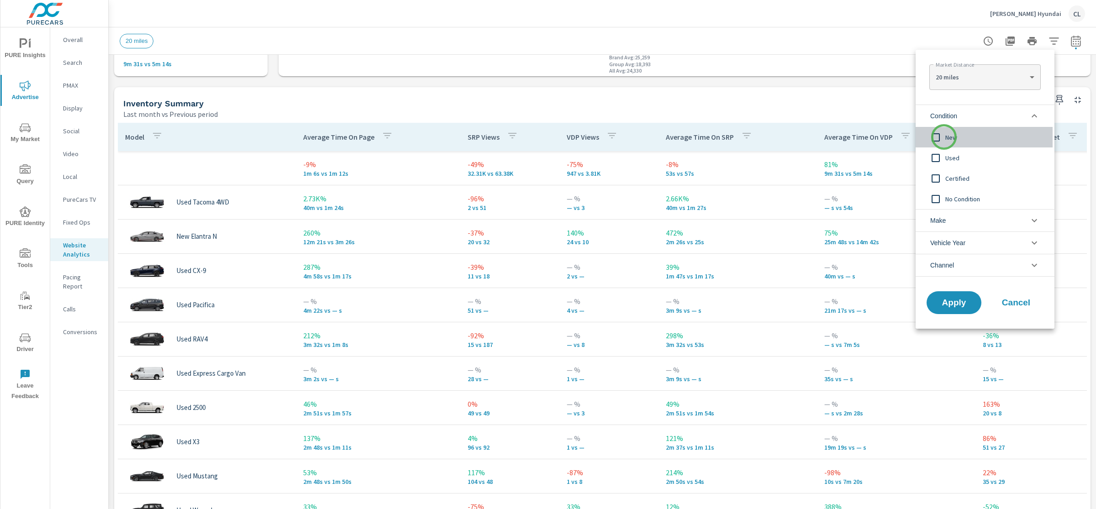
click at [944, 137] on input "filter options" at bounding box center [935, 137] width 19 height 19
click at [947, 220] on li "Make" at bounding box center [984, 220] width 139 height 22
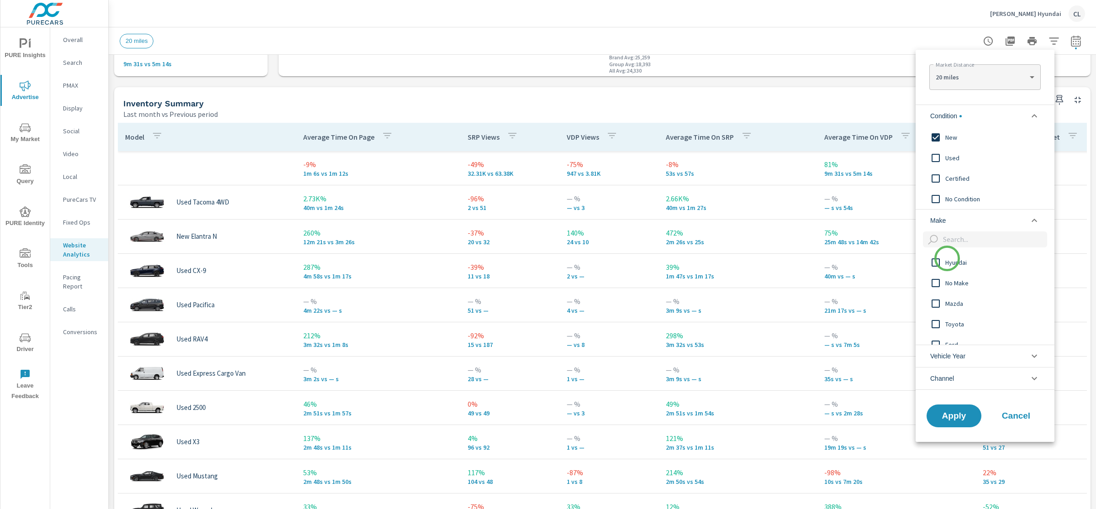
click at [947, 266] on span "Hyundai" at bounding box center [995, 262] width 100 height 11
click at [955, 420] on span "Apply" at bounding box center [953, 415] width 37 height 9
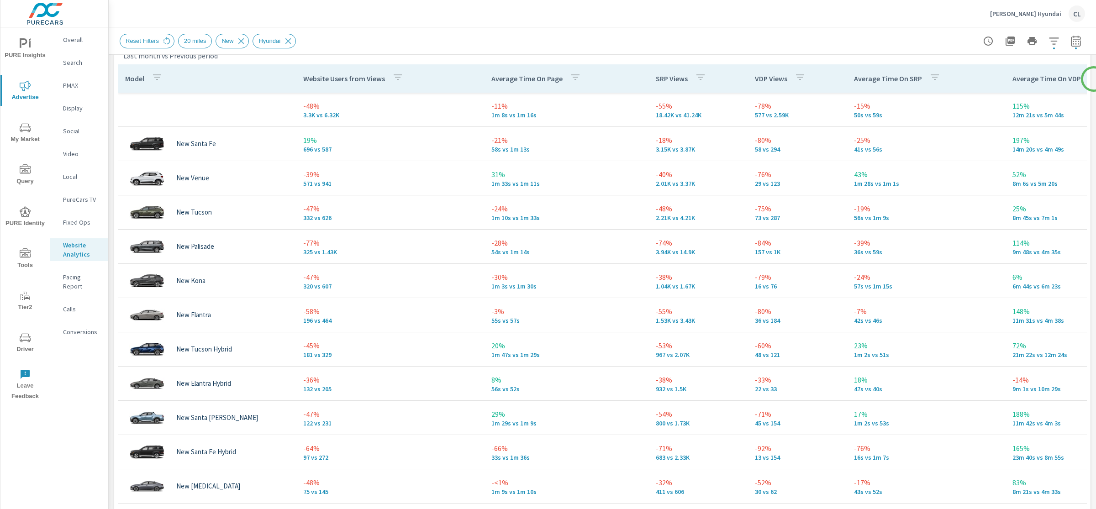
scroll to position [430, 0]
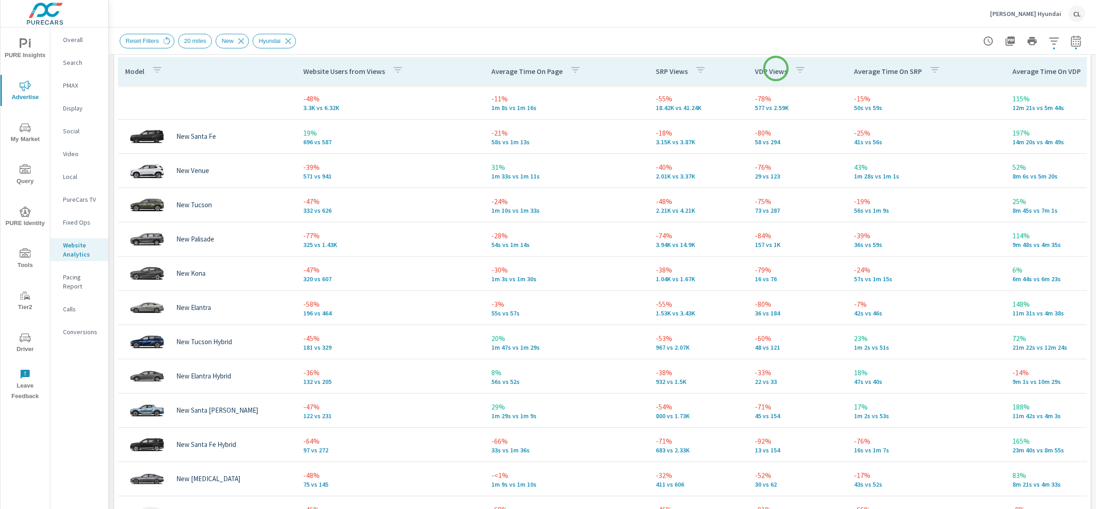
click at [776, 68] on p "VDP Views" at bounding box center [771, 71] width 32 height 9
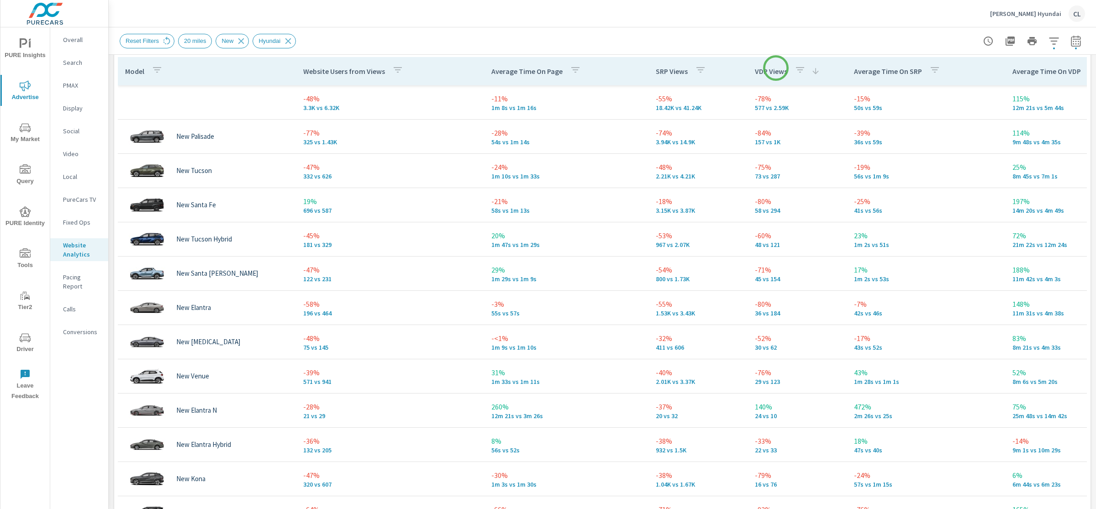
click at [776, 68] on p "VDP Views" at bounding box center [771, 71] width 32 height 9
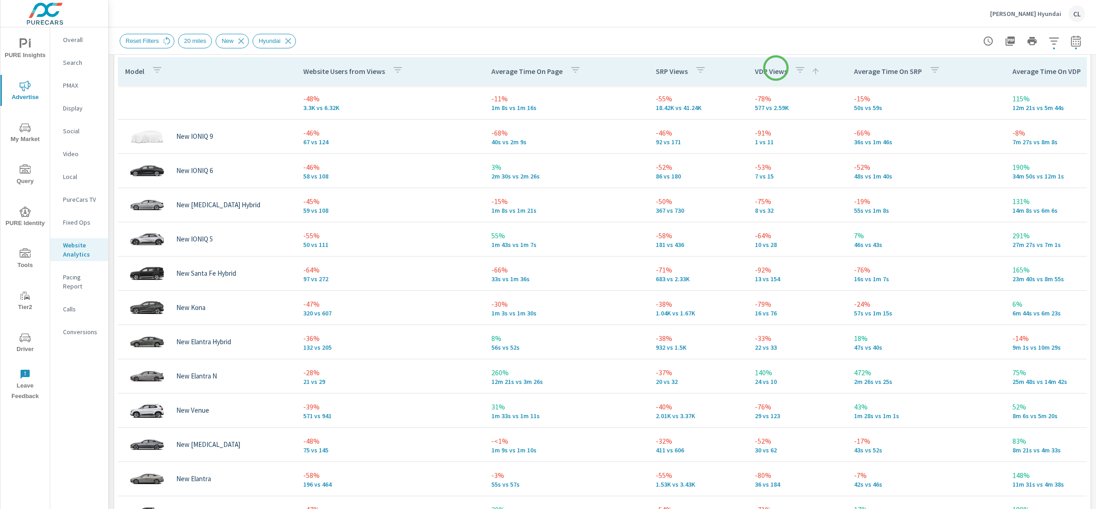
click at [776, 68] on p "VDP Views" at bounding box center [771, 71] width 32 height 9
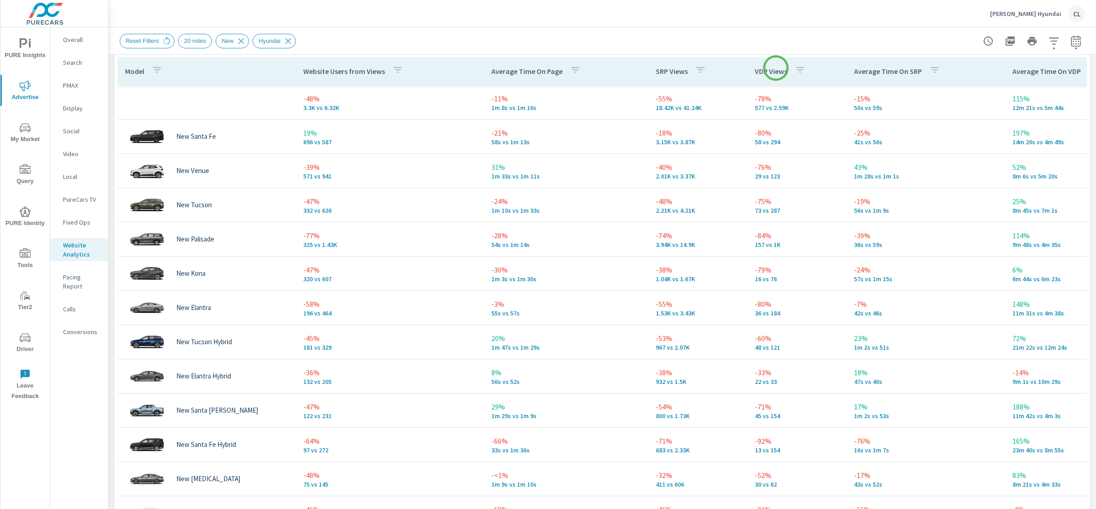
click at [776, 68] on p "VDP Views" at bounding box center [771, 71] width 32 height 9
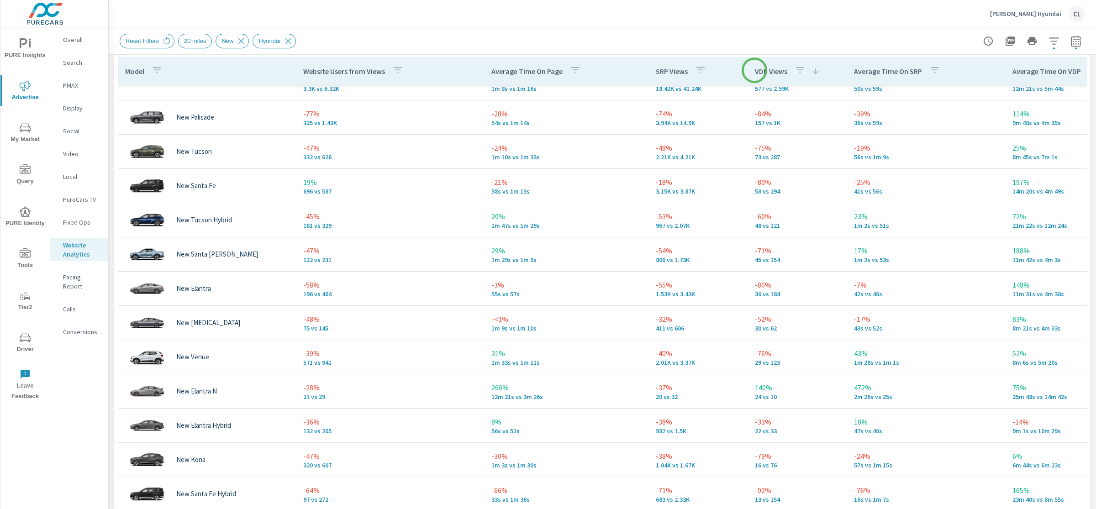
scroll to position [21, 0]
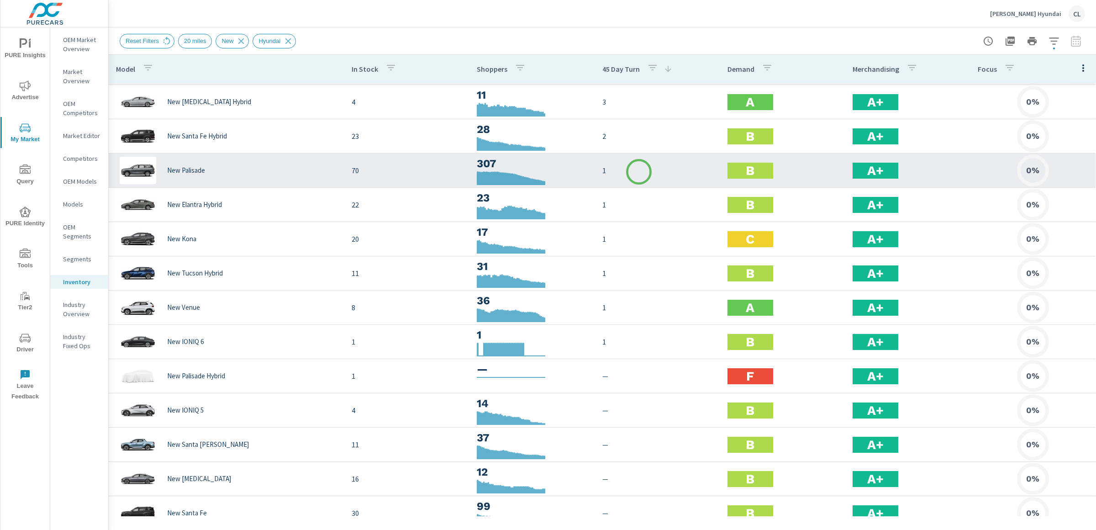
scroll to position [64, 0]
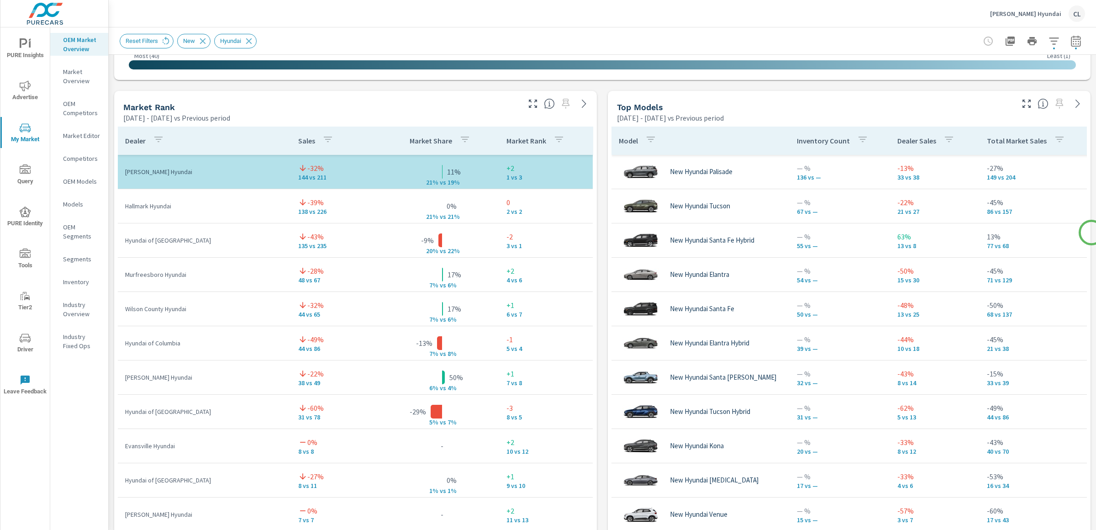
scroll to position [557, 0]
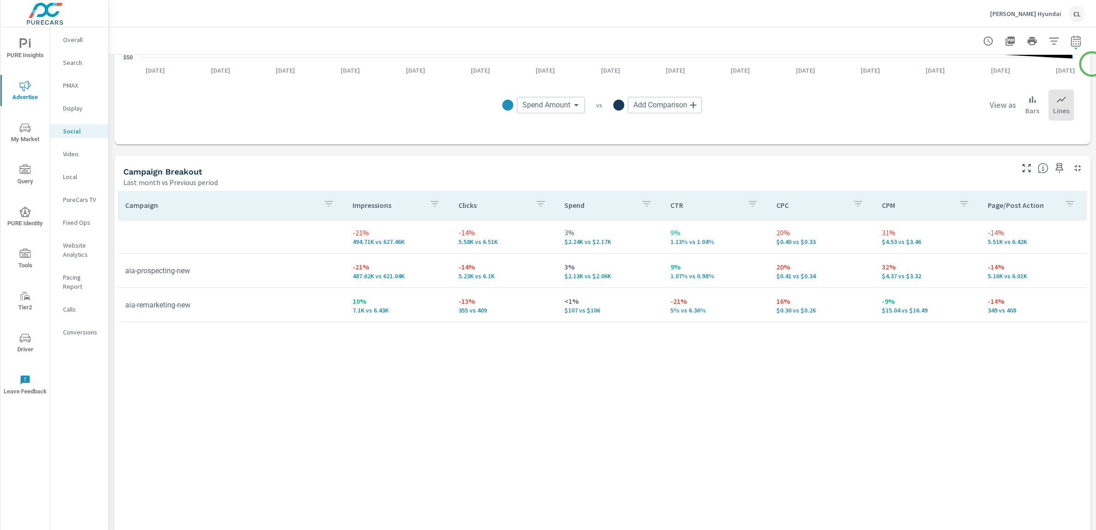
scroll to position [307, 0]
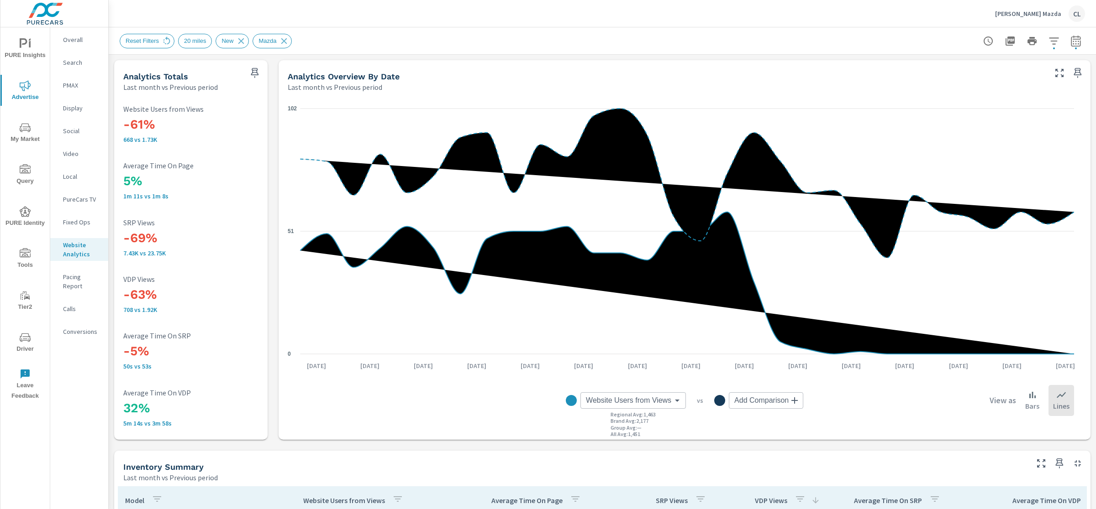
scroll to position [341, 0]
